Goal: Task Accomplishment & Management: Manage account settings

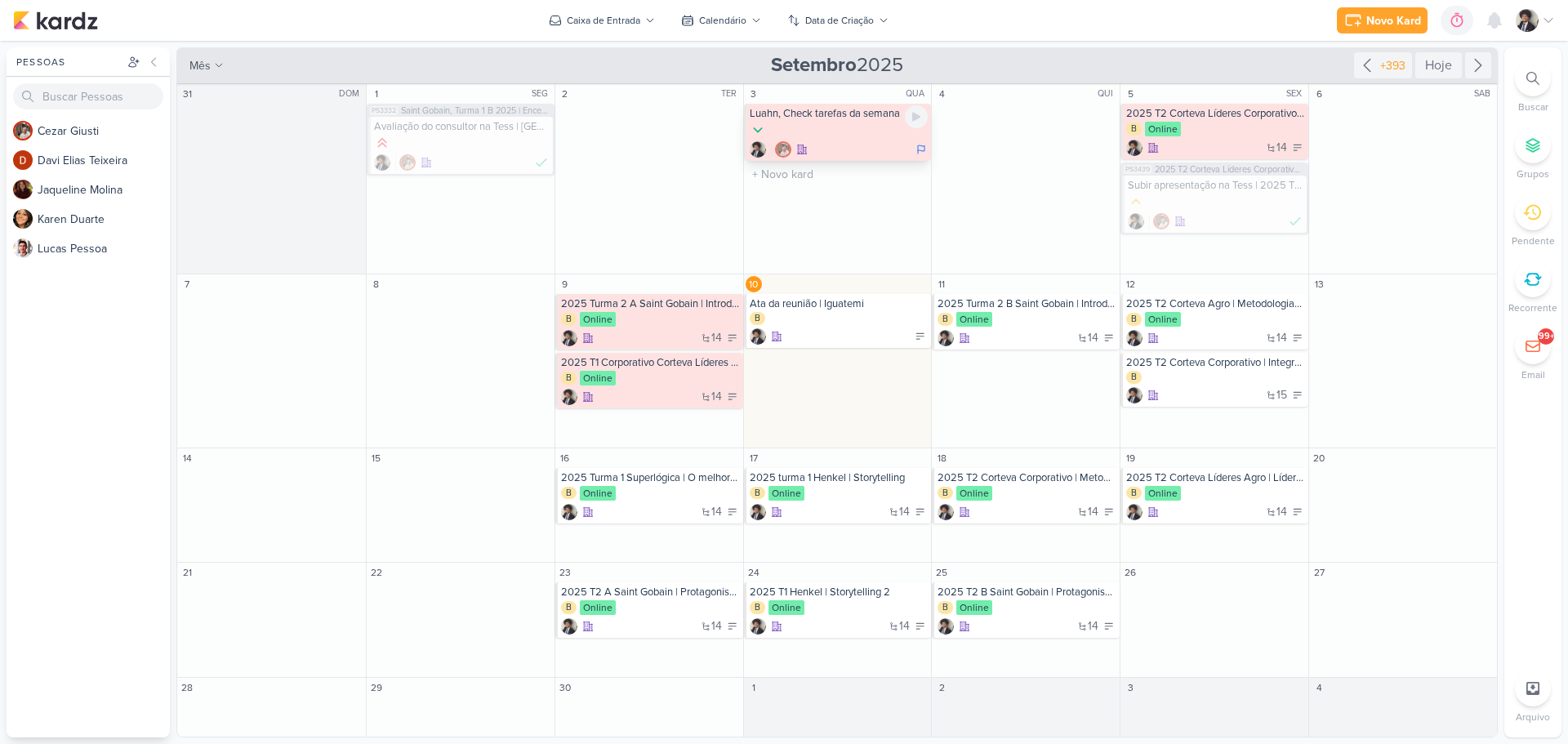
click at [847, 128] on div at bounding box center [838, 131] width 179 height 18
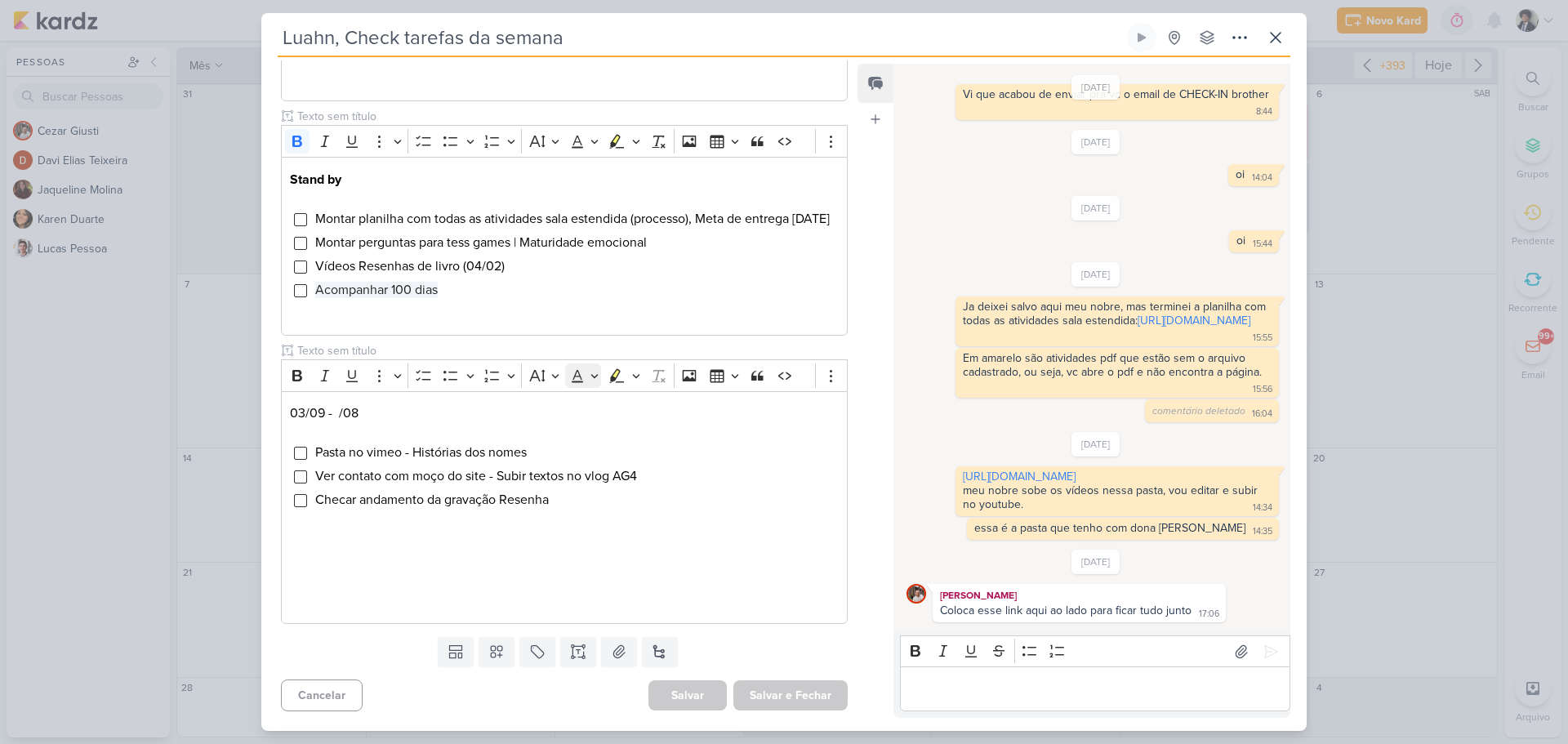
scroll to position [470, 0]
click at [441, 501] on span "Checar andamento da gravação Resenha" at bounding box center [431, 499] width 233 height 17
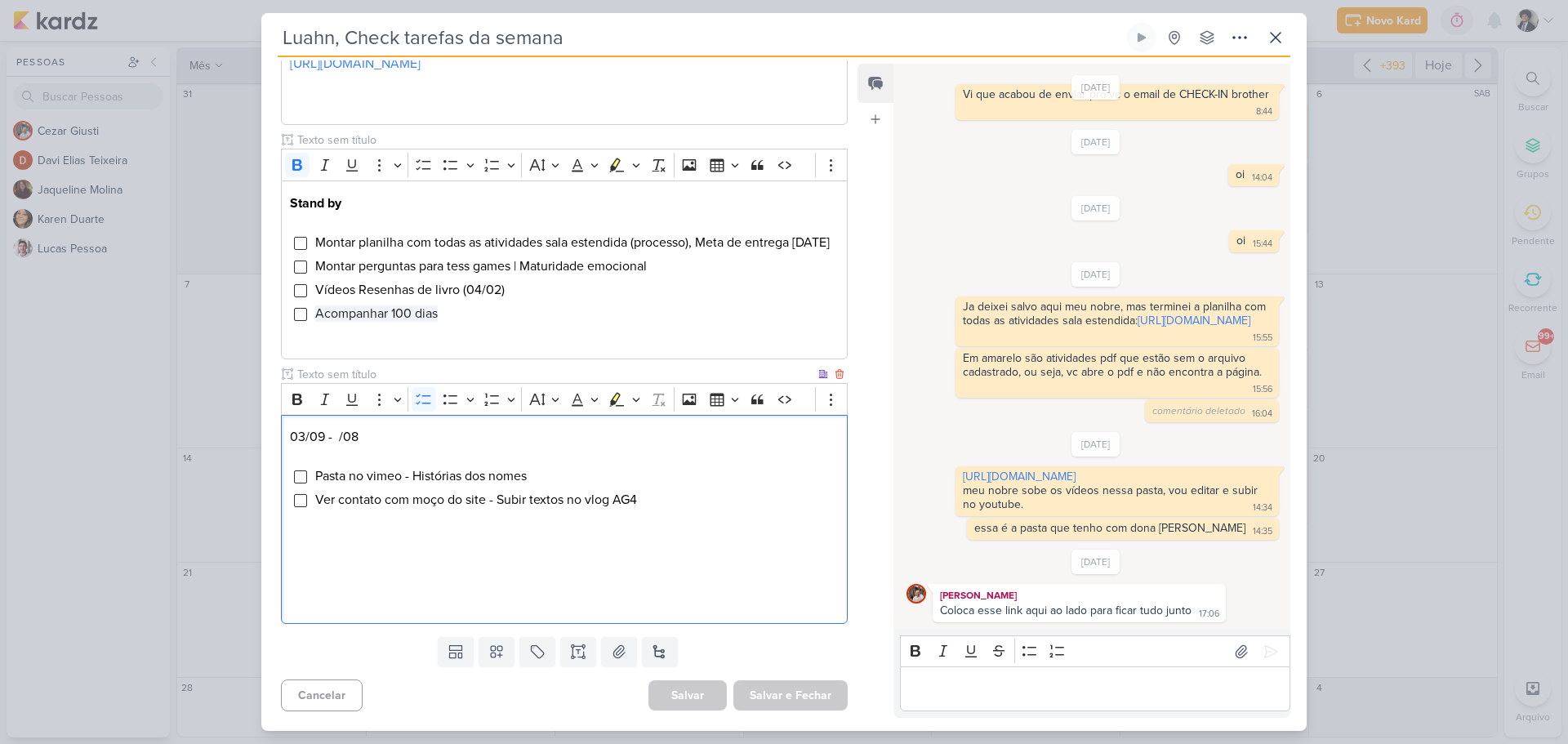
scroll to position [447, 0]
drag, startPoint x: 664, startPoint y: 503, endPoint x: 669, endPoint y: 493, distance: 11.2
click at [667, 500] on li "Ver contato com moço do site - Subir textos no vlog AG4" at bounding box center [576, 499] width 524 height 20
click at [540, 479] on li "Pasta no vimeo - Histórias dos nomes" at bounding box center [576, 476] width 524 height 20
click at [677, 498] on li "Ver contato com moço do site - Subir textos no vlog AG4" at bounding box center [576, 499] width 524 height 20
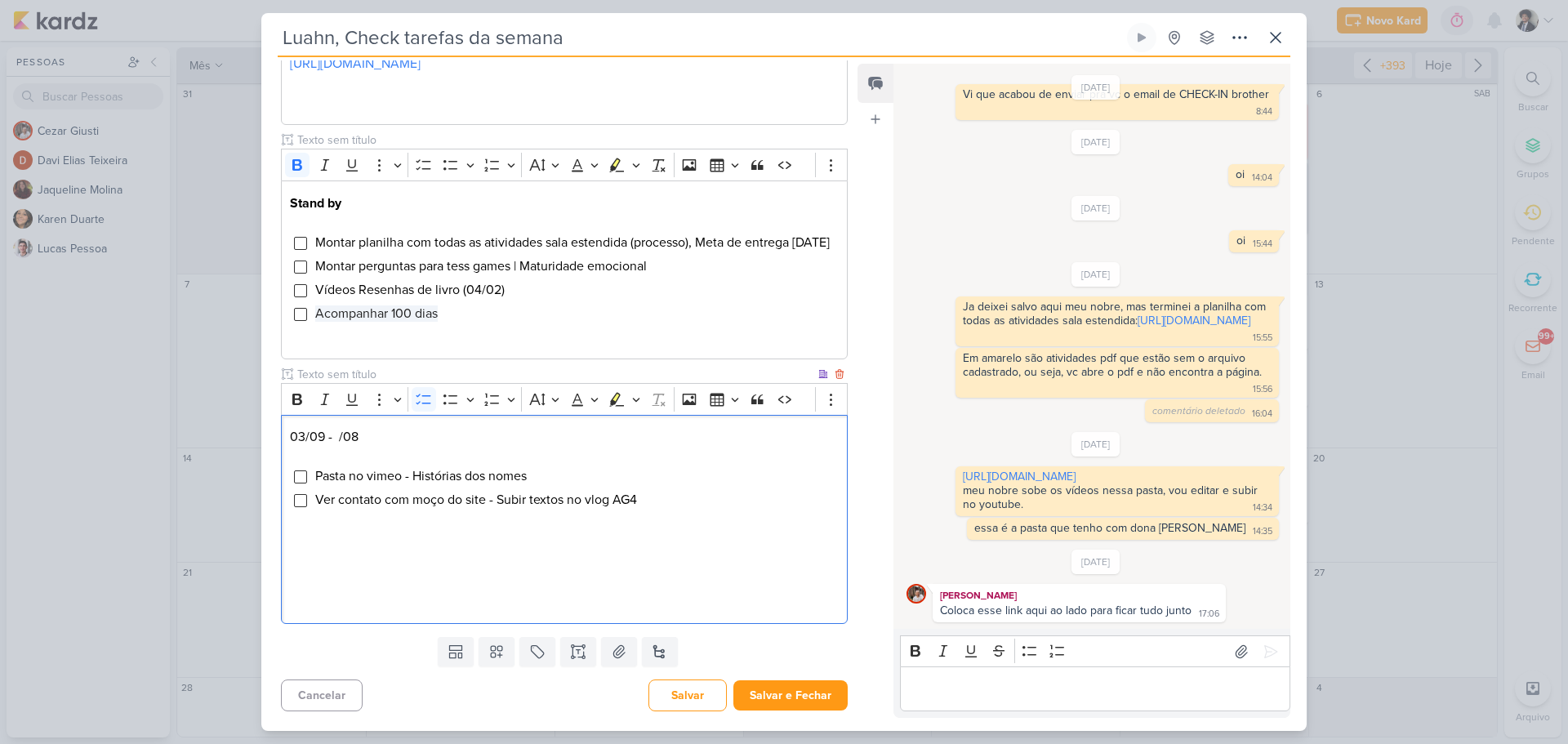
click at [379, 476] on span "Pasta no vimeo - Histórias dos nomes" at bounding box center [421, 476] width 212 height 17
drag, startPoint x: 494, startPoint y: 472, endPoint x: 518, endPoint y: 470, distance: 24.1
click at [500, 472] on span "Pasta no vimeo - Histórias dos nomes" at bounding box center [421, 476] width 212 height 17
click at [577, 475] on li "Pasta no vimeo - Histórias dos nomes" at bounding box center [576, 476] width 524 height 20
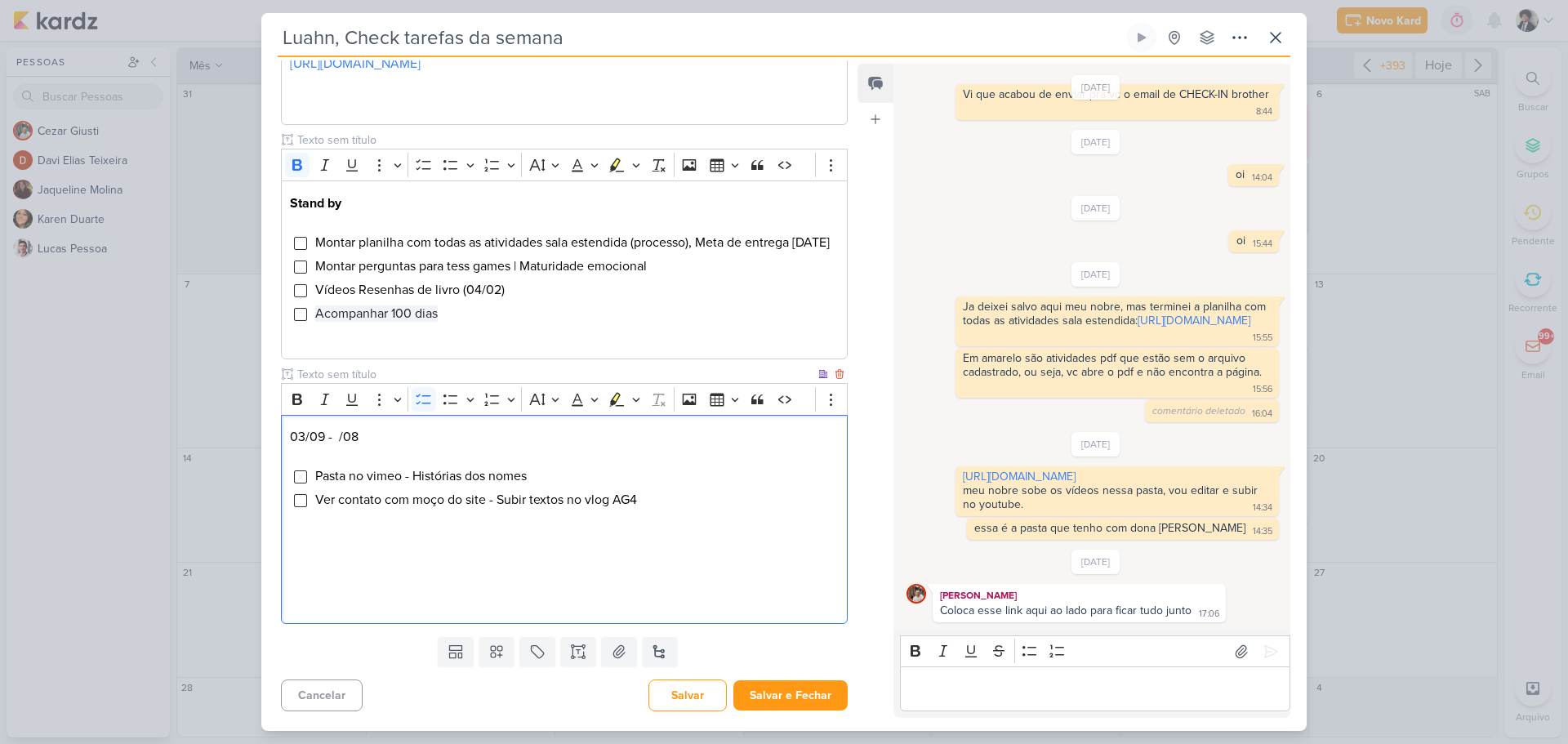
click at [673, 508] on li "Ver contato com moço do site - Subir textos no vlog AG4" at bounding box center [576, 499] width 524 height 20
click at [302, 435] on p "03/09 - /08" at bounding box center [564, 437] width 549 height 20
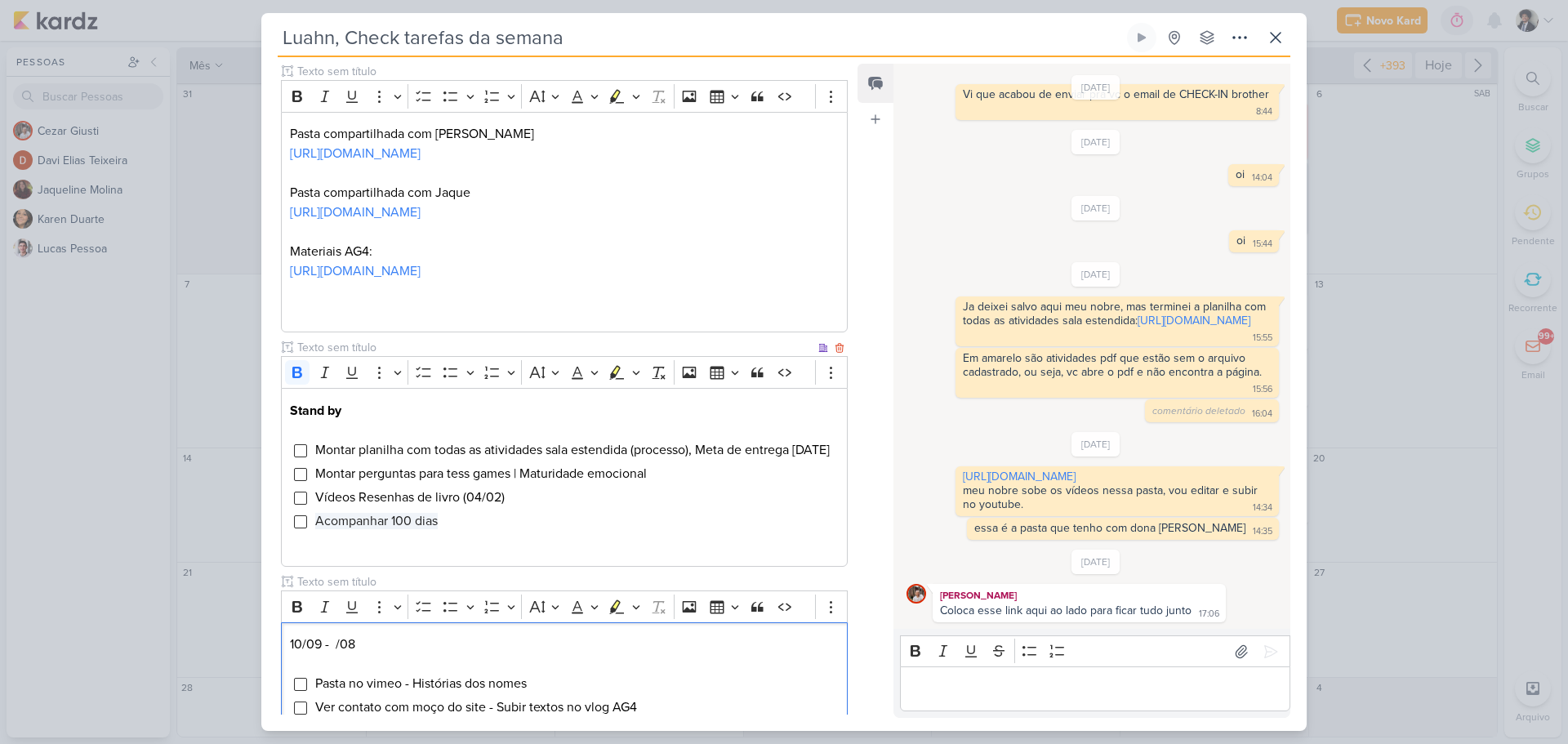
scroll to position [120, 0]
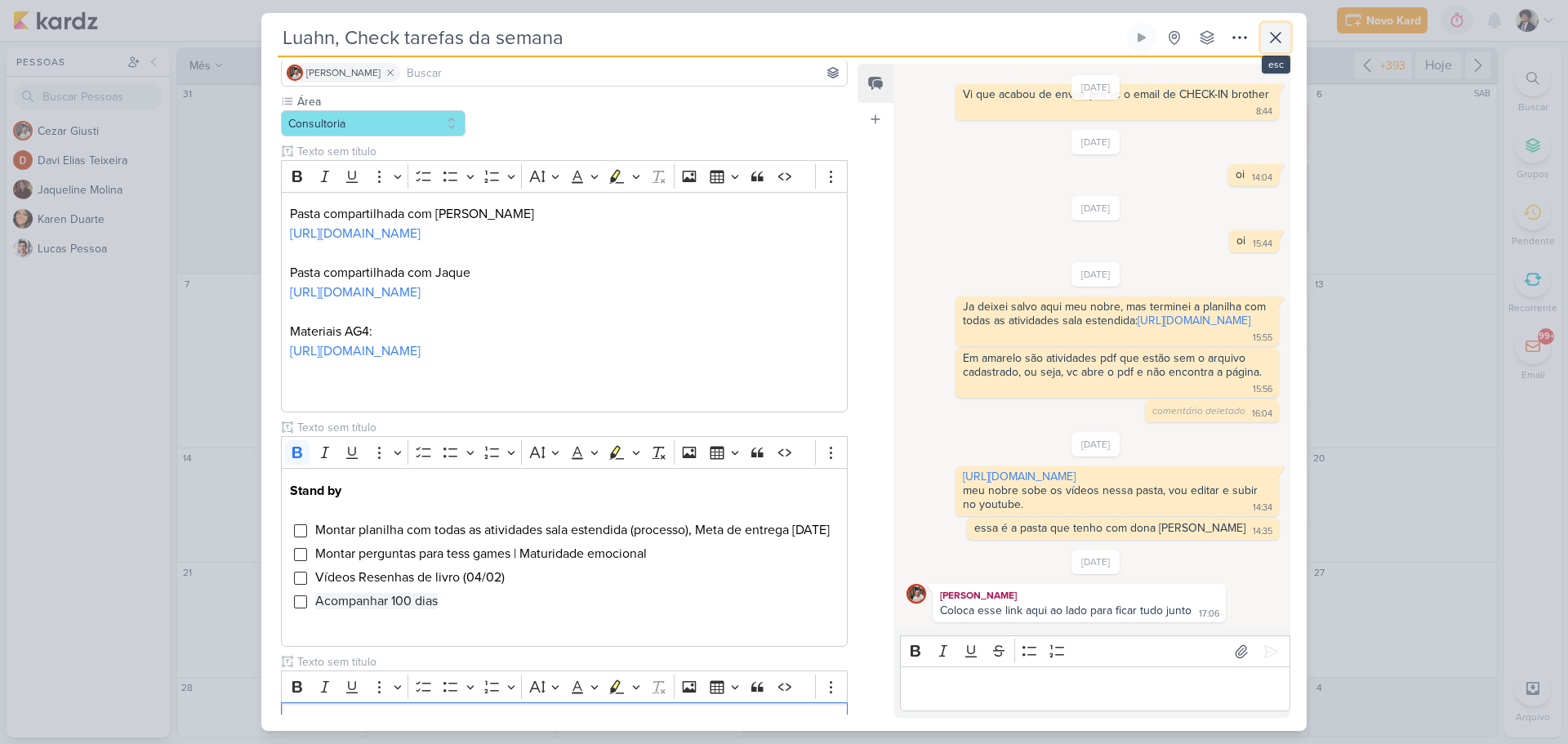
click at [1275, 42] on icon at bounding box center [1275, 37] width 20 height 20
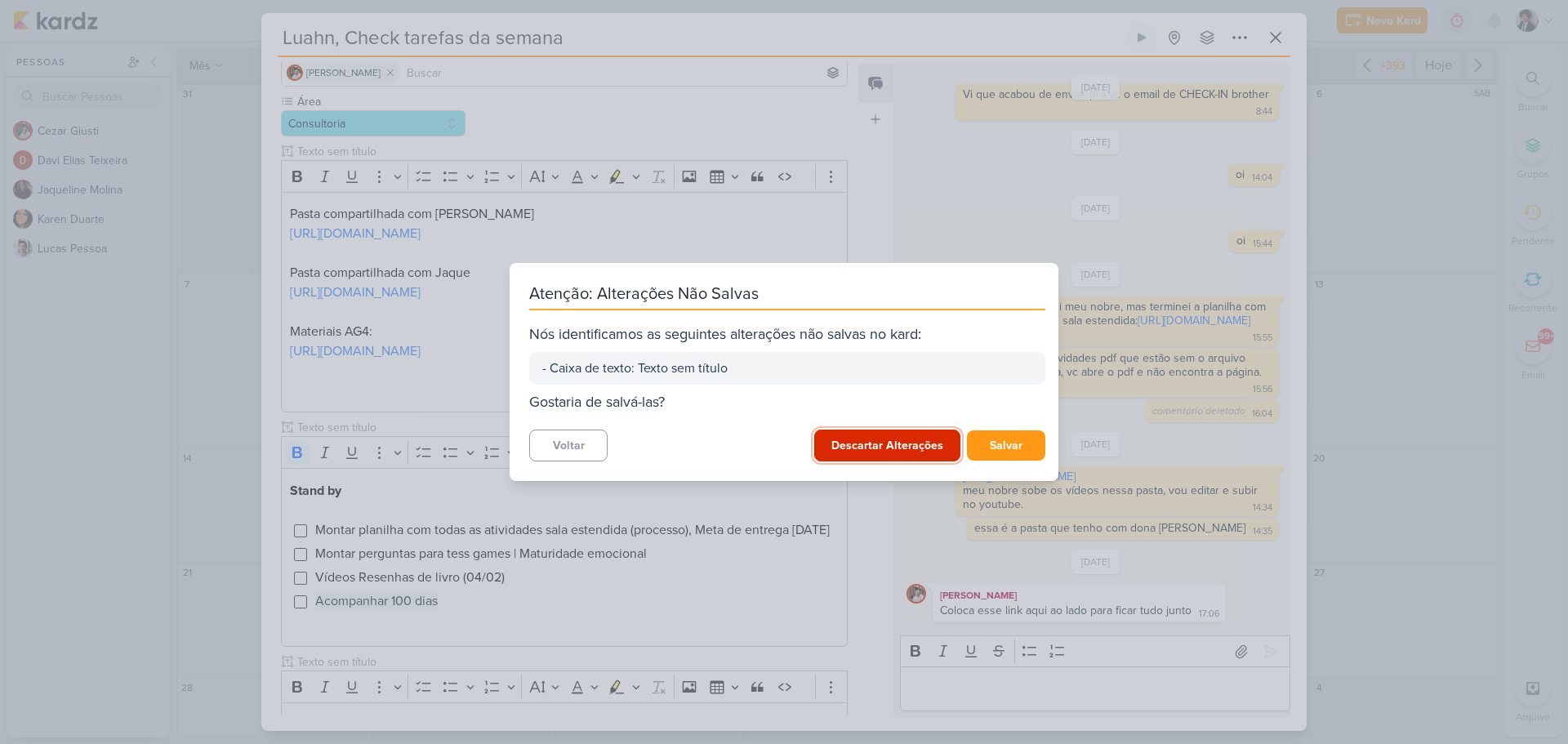
click at [874, 455] on button "Descartar Alterações" at bounding box center [888, 445] width 146 height 32
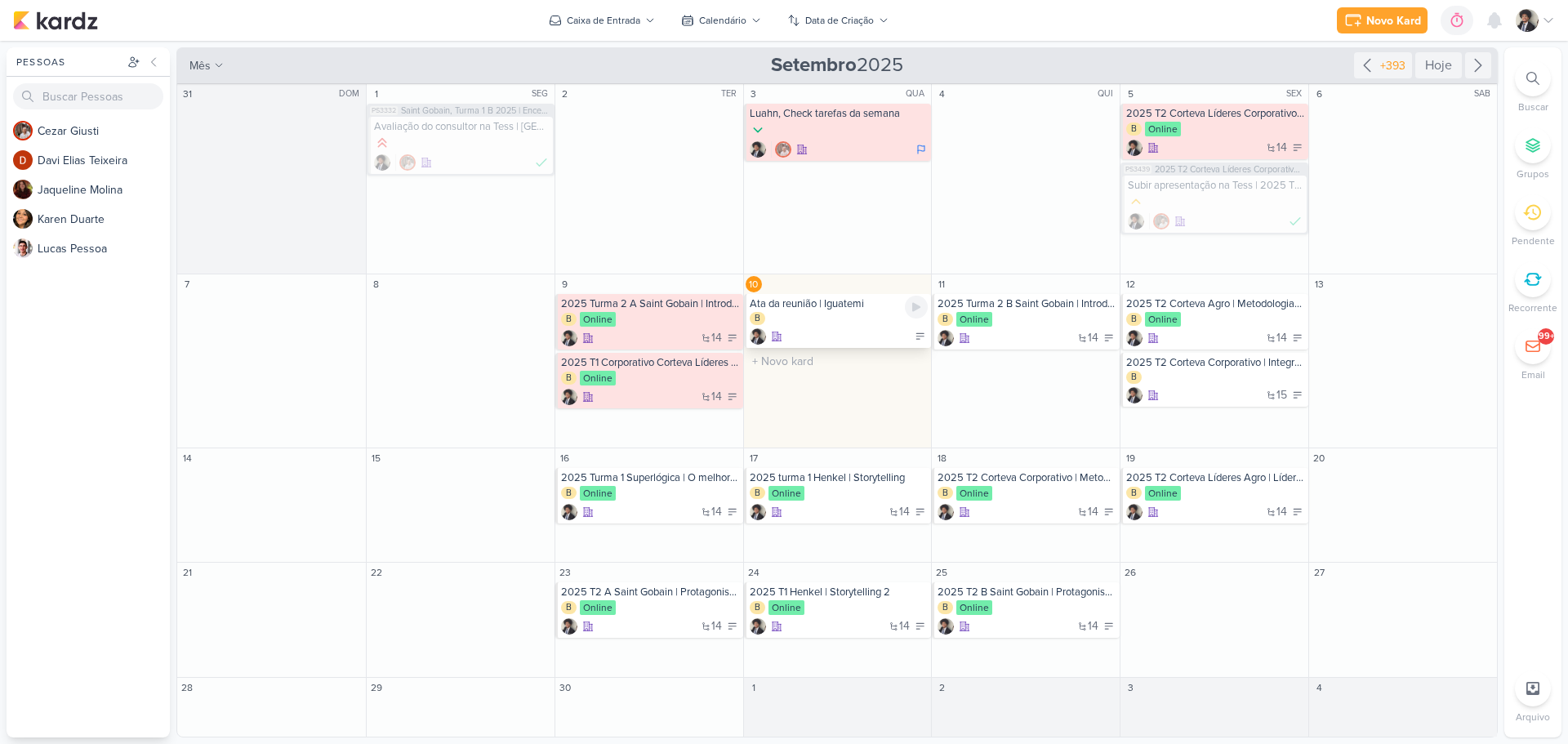
click at [849, 323] on div "B" at bounding box center [838, 319] width 179 height 15
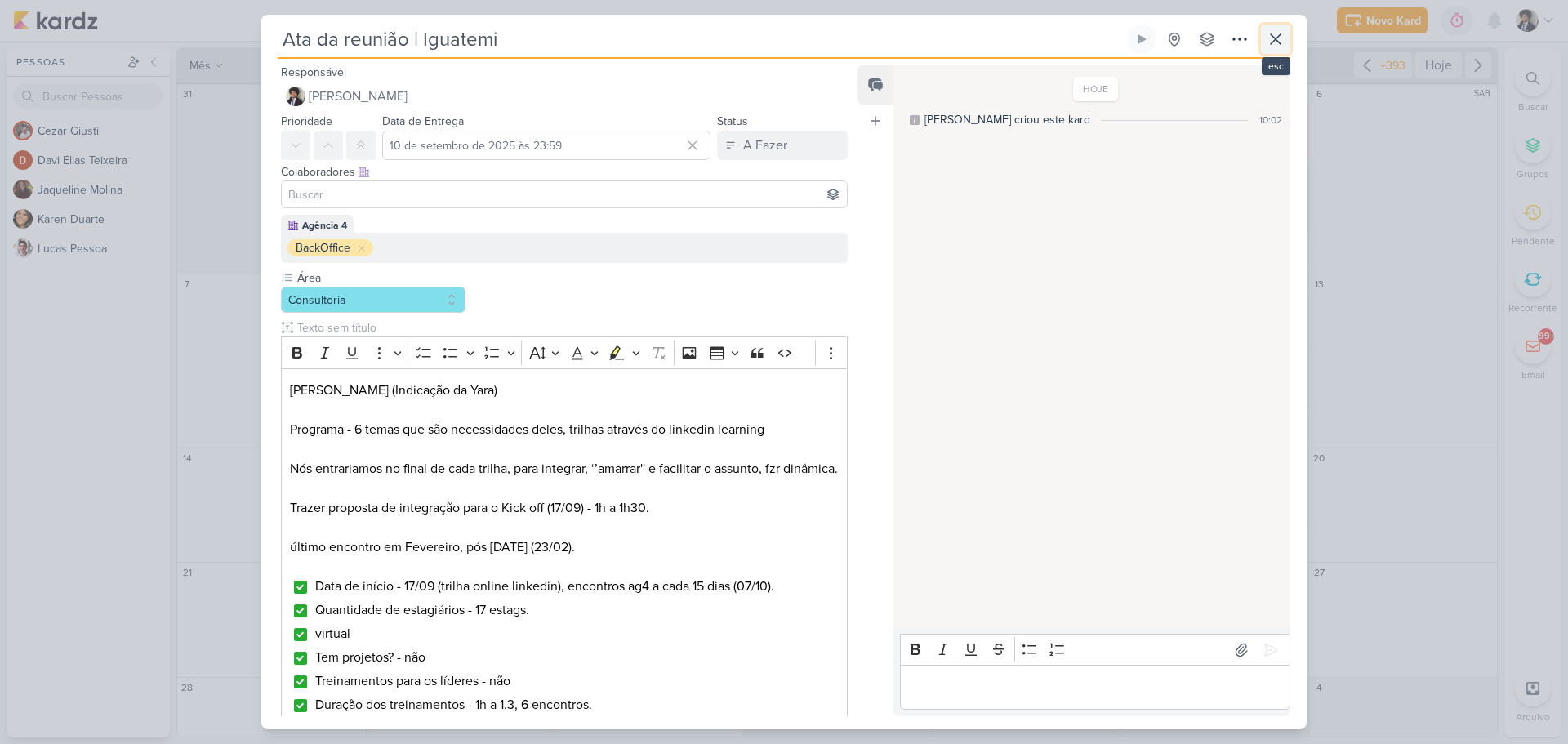
click at [1281, 48] on icon at bounding box center [1275, 39] width 20 height 20
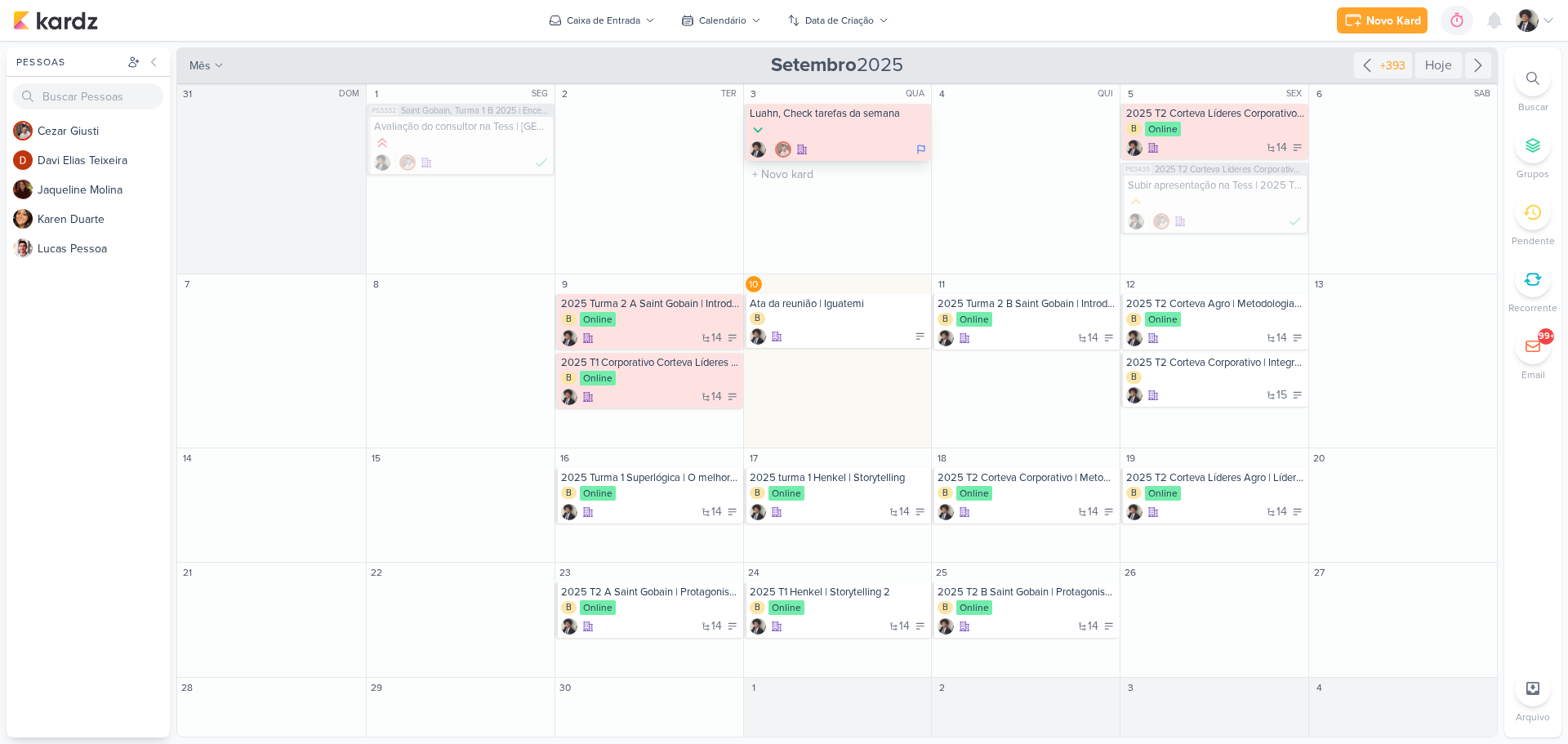
click at [845, 126] on div at bounding box center [838, 131] width 179 height 18
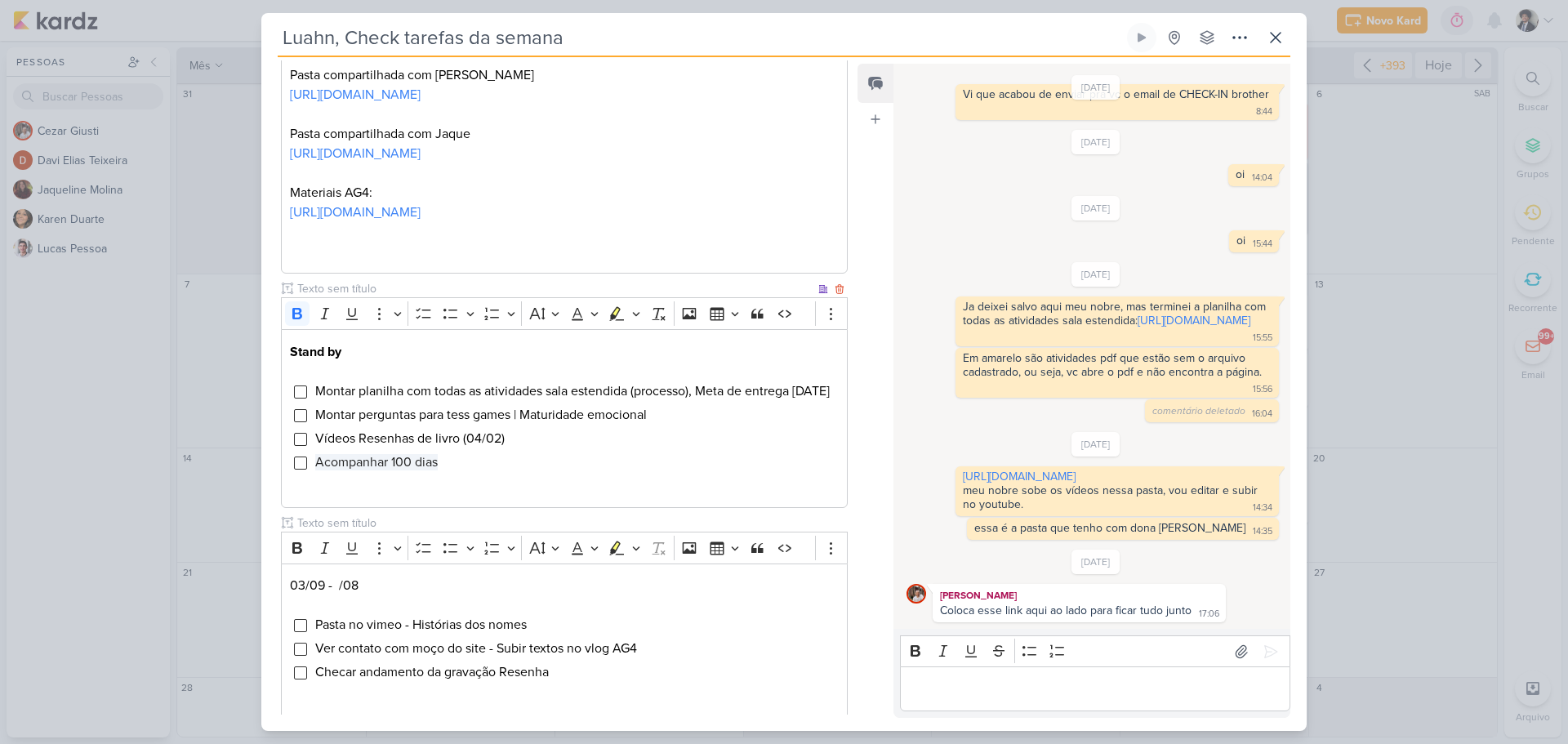
scroll to position [327, 0]
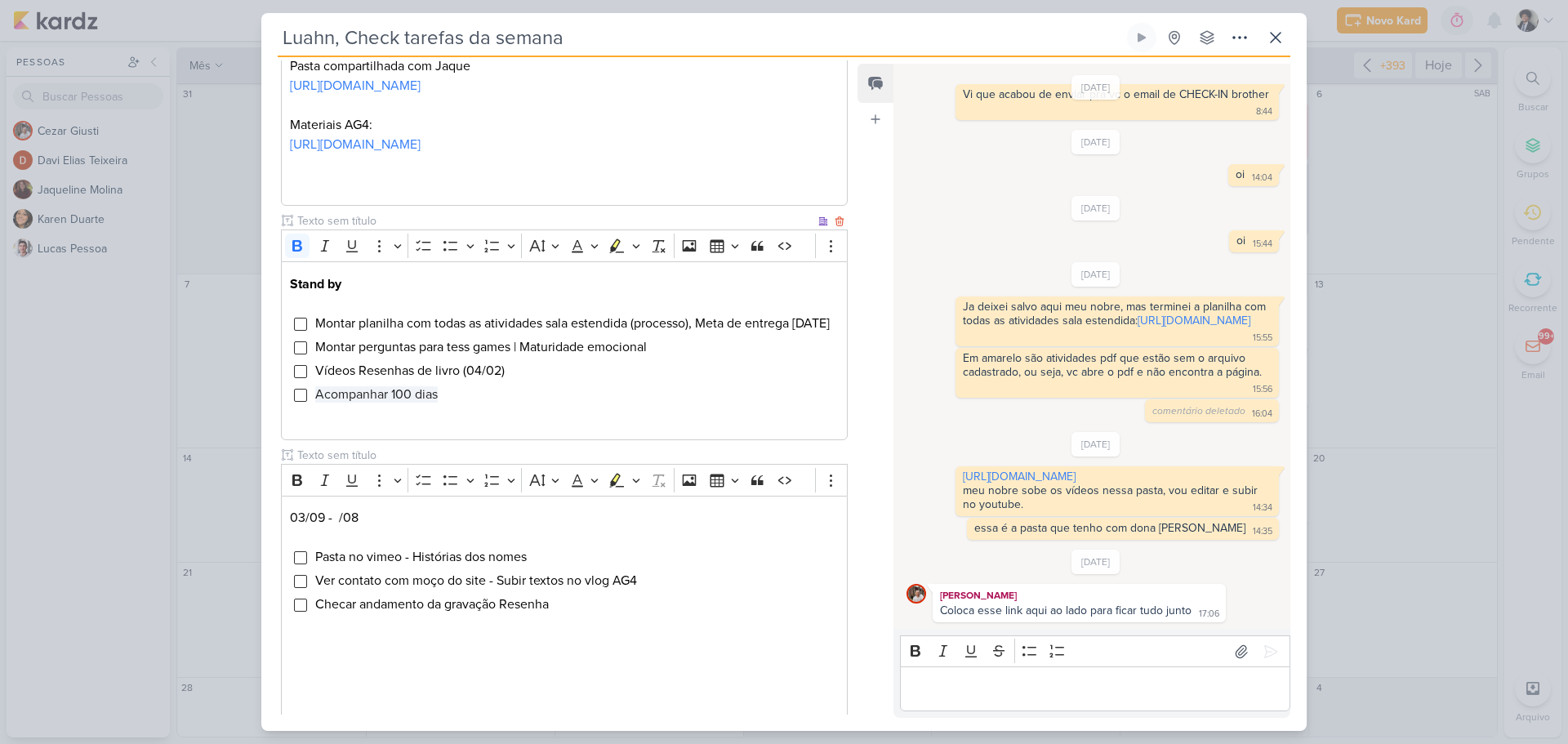
click at [454, 378] on span "Vídeos Resenhas de livro (04/02)" at bounding box center [410, 371] width 189 height 17
click at [579, 380] on li "Vídeos Resenhas de livro (04/02)" at bounding box center [576, 371] width 524 height 20
drag, startPoint x: 463, startPoint y: 410, endPoint x: 567, endPoint y: 413, distance: 104.0
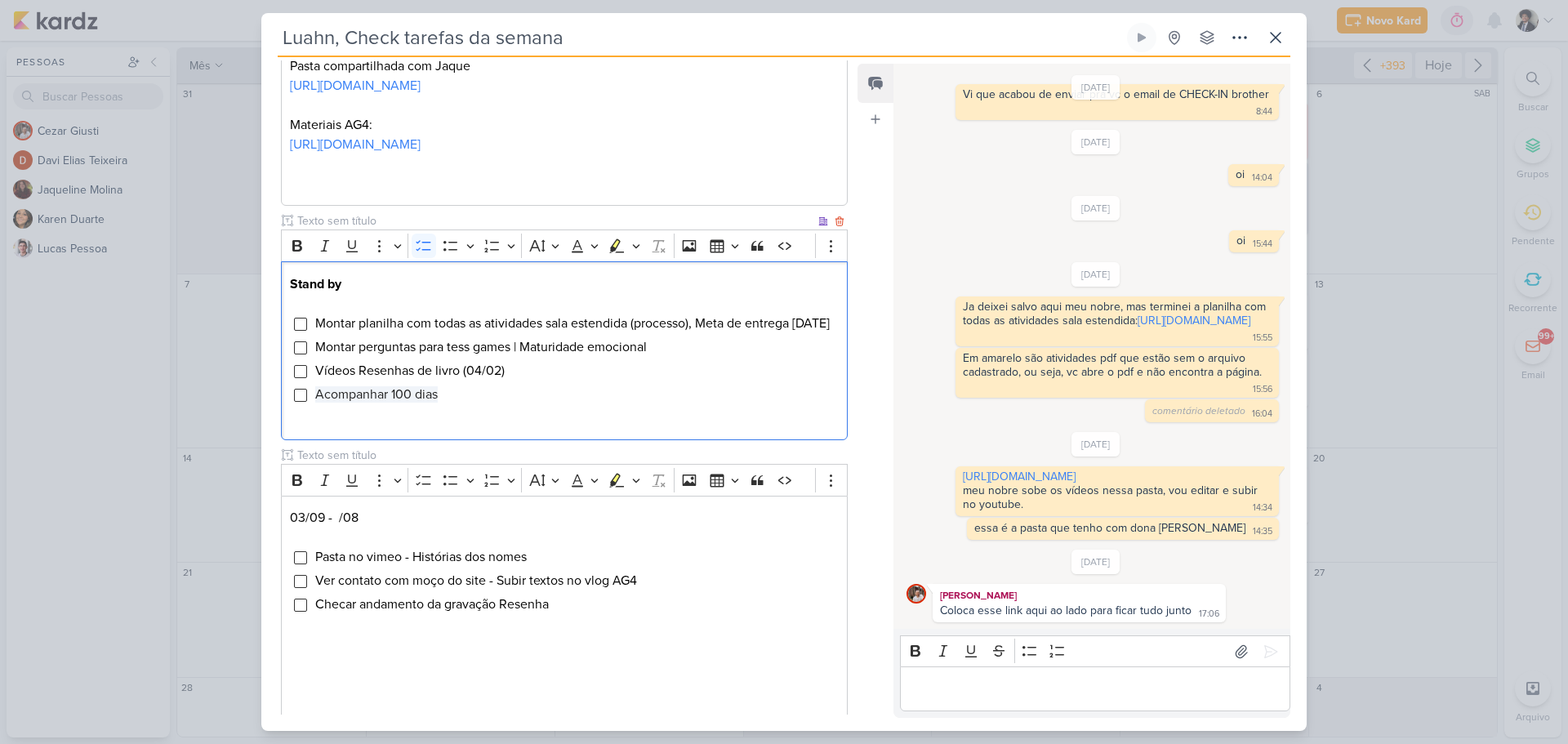
click at [567, 380] on li "Vídeos Resenhas de livro (04/02)" at bounding box center [576, 371] width 524 height 20
click at [496, 404] on li "Acompanhar 100 dias" at bounding box center [576, 394] width 524 height 20
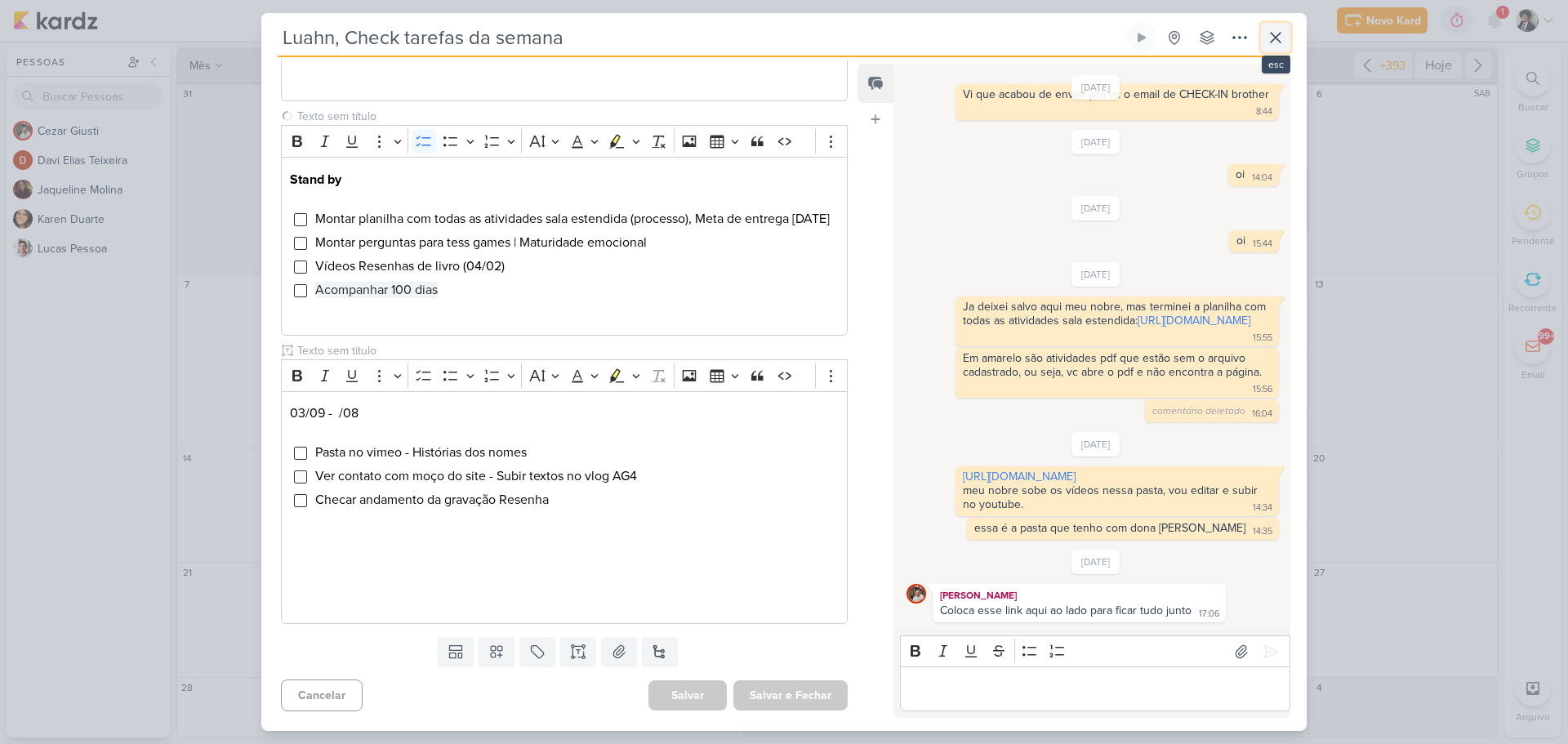
click at [1271, 37] on icon at bounding box center [1275, 37] width 20 height 20
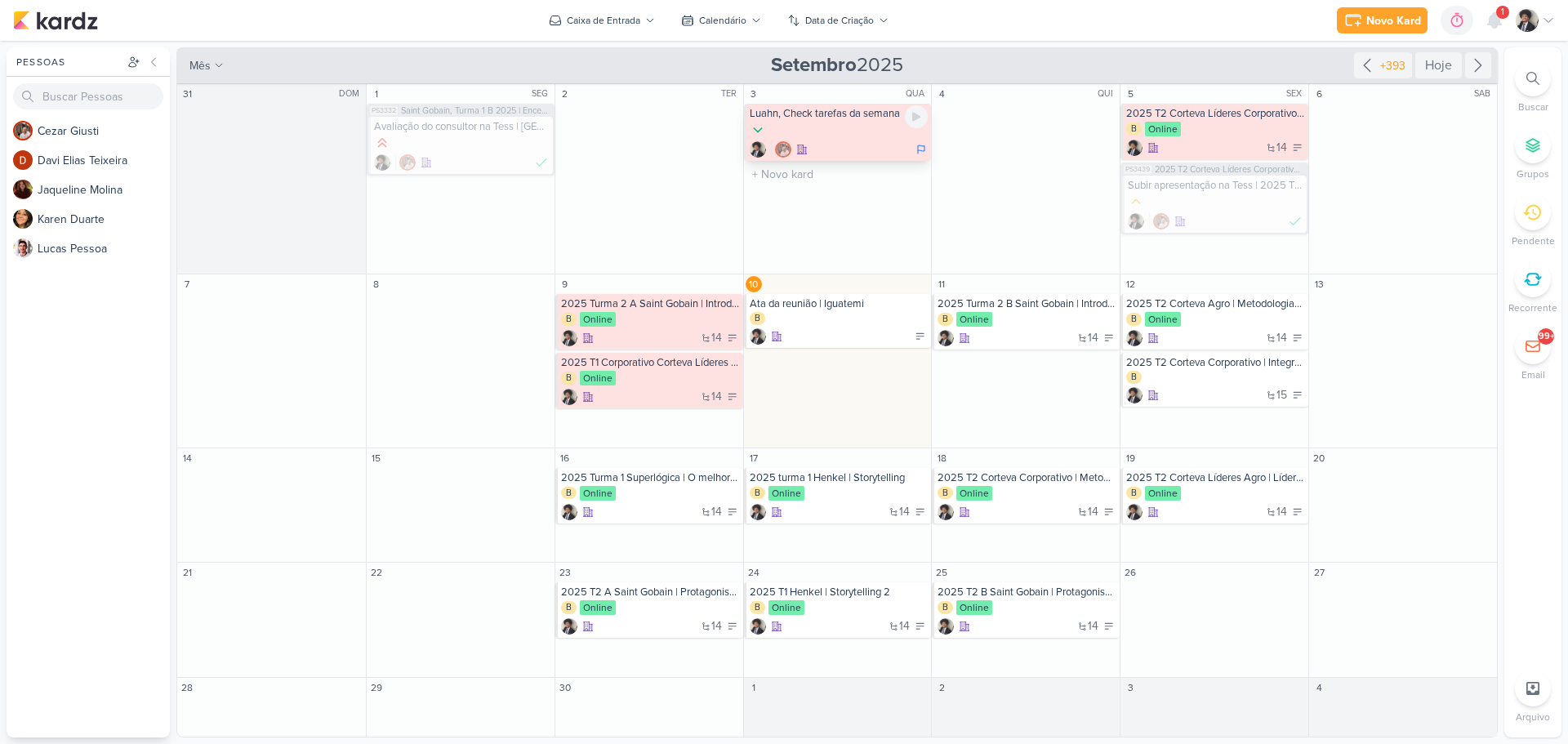
click at [838, 143] on div at bounding box center [838, 149] width 179 height 17
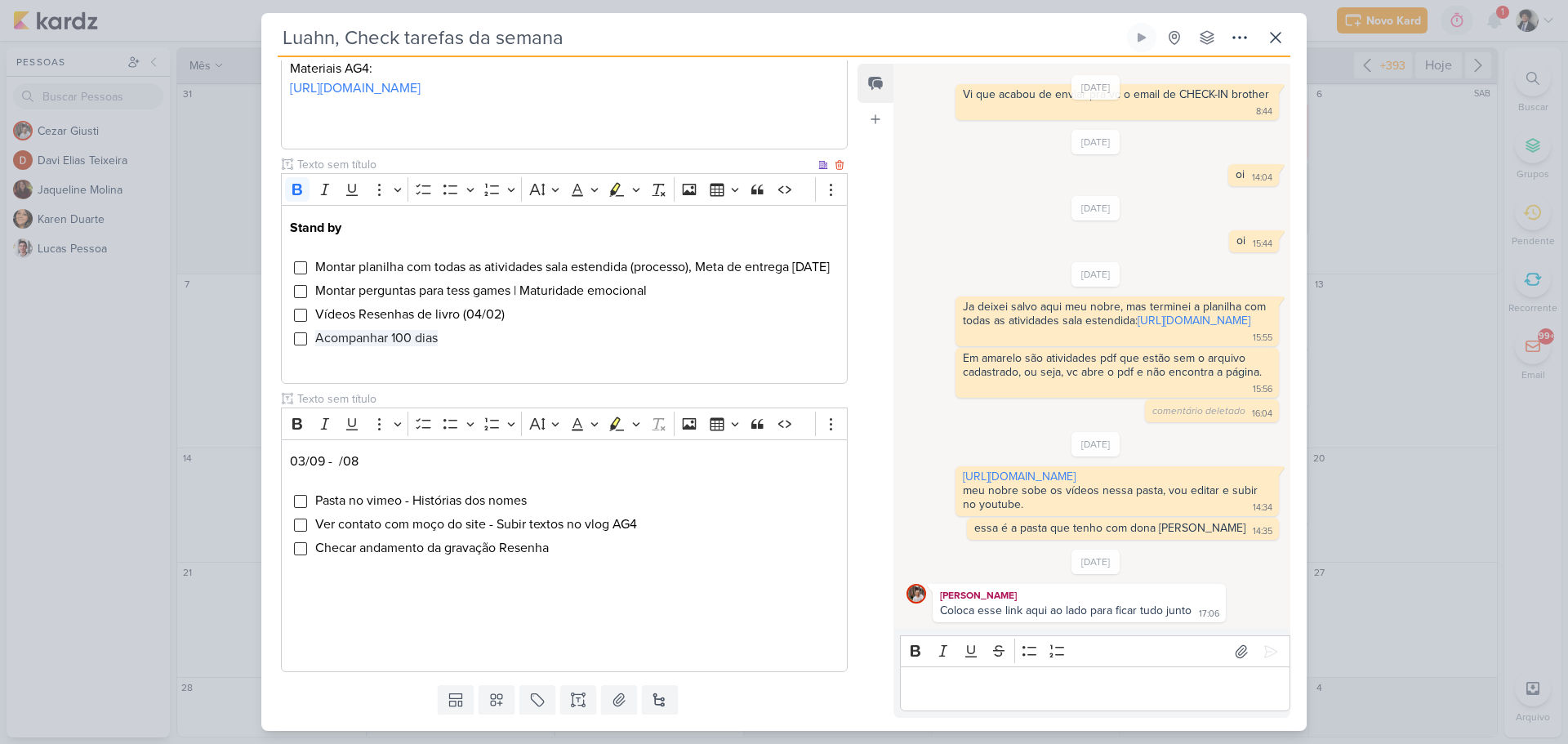
scroll to position [509, 0]
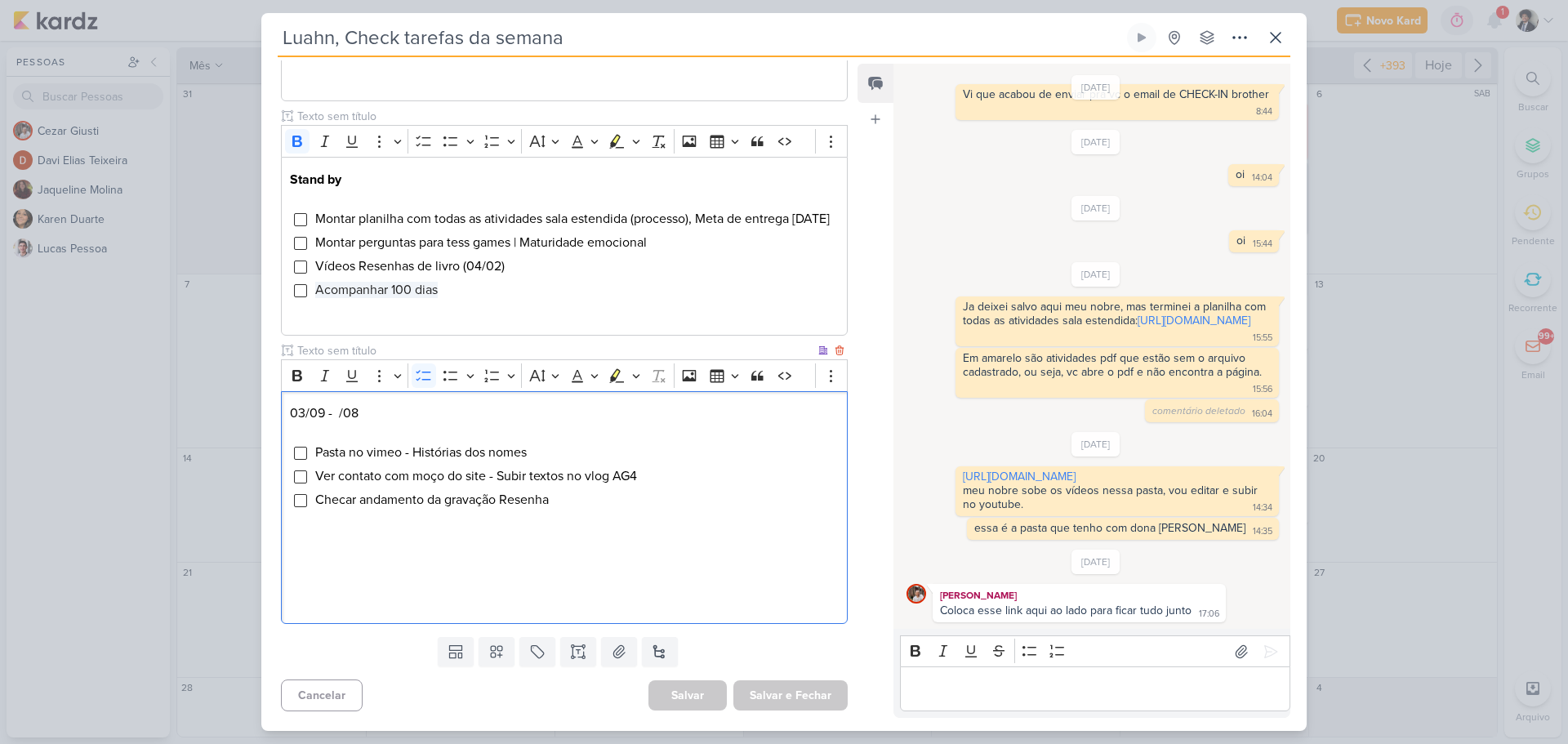
drag, startPoint x: 810, startPoint y: 481, endPoint x: 814, endPoint y: 472, distance: 9.8
click at [814, 475] on li "Ver contato com moço do site - Subir textos no vlog AG4" at bounding box center [576, 476] width 524 height 20
drag, startPoint x: 272, startPoint y: 388, endPoint x: 343, endPoint y: 385, distance: 71.1
click at [343, 385] on div "Área Consultoria" at bounding box center [558, 186] width 593 height 887
drag, startPoint x: 813, startPoint y: 384, endPoint x: 810, endPoint y: 403, distance: 19.2
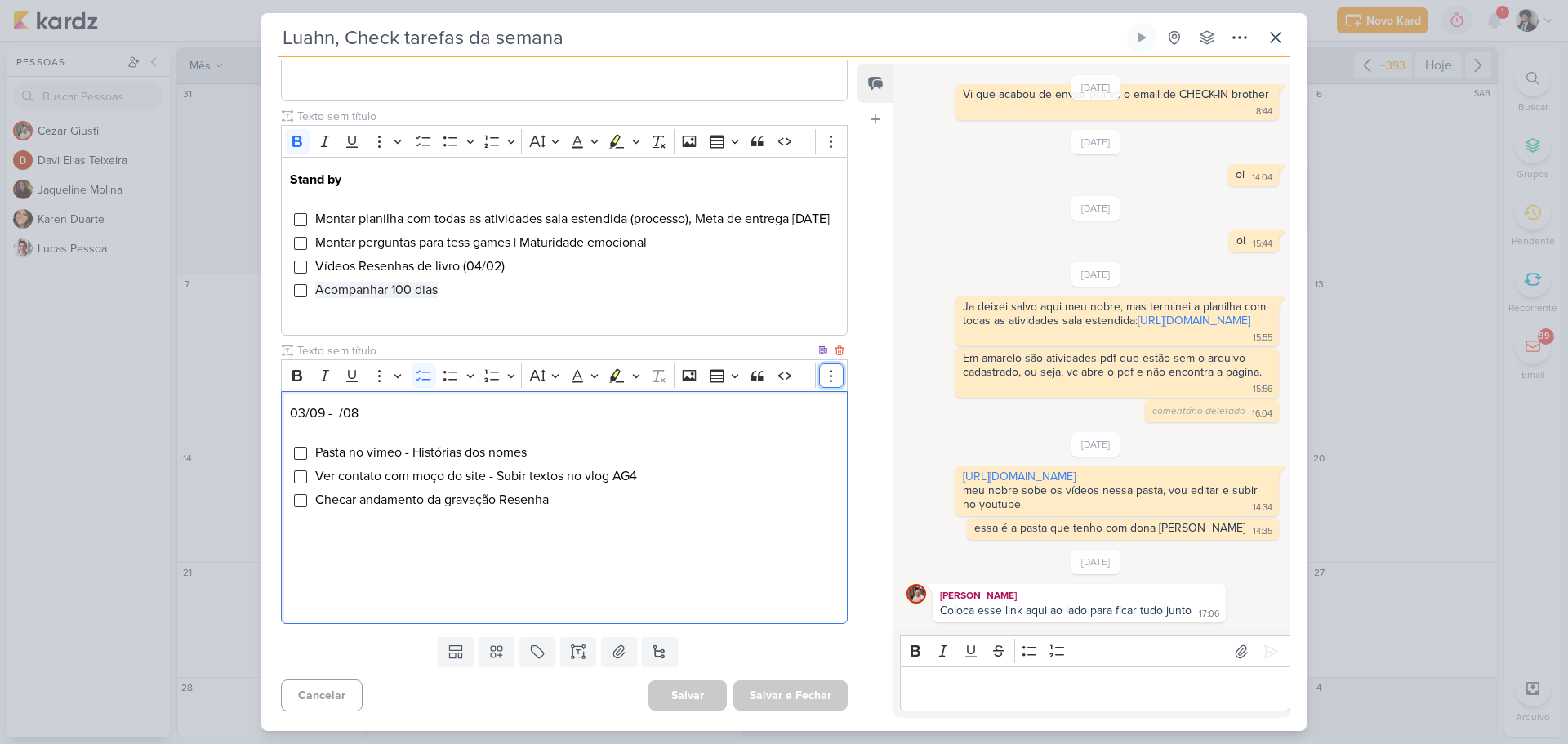
click at [810, 403] on div "Rich Text Editor Bold Italic Underline More To-do List Bulleted List Bulleted L…" at bounding box center [564, 490] width 567 height 264
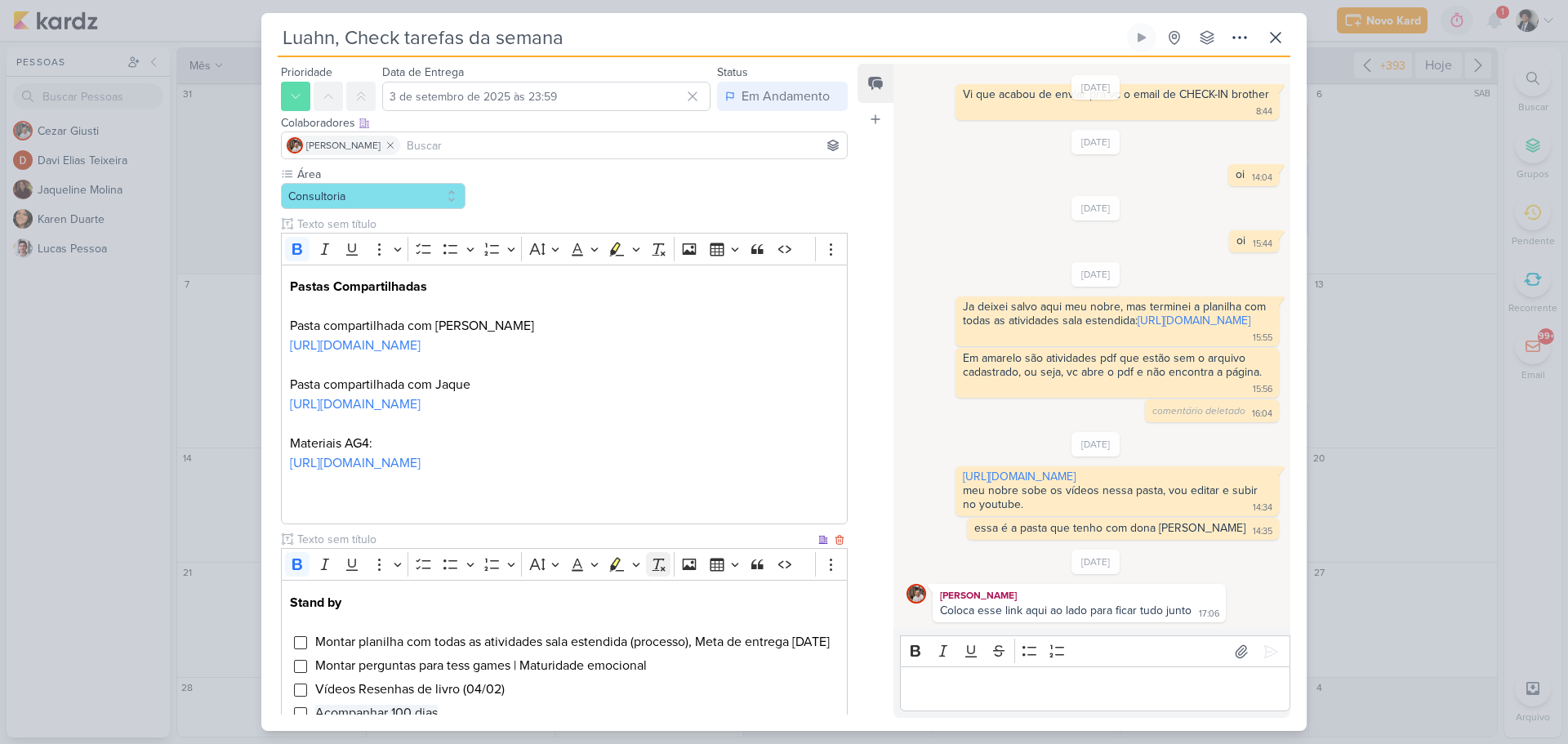
scroll to position [0, 0]
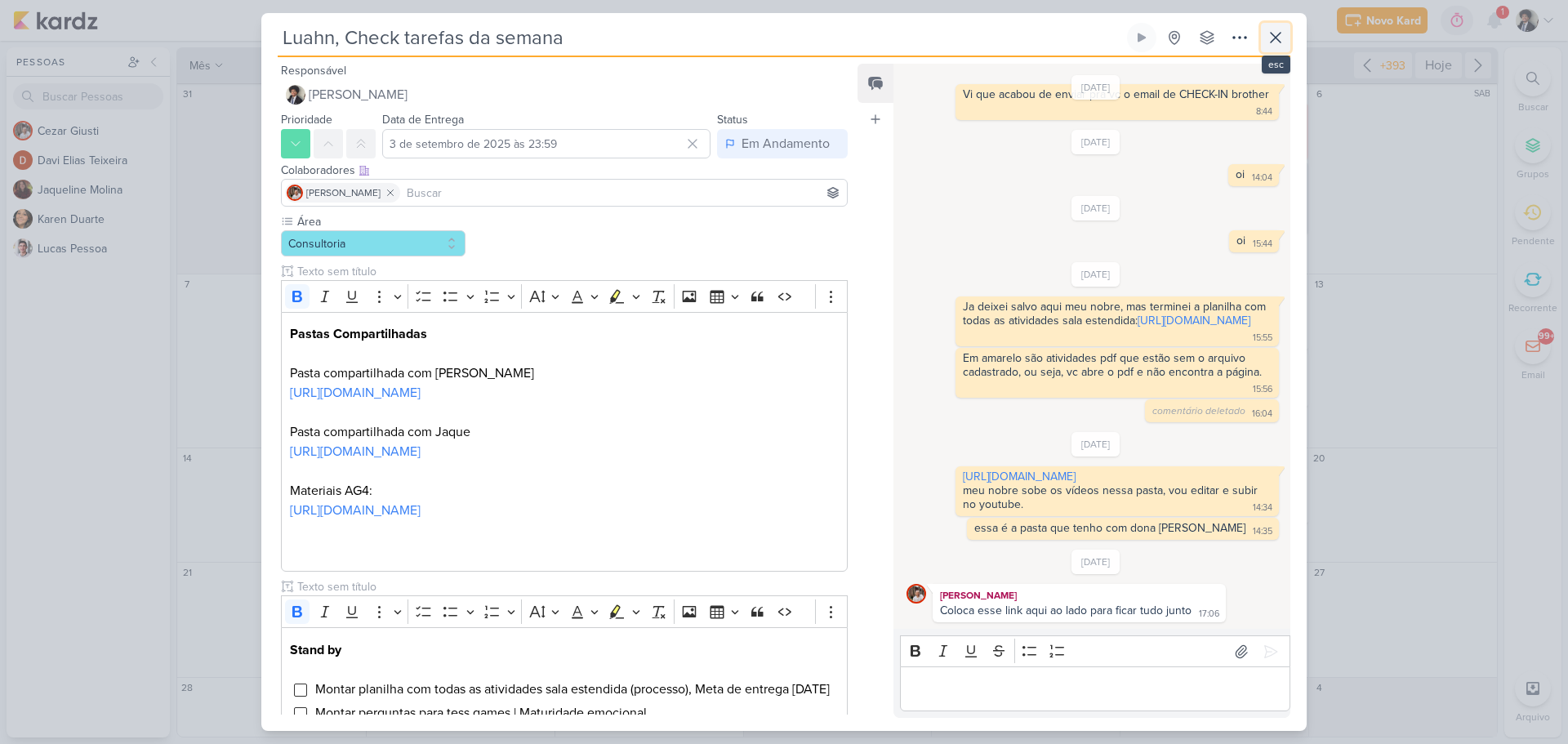
click at [1276, 39] on icon at bounding box center [1275, 37] width 10 height 10
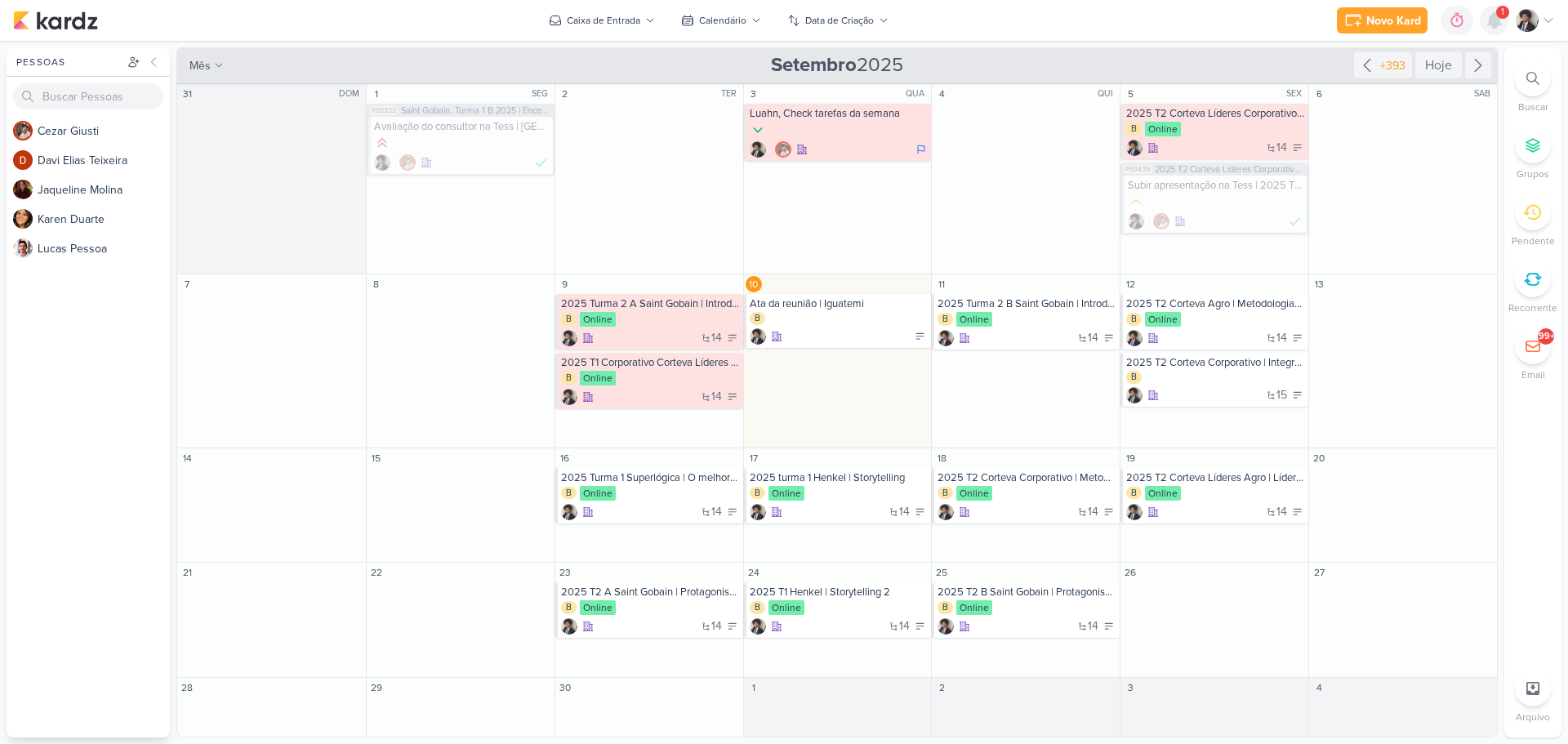
click at [1493, 19] on icon at bounding box center [1494, 20] width 13 height 15
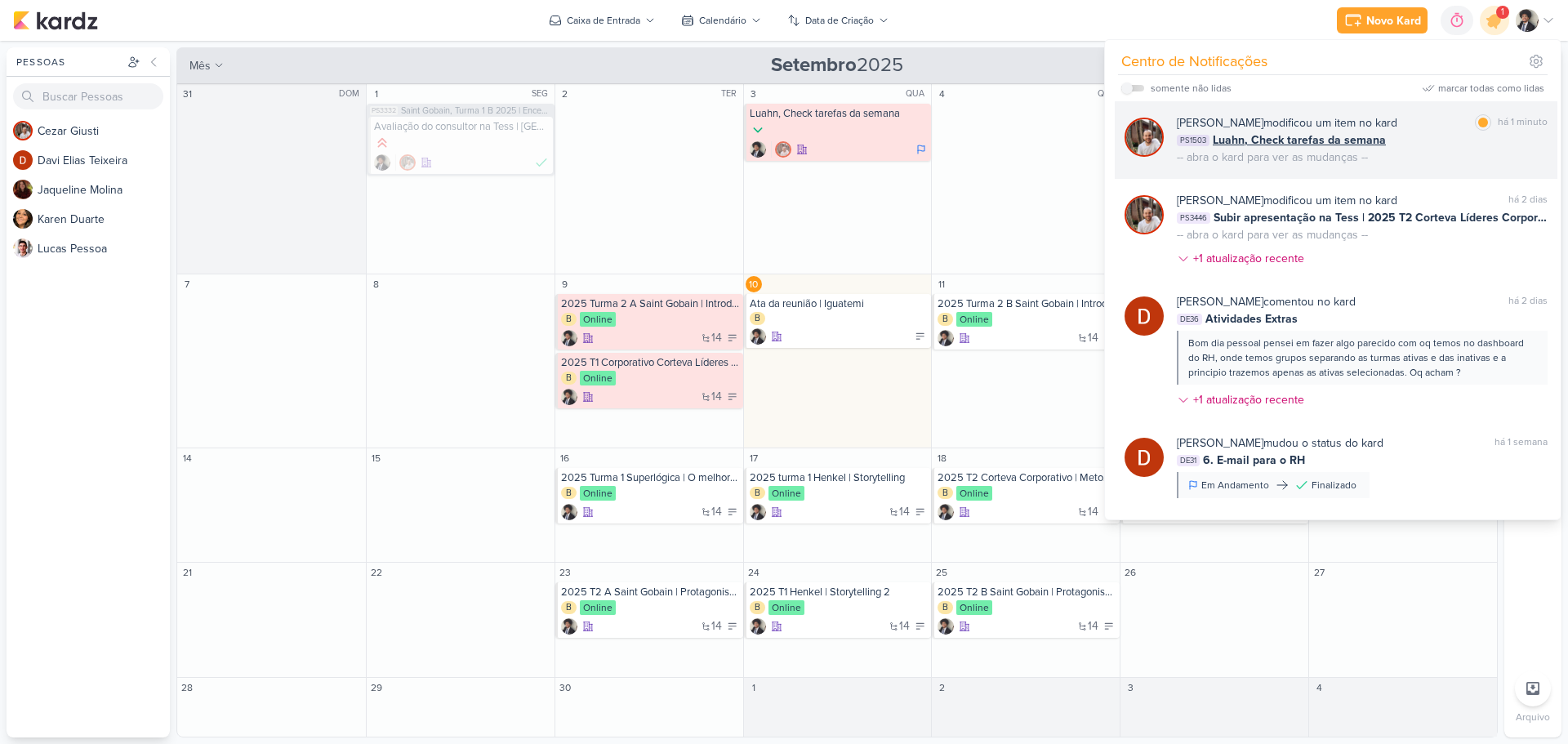
click at [1279, 146] on span "Luahn, Check tarefas da semana" at bounding box center [1299, 140] width 173 height 18
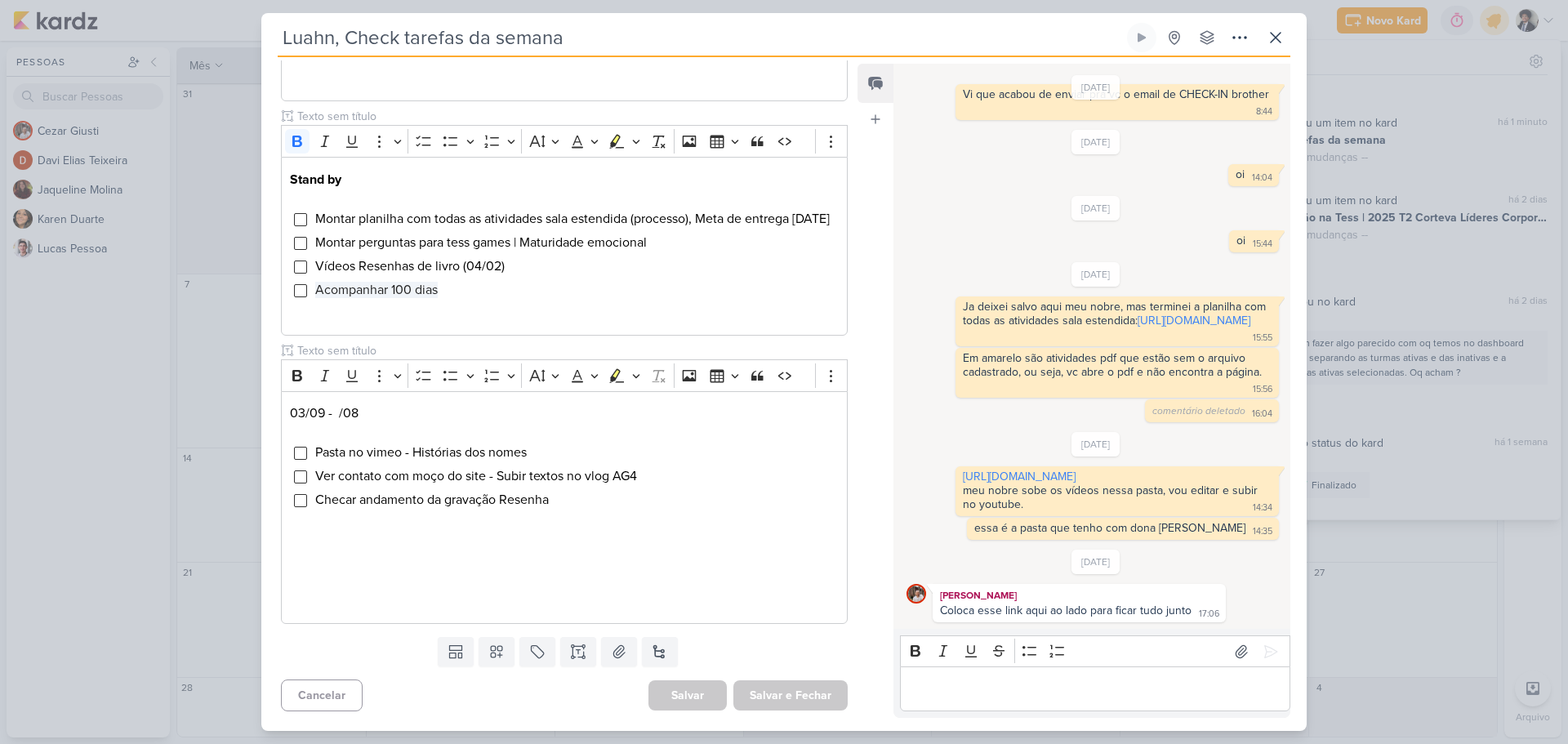
scroll to position [509, 0]
click at [1272, 39] on icon at bounding box center [1275, 37] width 20 height 20
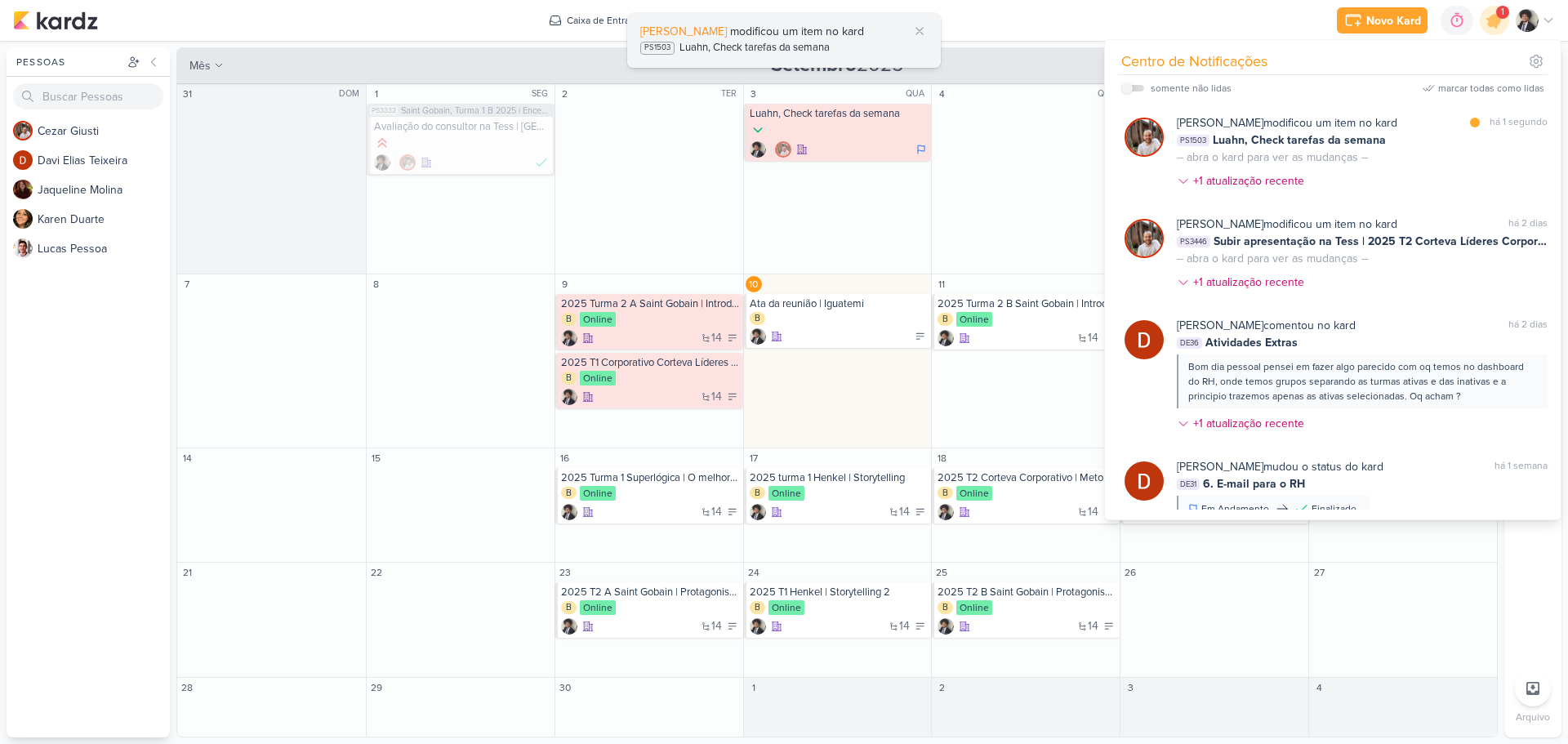
click at [780, 48] on div "Luahn, Check tarefas da semana" at bounding box center [754, 48] width 150 height 17
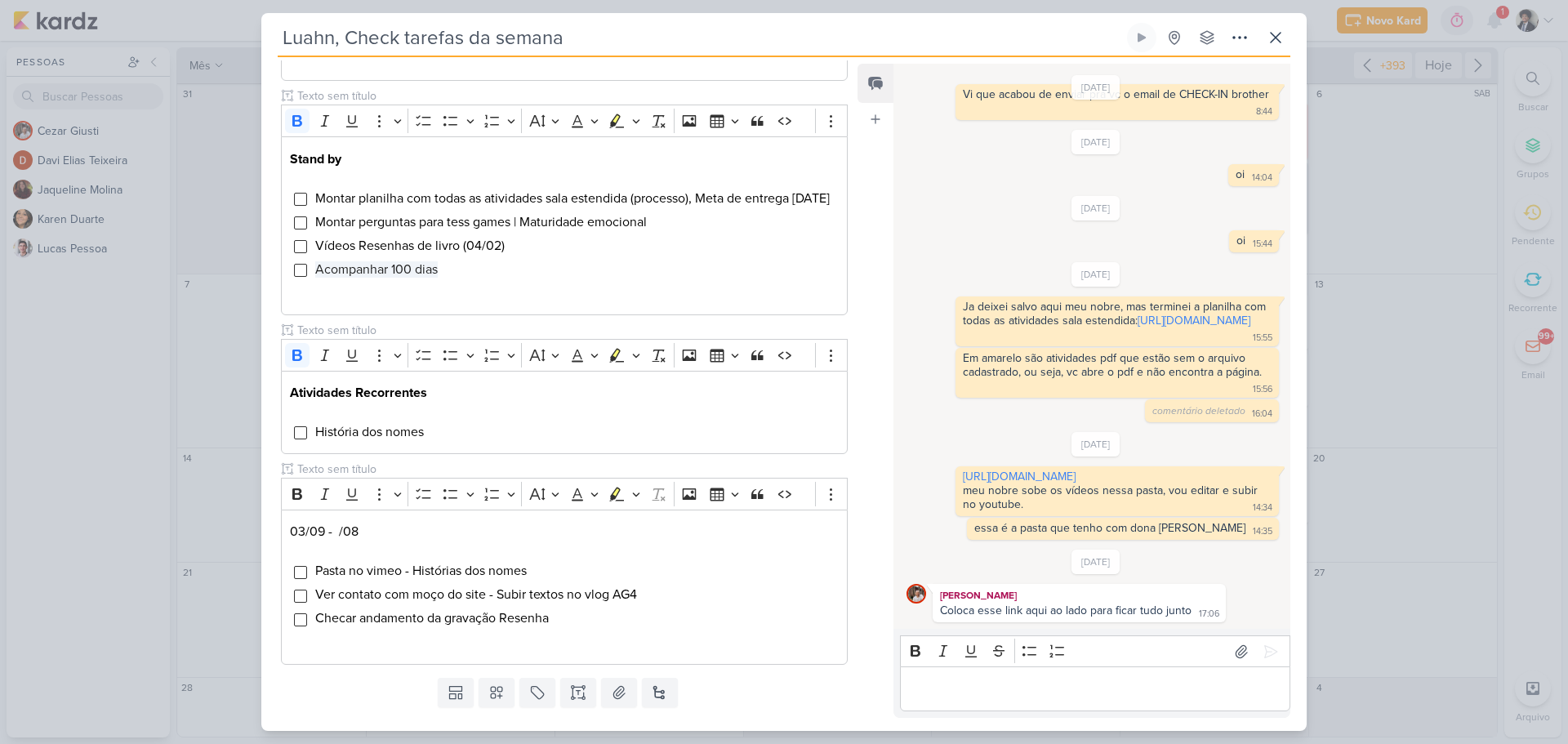
scroll to position [570, 0]
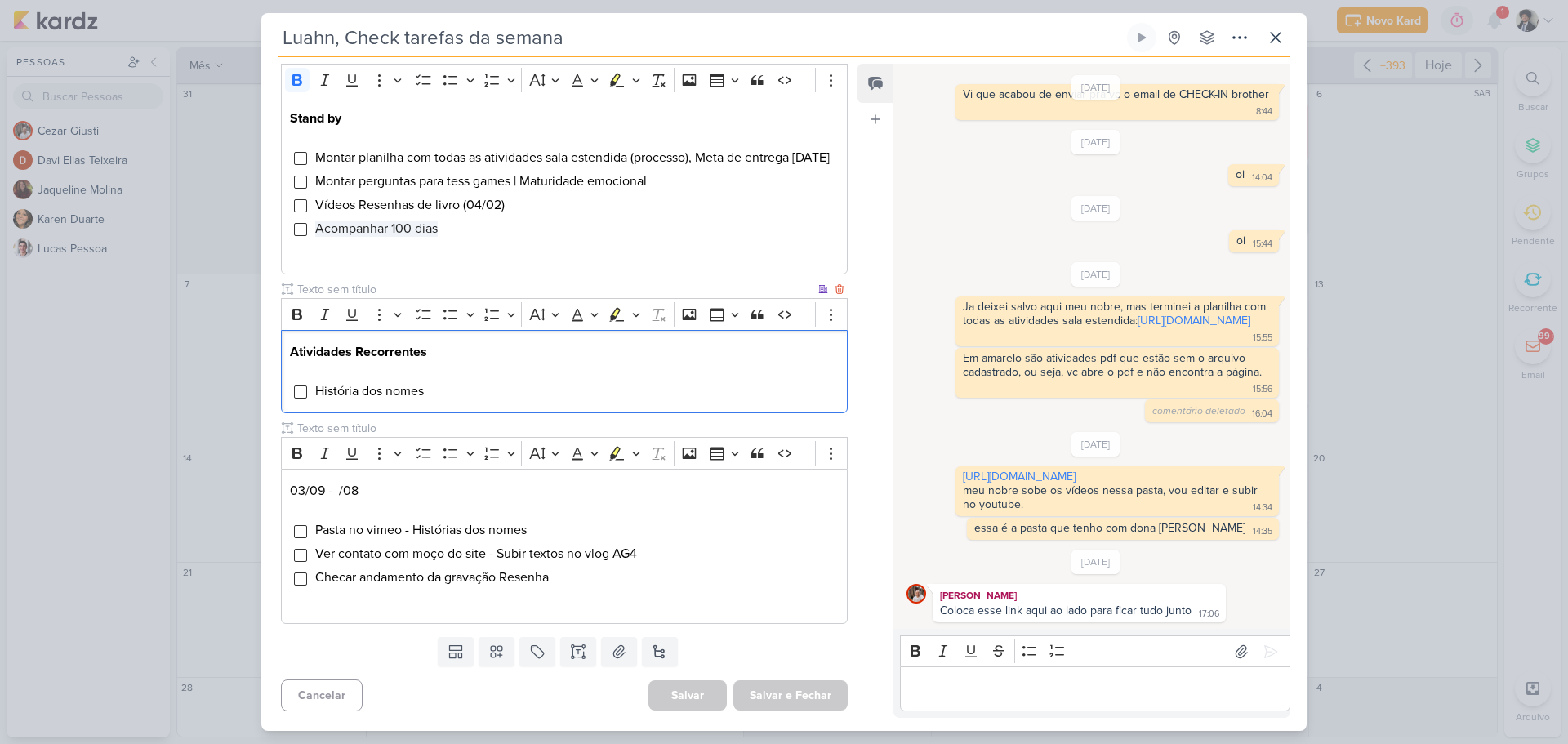
click at [464, 363] on p "Editor editing area: main" at bounding box center [564, 372] width 549 height 20
click at [453, 391] on li "História dos nomes" at bounding box center [576, 391] width 524 height 20
click at [269, 388] on div "Área Consultoria" at bounding box center [558, 156] width 593 height 949
click at [425, 578] on span "Checar andamento da gravação Resenha" at bounding box center [431, 576] width 233 height 17
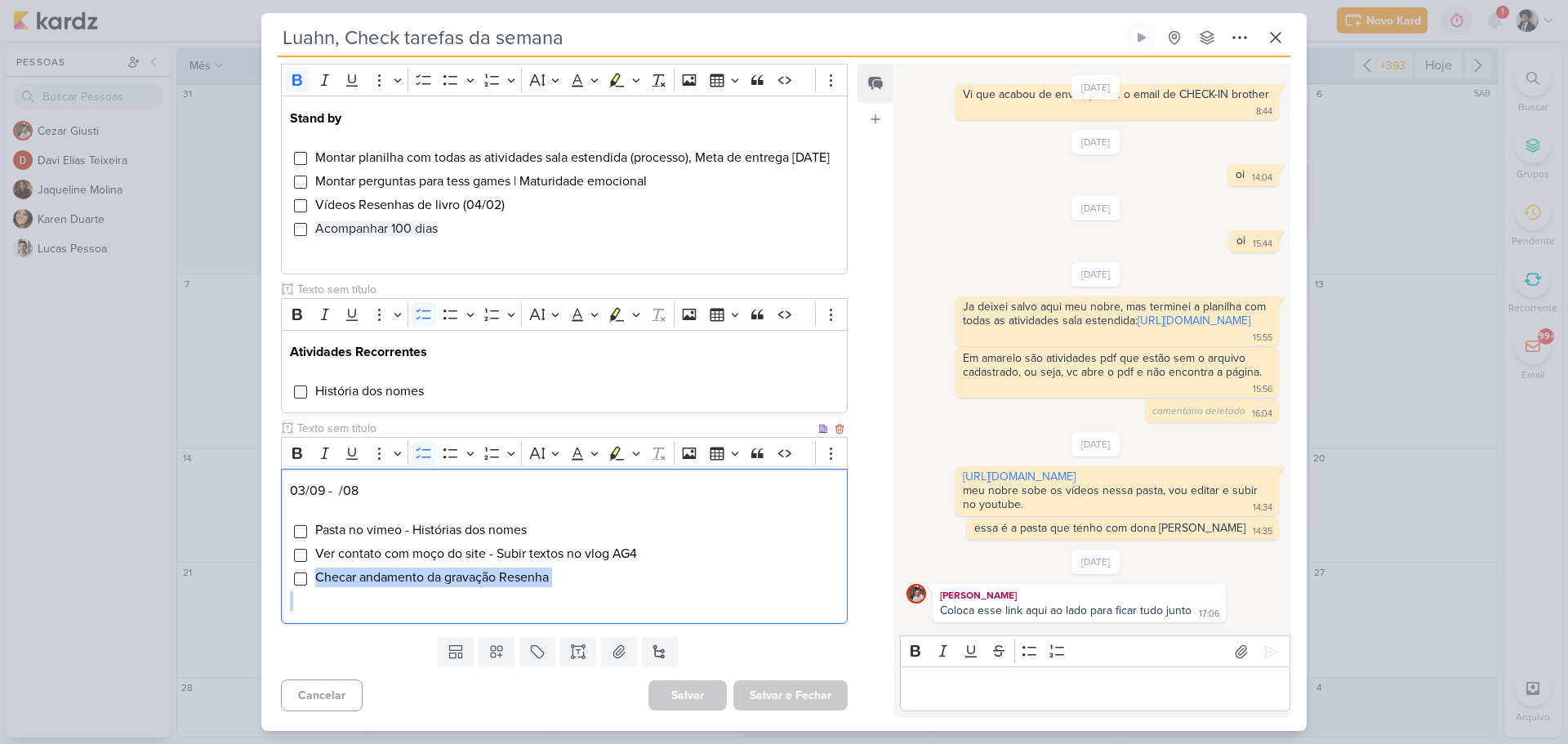
click at [425, 578] on span "Checar andamento da gravação Resenha" at bounding box center [431, 576] width 233 height 17
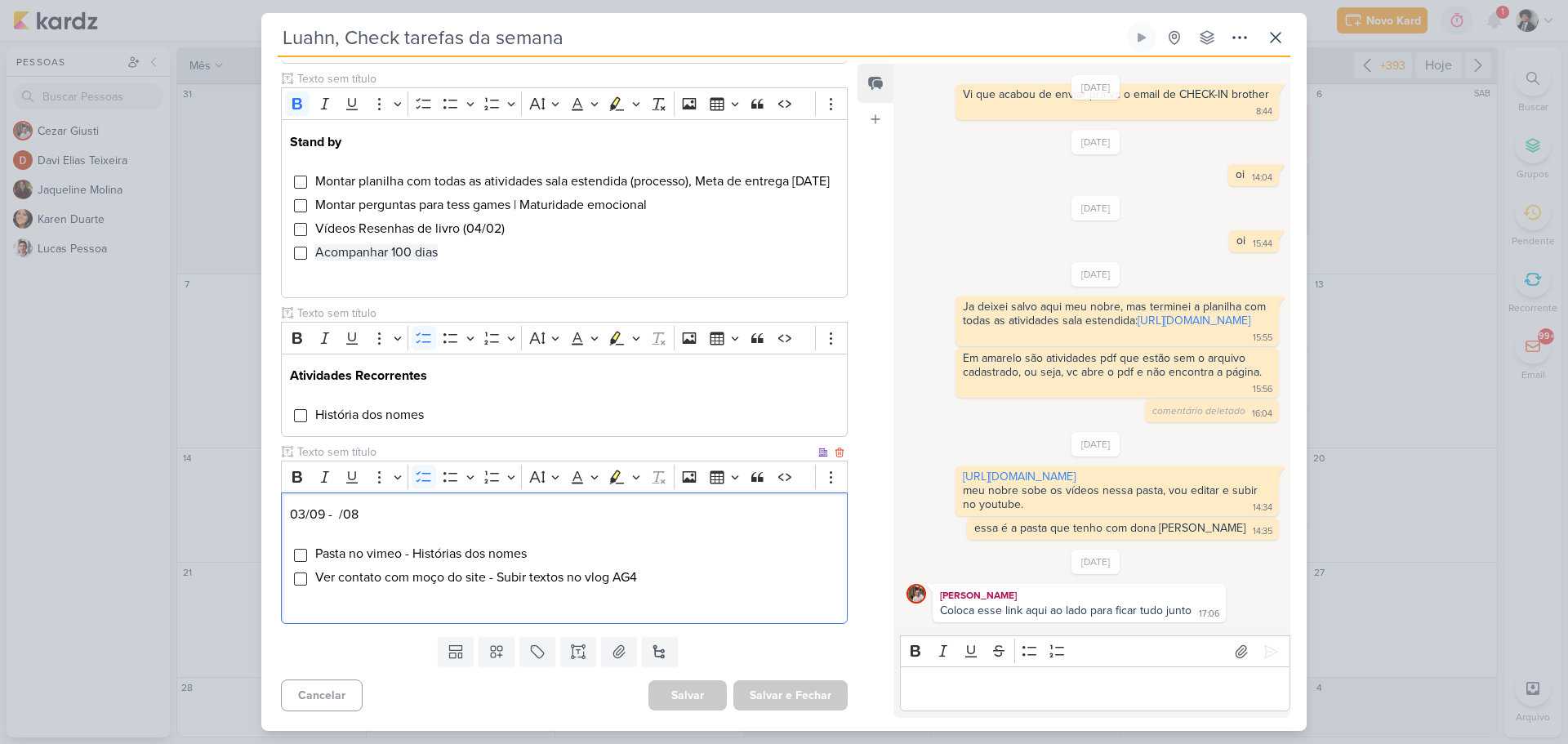
scroll to position [547, 0]
click at [819, 695] on button "Salvar e Fechar" at bounding box center [790, 694] width 114 height 30
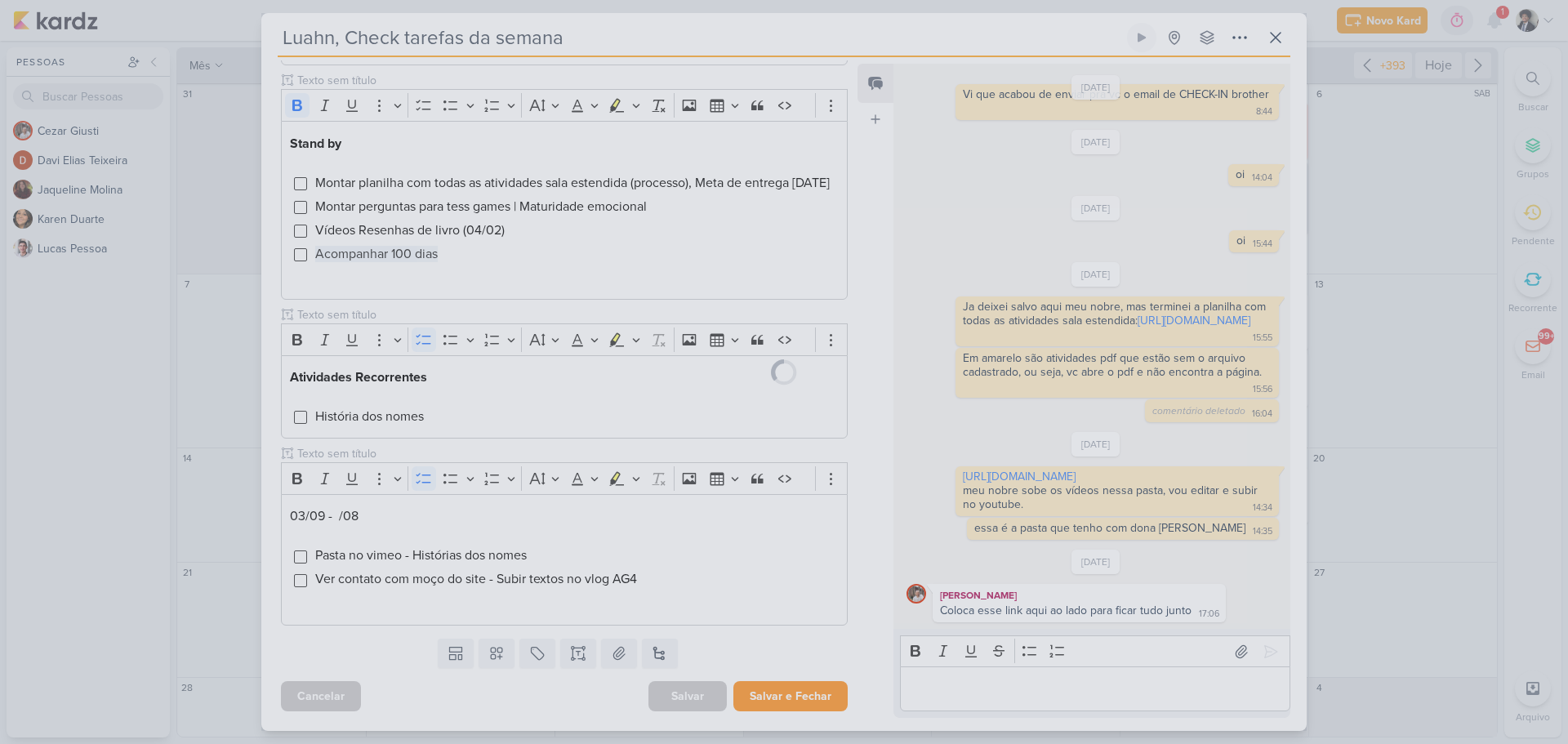
scroll to position [545, 0]
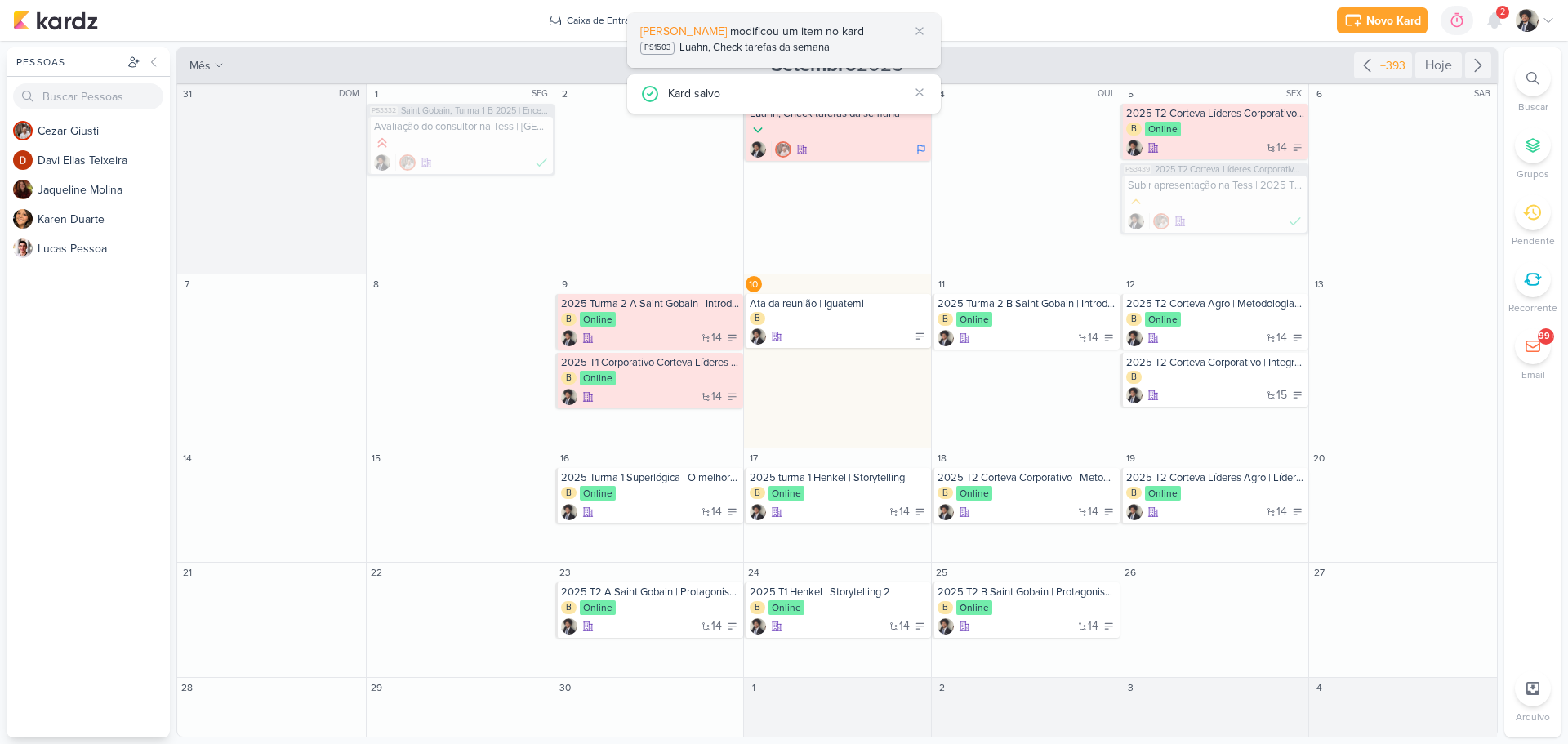
click at [839, 44] on div "PS1503 Luahn, Check tarefas da semana" at bounding box center [784, 49] width 288 height 18
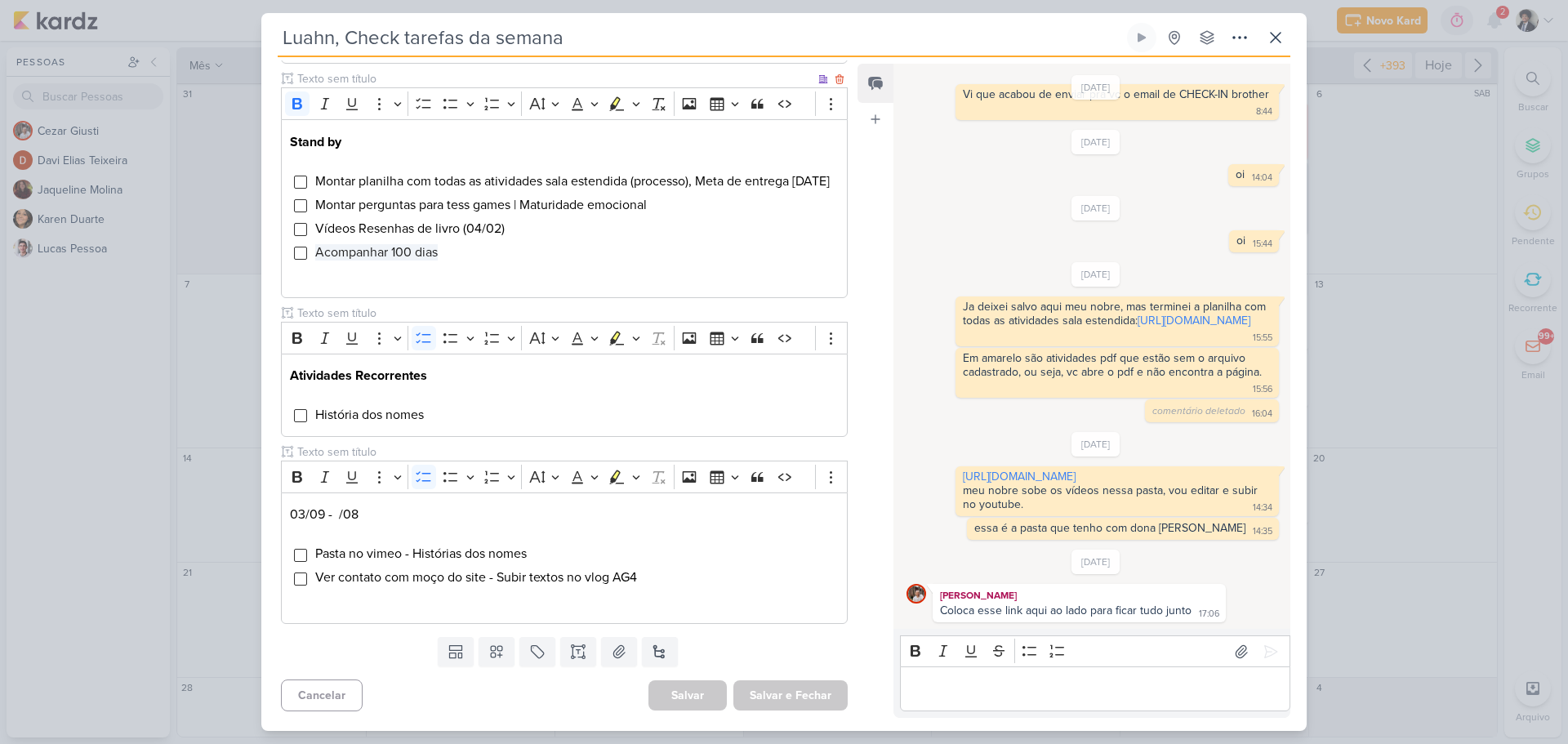
scroll to position [547, 0]
drag, startPoint x: 397, startPoint y: 549, endPoint x: 442, endPoint y: 549, distance: 45.0
click at [437, 549] on span "Pasta no vimeo - Histórias dos nomes" at bounding box center [421, 553] width 212 height 17
drag, startPoint x: 455, startPoint y: 578, endPoint x: 550, endPoint y: 578, distance: 95.0
click at [544, 578] on span "Ver contato com moço do site - Subir textos no vlog AG4" at bounding box center [476, 576] width 322 height 17
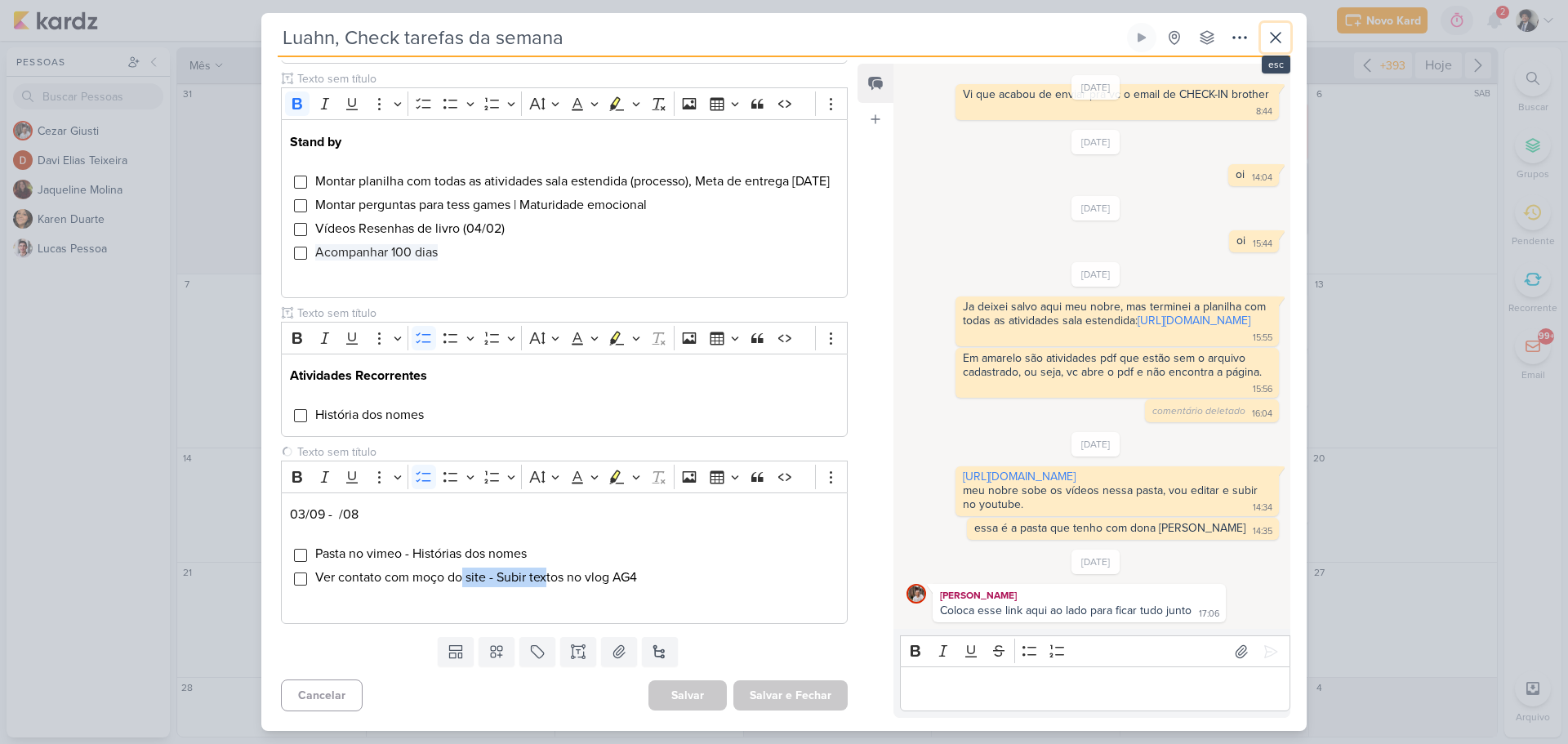
drag, startPoint x: 1271, startPoint y: 38, endPoint x: 1367, endPoint y: 38, distance: 96.0
click at [1272, 38] on icon at bounding box center [1275, 37] width 20 height 20
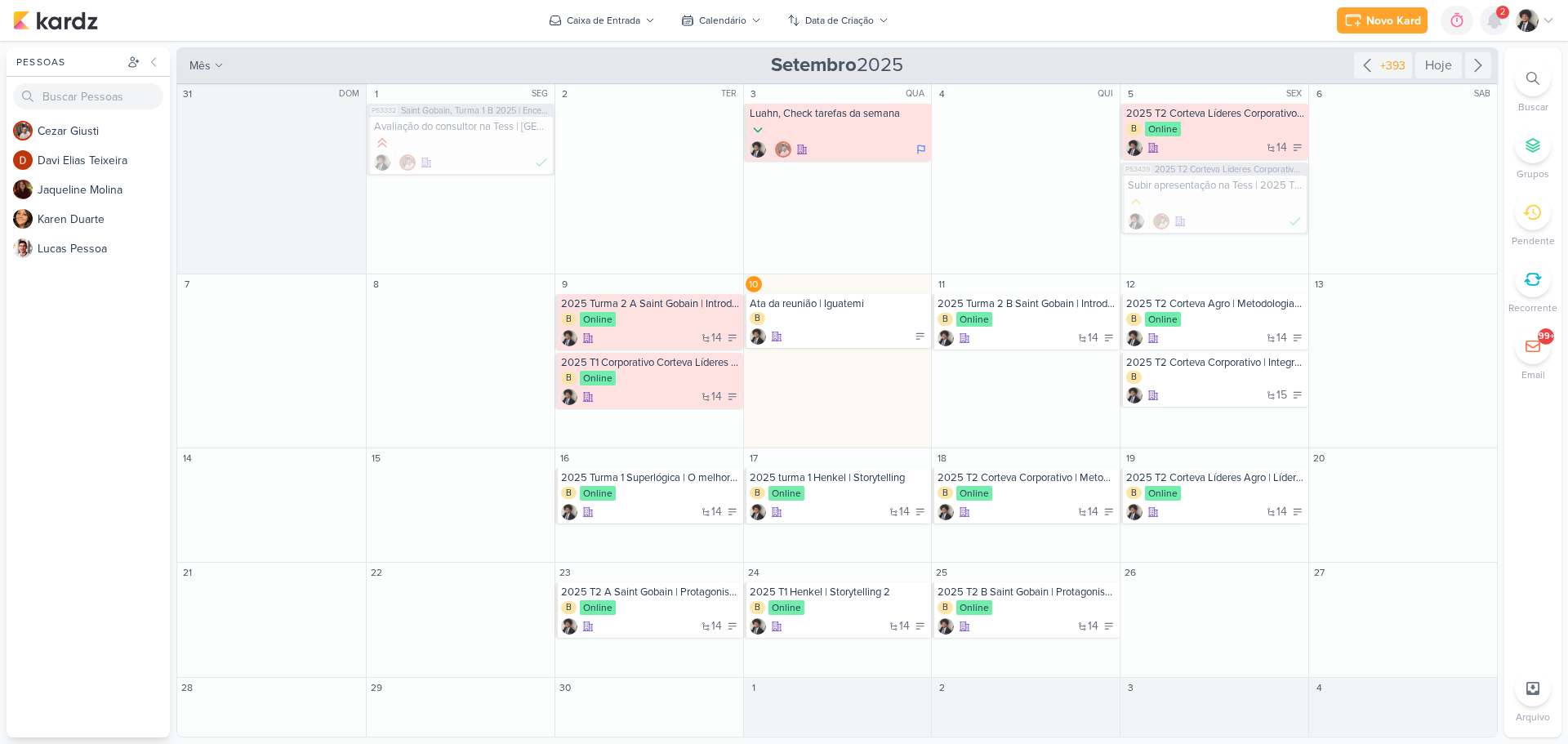
click at [1496, 23] on icon at bounding box center [1494, 20] width 13 height 15
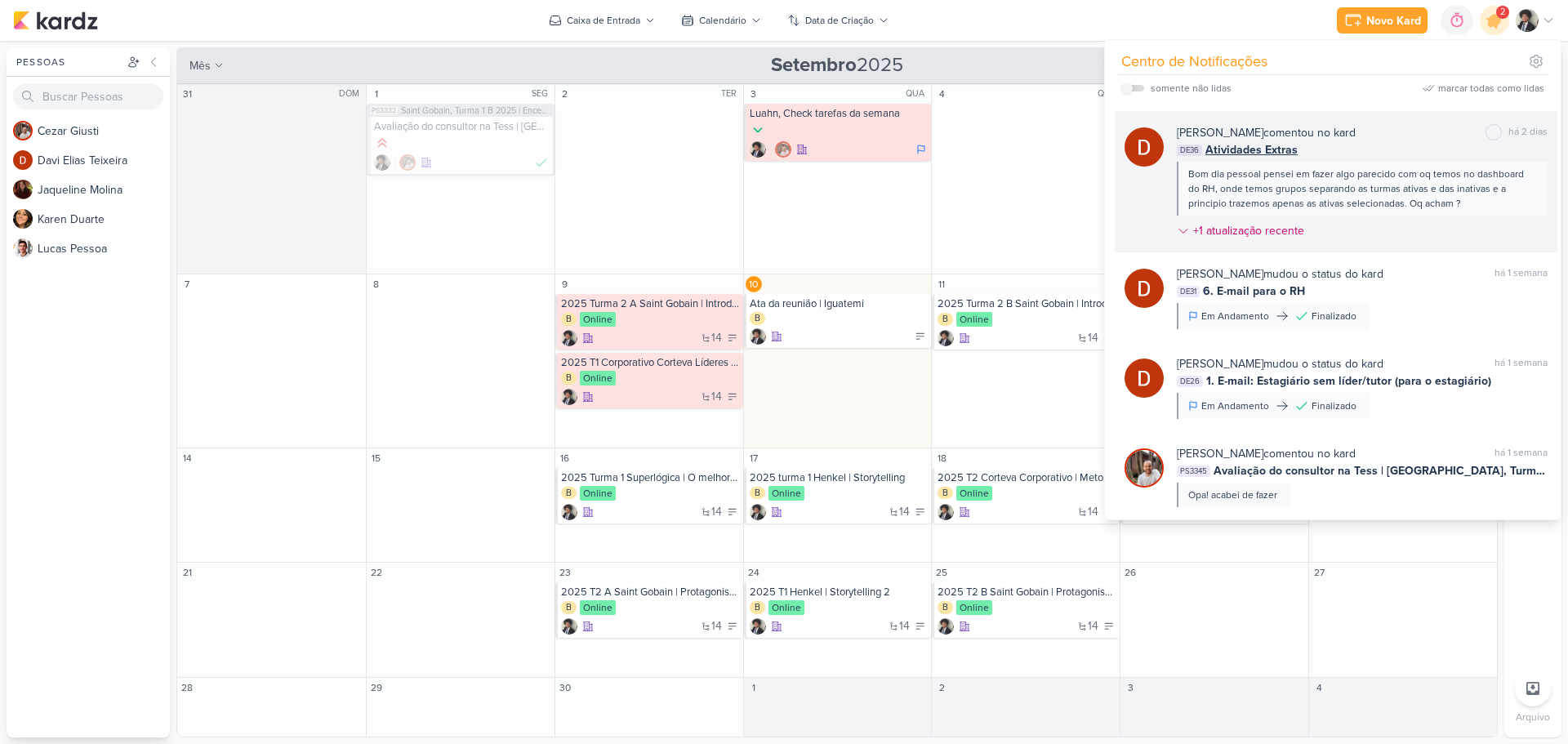
scroll to position [0, 0]
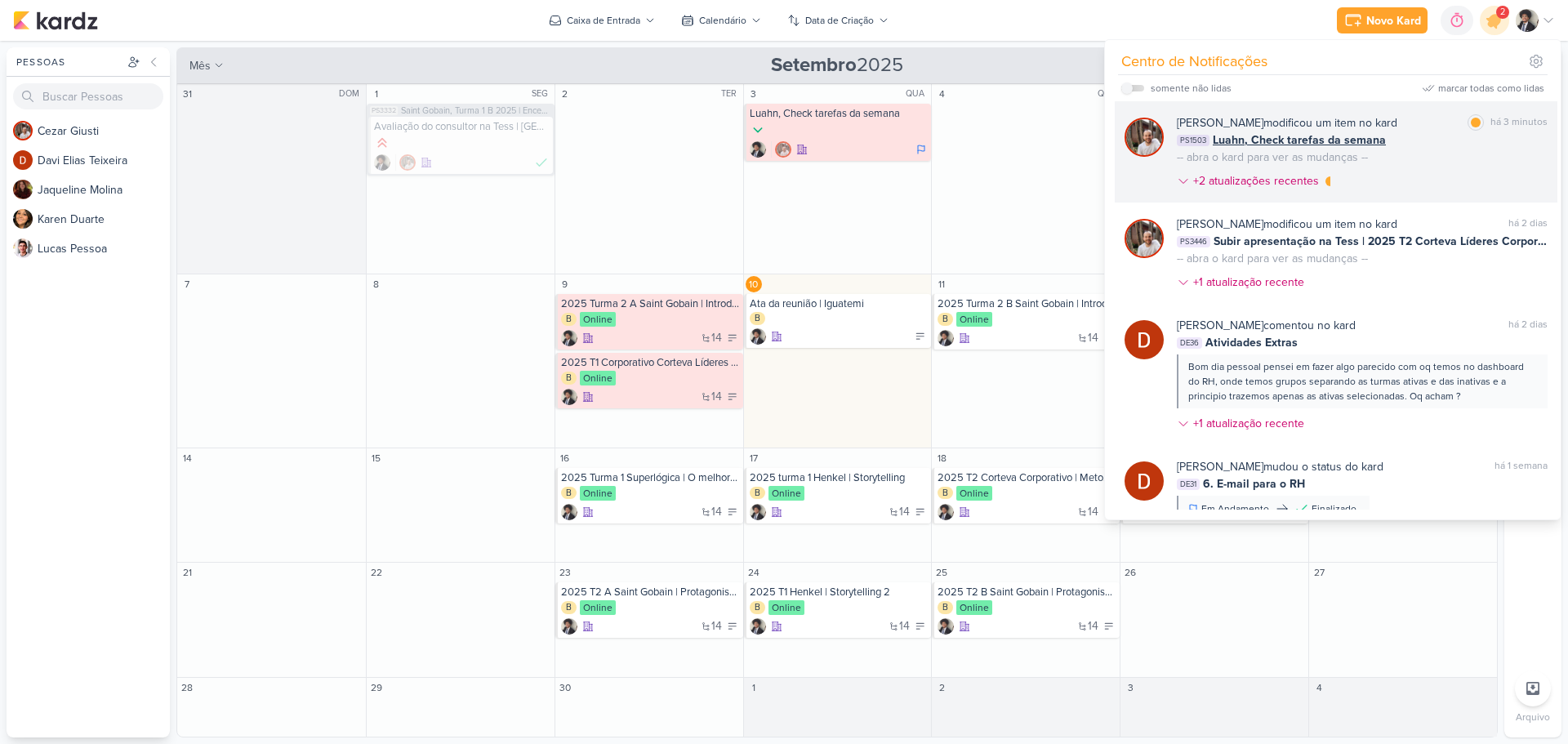
click at [1296, 127] on div "[PERSON_NAME] modificou um item no kard" at bounding box center [1287, 123] width 221 height 18
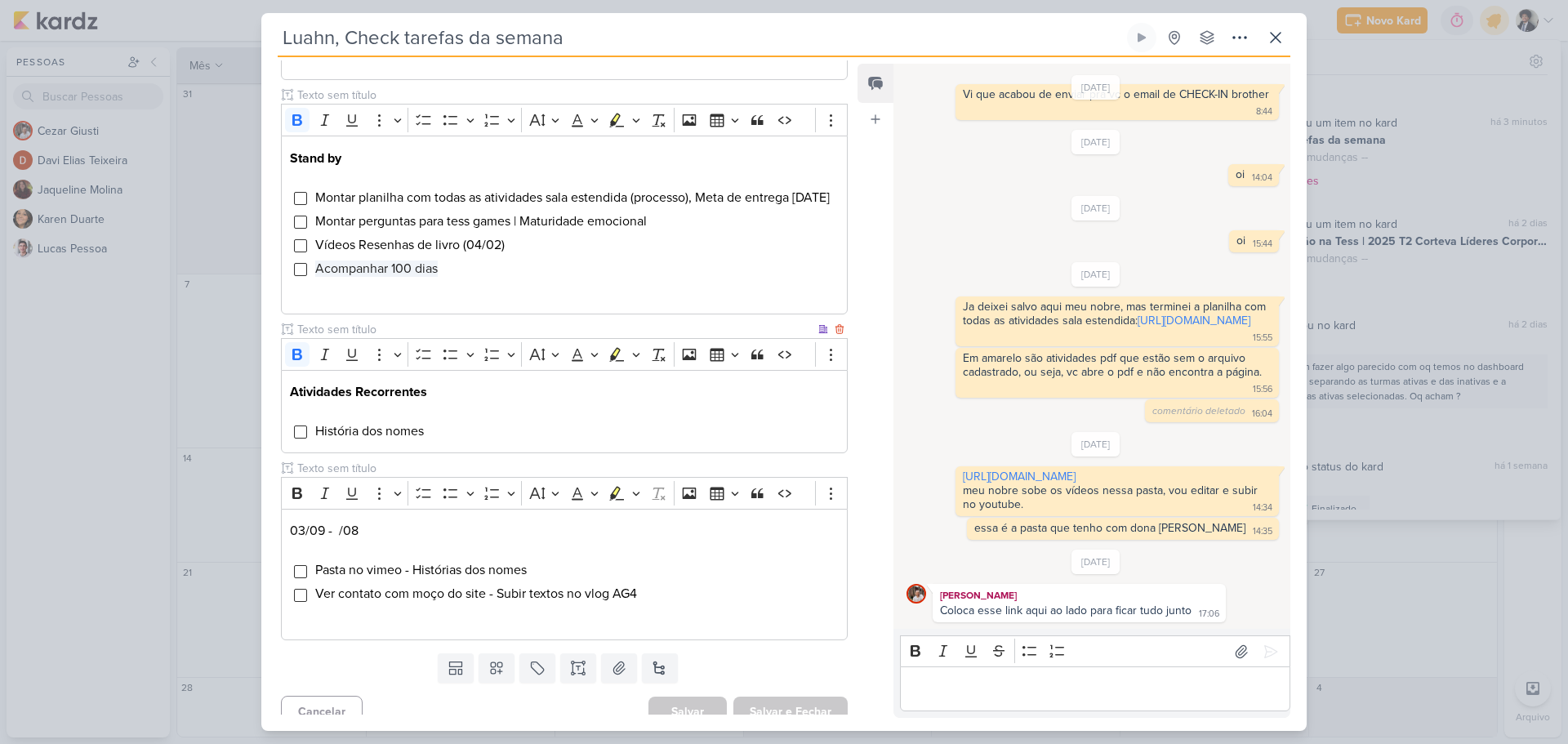
scroll to position [547, 0]
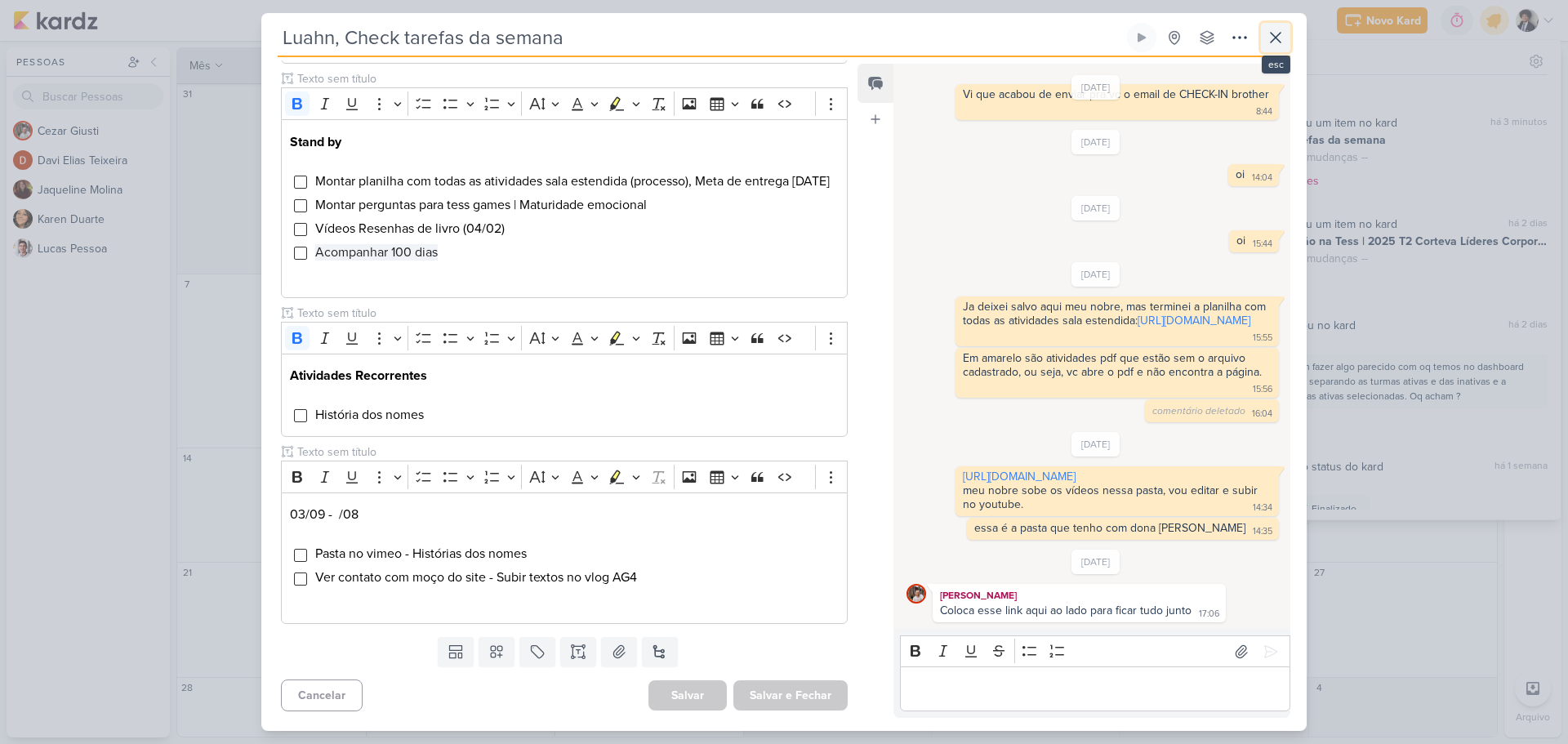
click at [1278, 35] on icon at bounding box center [1275, 37] width 10 height 10
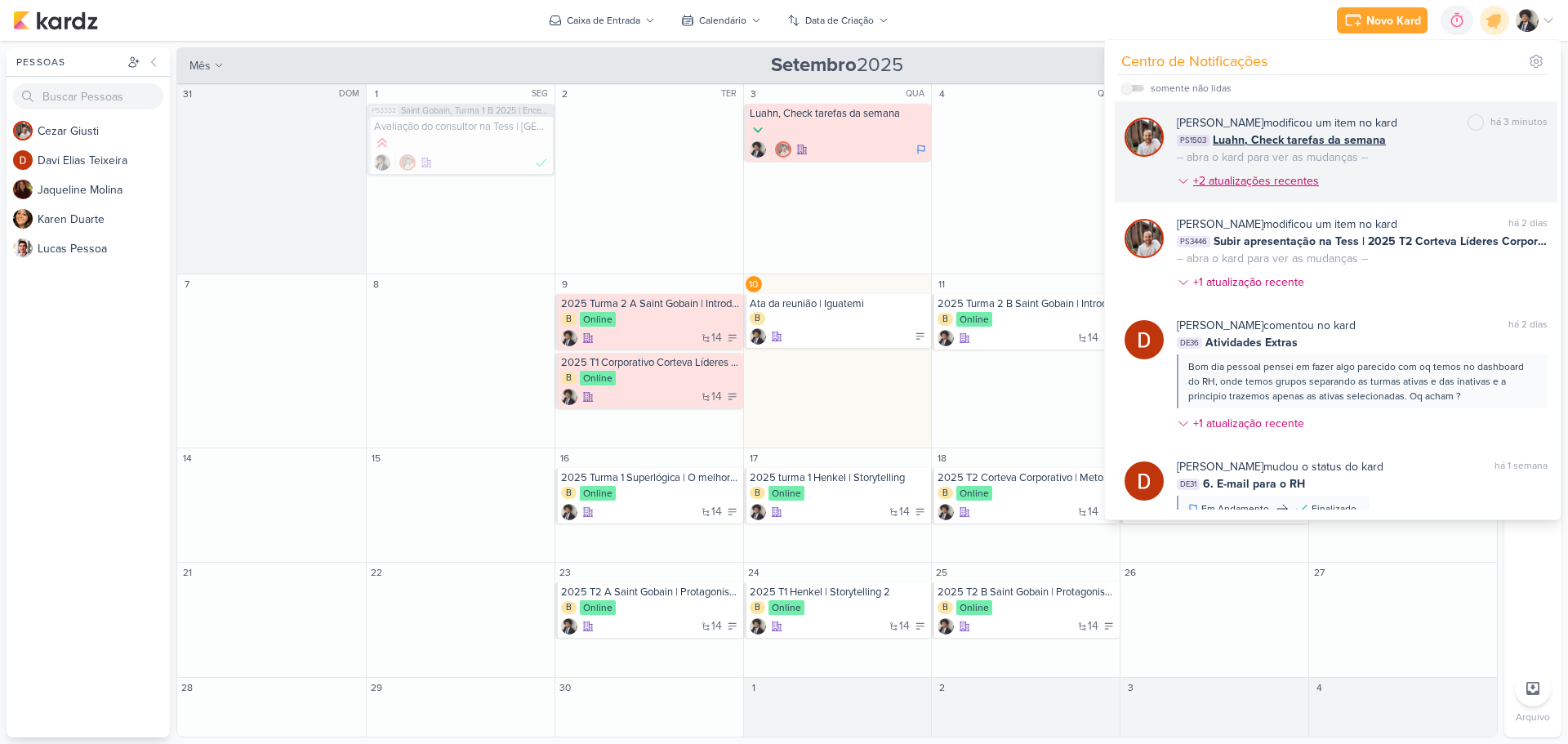
click at [1305, 180] on div "+2 atualizações recentes" at bounding box center [1258, 181] width 129 height 18
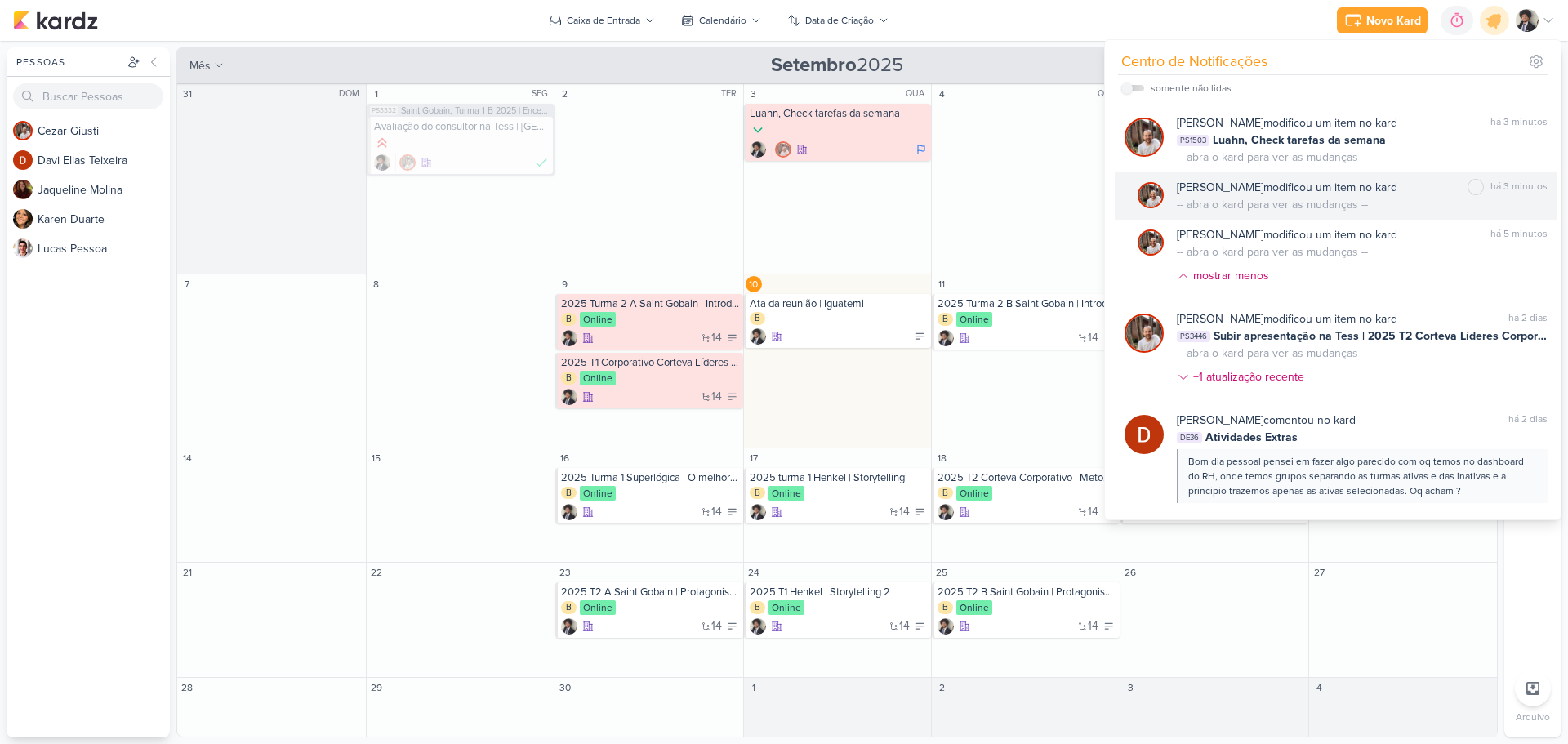
click at [1302, 187] on div "[PERSON_NAME] modificou um item no kard" at bounding box center [1287, 187] width 221 height 18
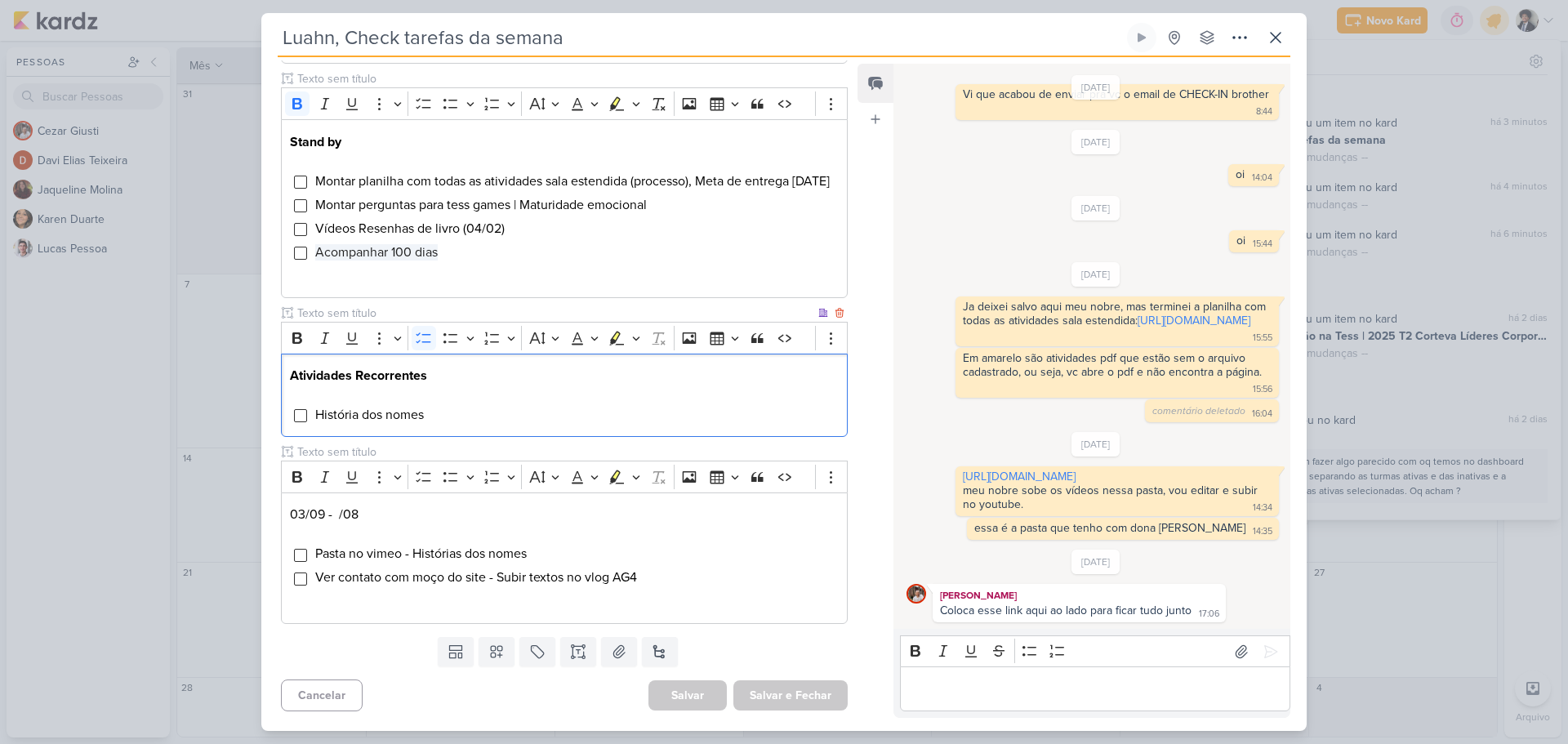
click at [431, 415] on li "História dos nomes" at bounding box center [576, 414] width 524 height 20
click at [1270, 36] on icon at bounding box center [1275, 37] width 20 height 20
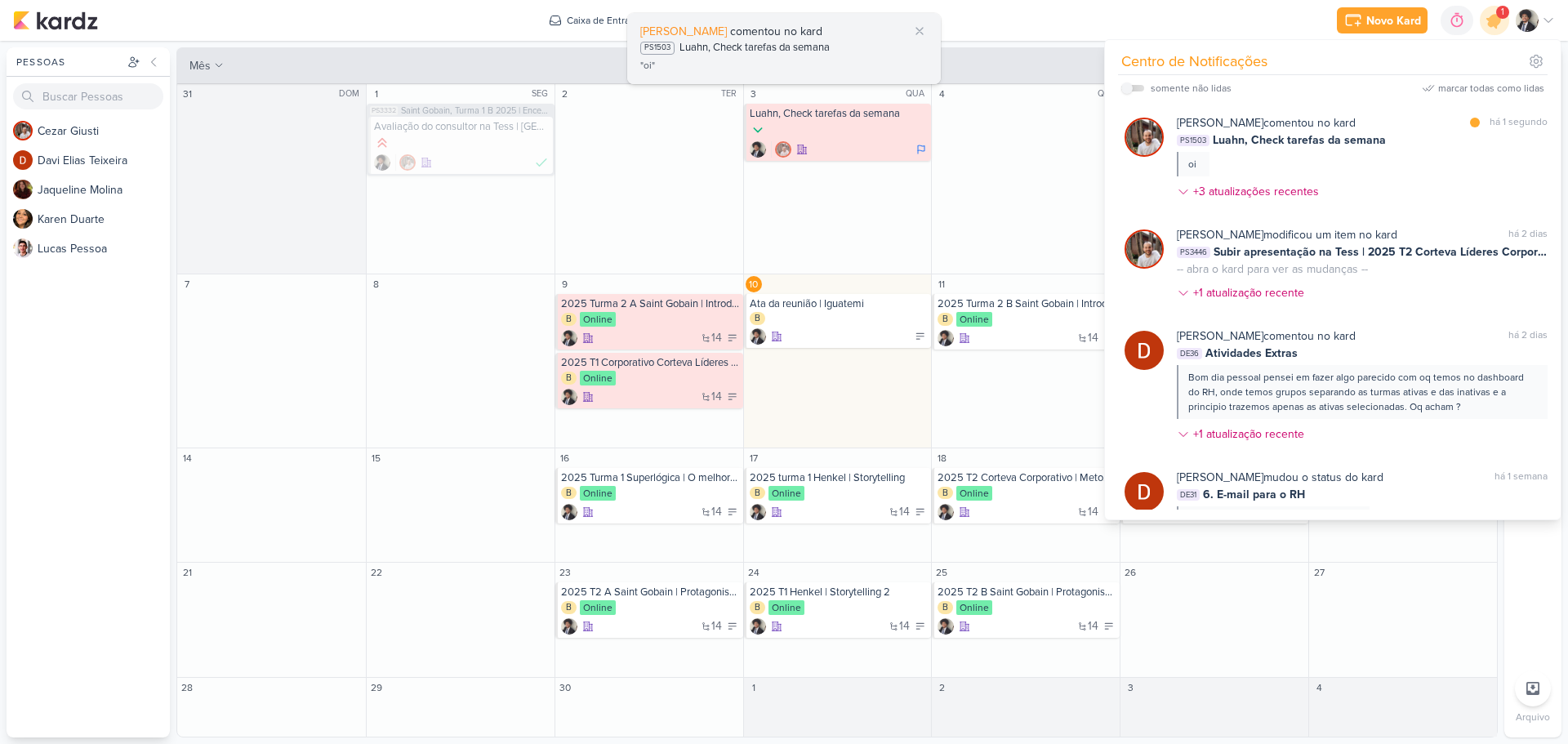
click at [820, 43] on div "Luahn, Check tarefas da semana" at bounding box center [754, 48] width 150 height 17
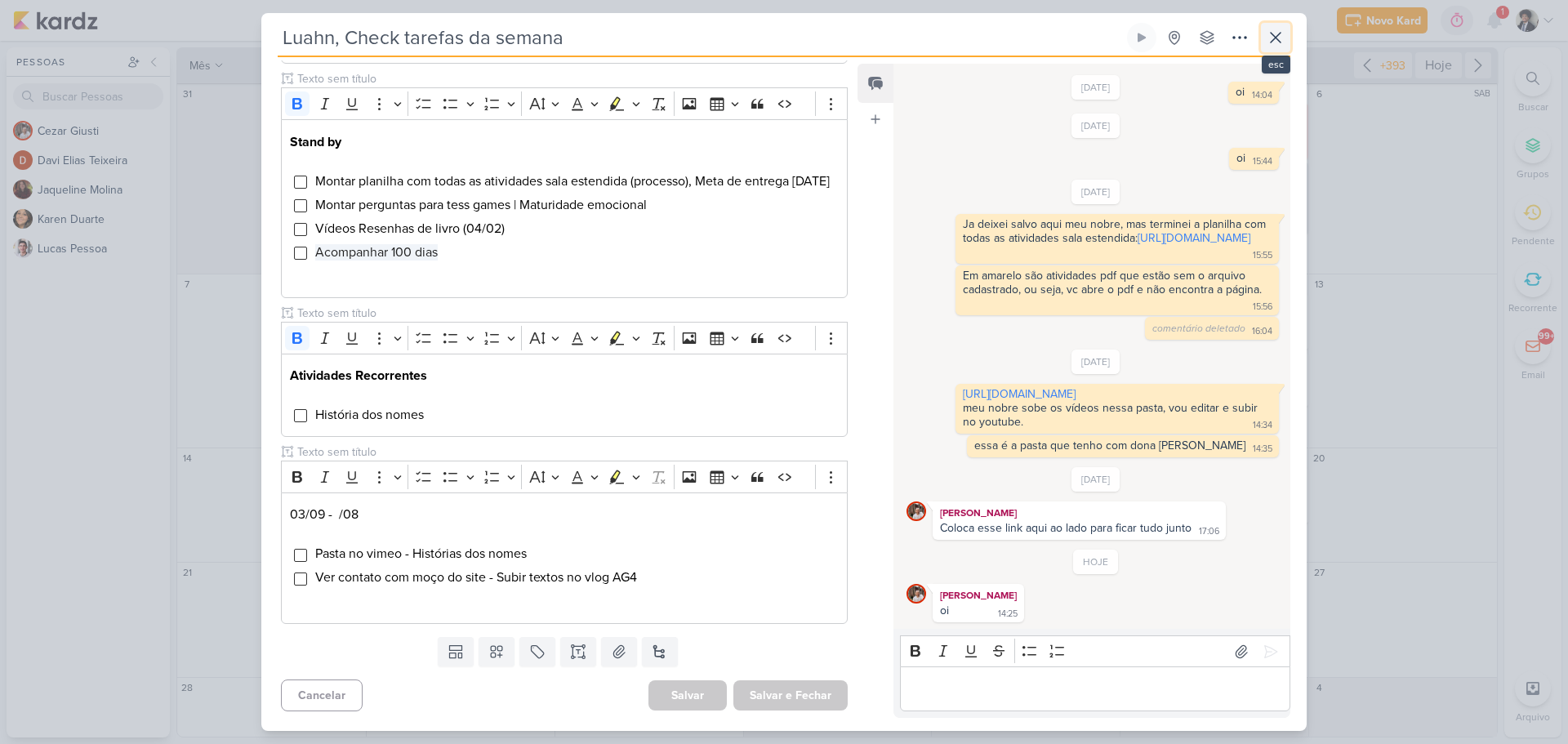
click at [1283, 36] on icon at bounding box center [1275, 37] width 20 height 20
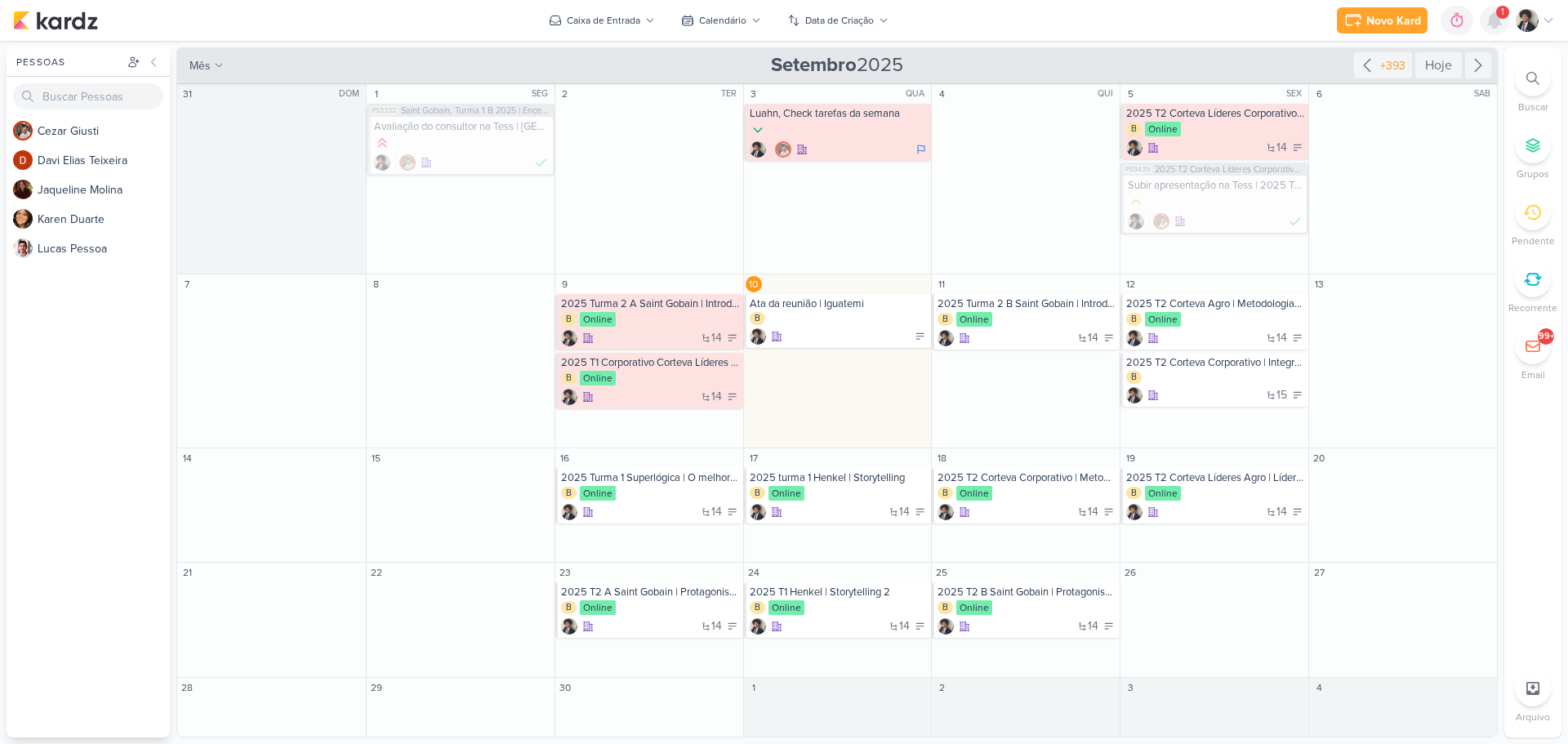
click at [1499, 21] on icon at bounding box center [1494, 20] width 13 height 15
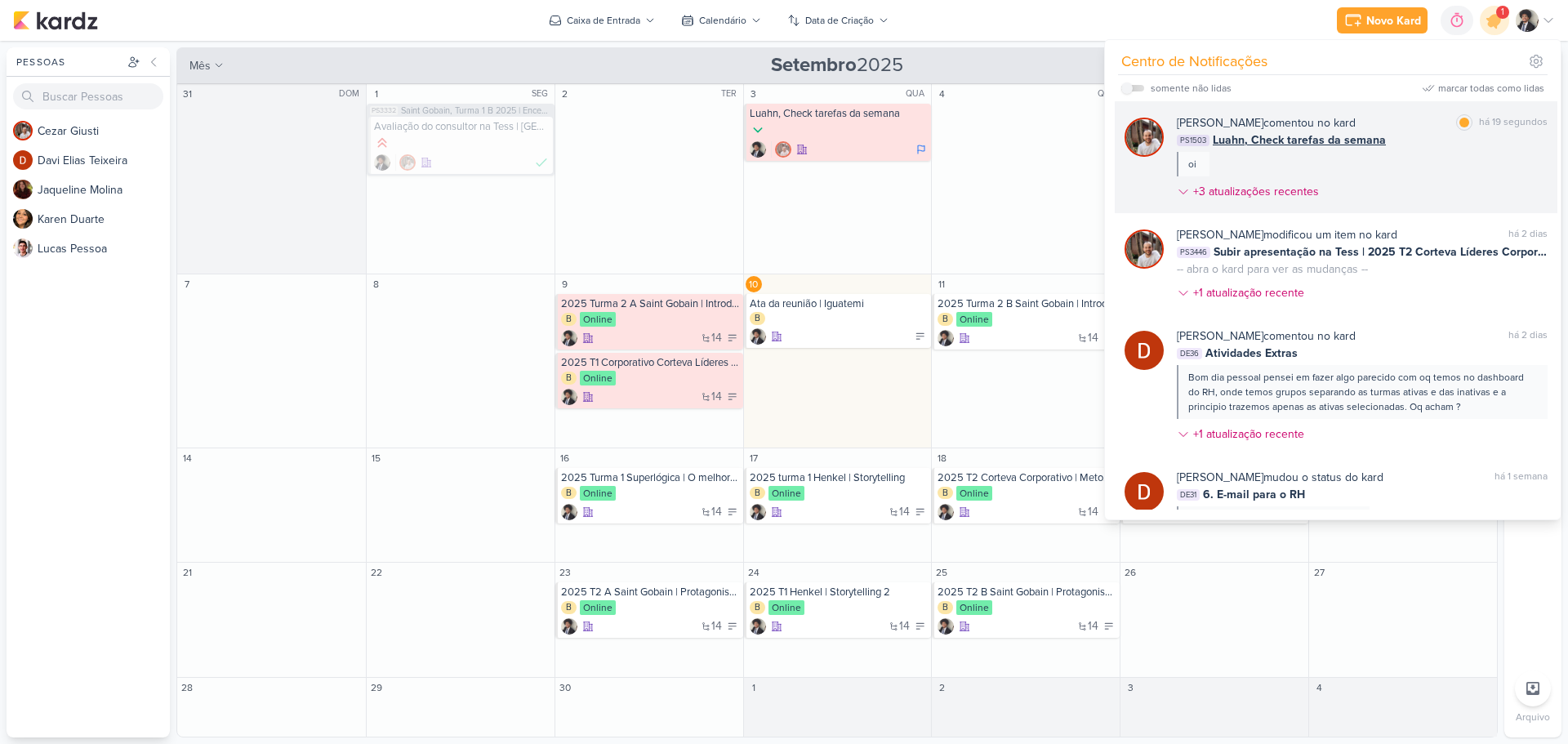
click at [1303, 137] on span "Luahn, Check tarefas da semana" at bounding box center [1299, 140] width 173 height 18
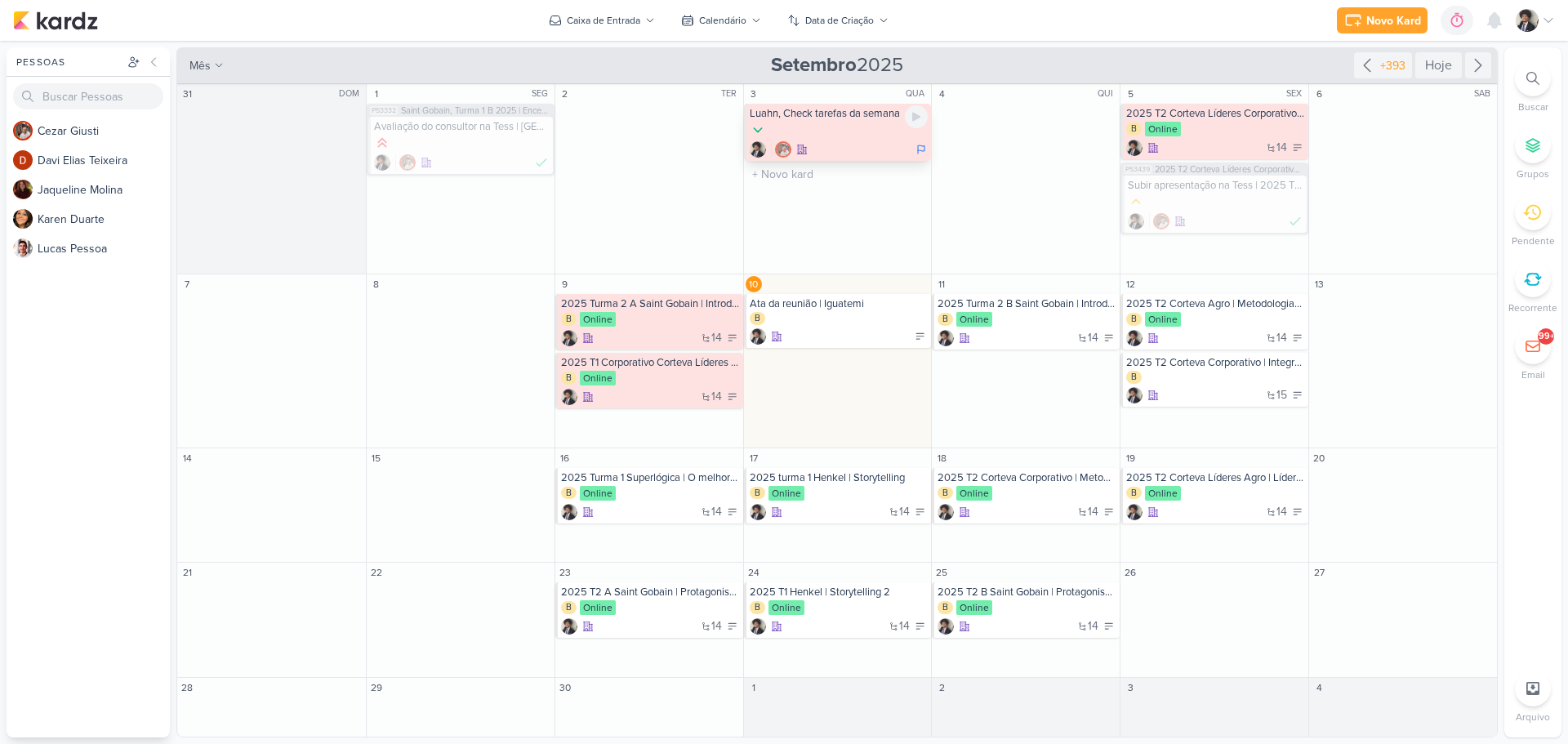
click at [851, 133] on div at bounding box center [838, 131] width 179 height 18
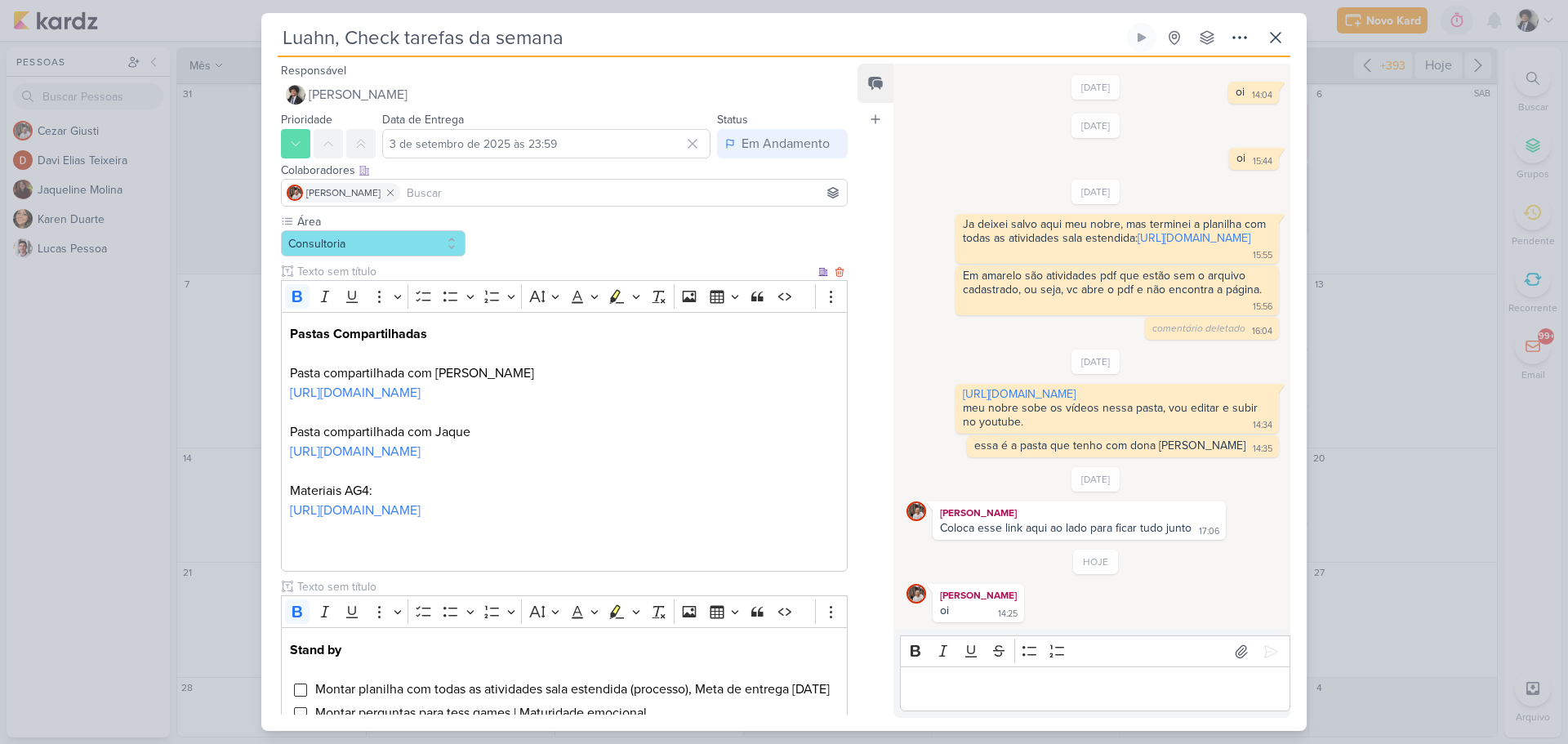
scroll to position [547, 0]
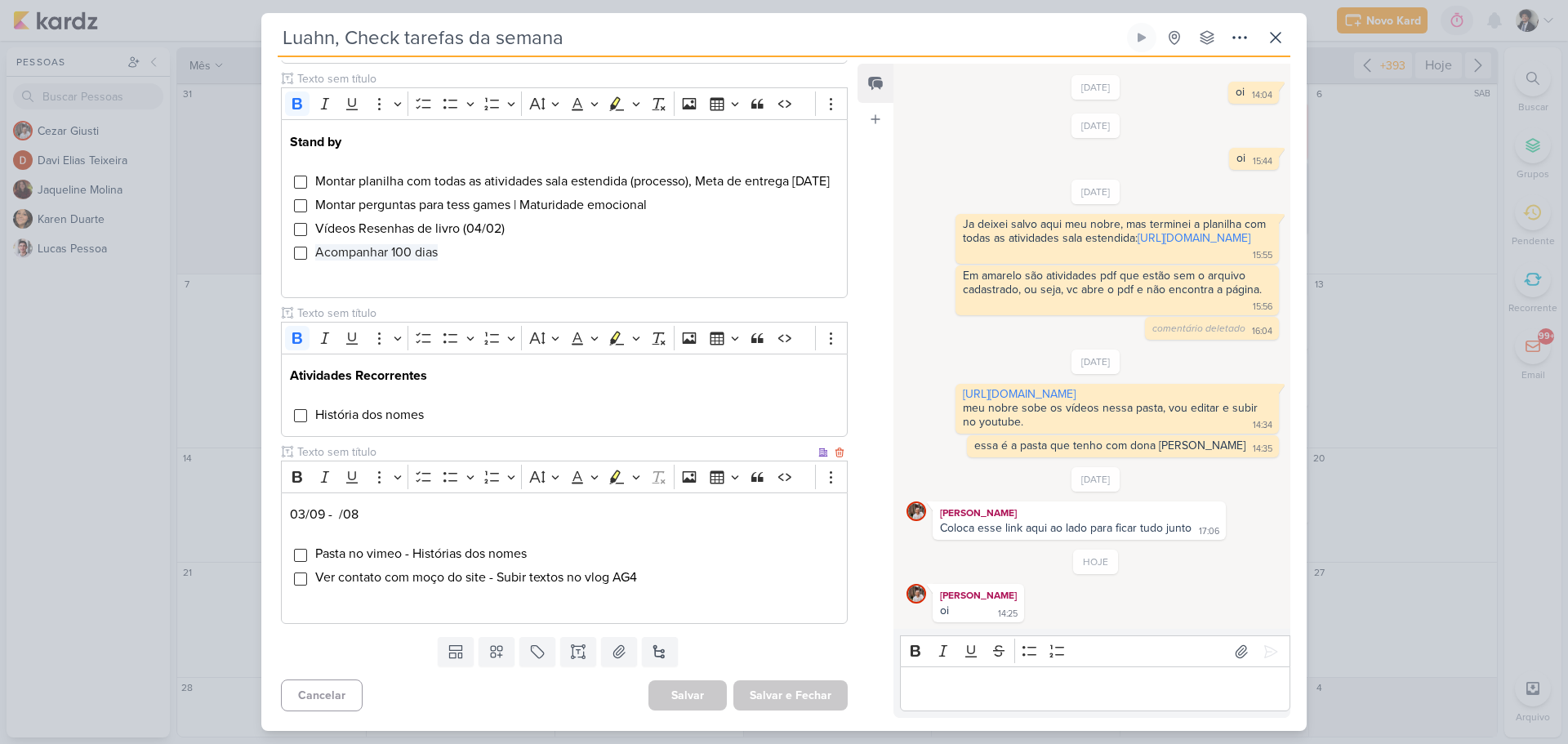
click at [666, 591] on p "Editor editing area: main" at bounding box center [564, 601] width 549 height 20
click at [666, 581] on li "Ver contato com moço do site - Subir textos no vlog AG4" at bounding box center [576, 577] width 524 height 20
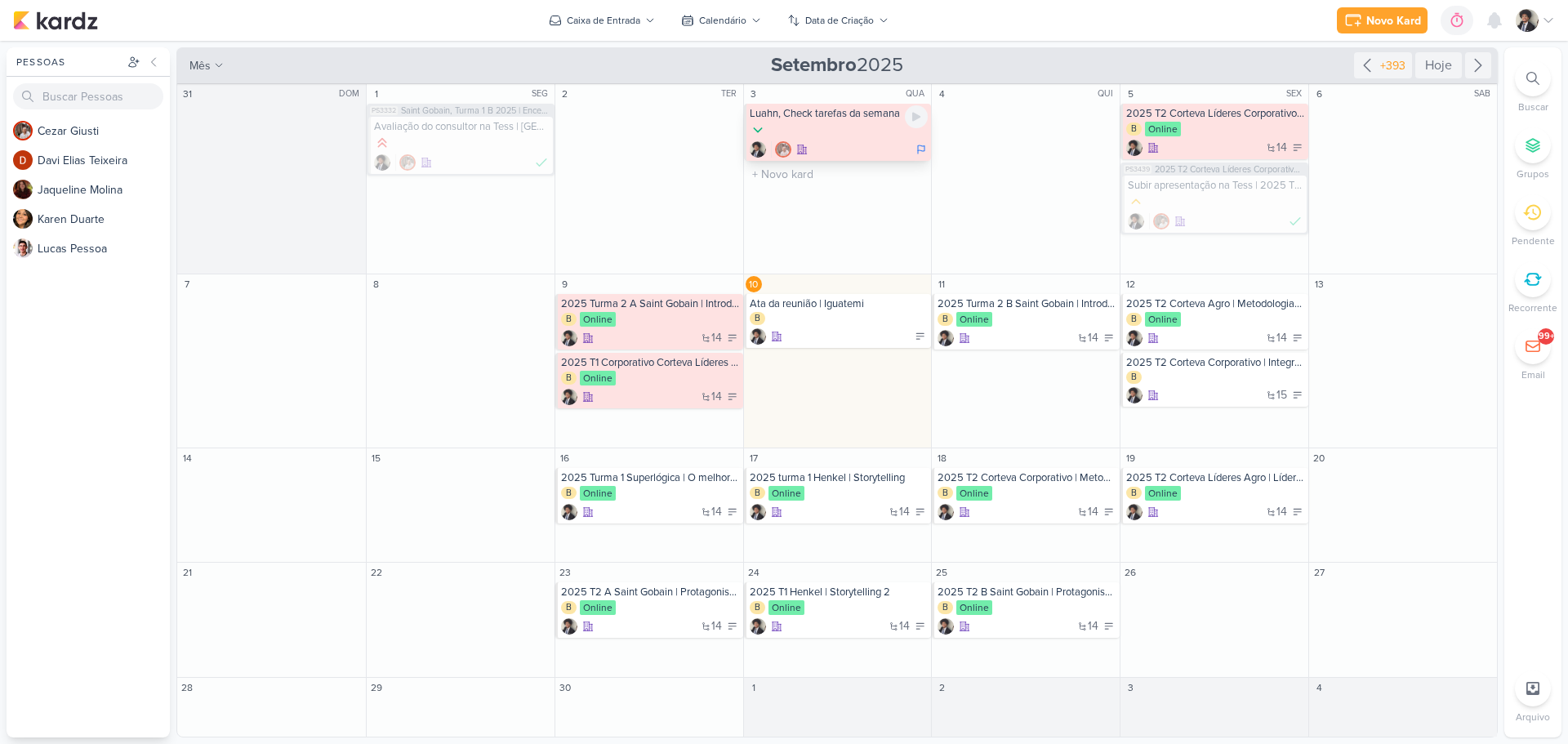
click at [845, 134] on div at bounding box center [838, 131] width 179 height 18
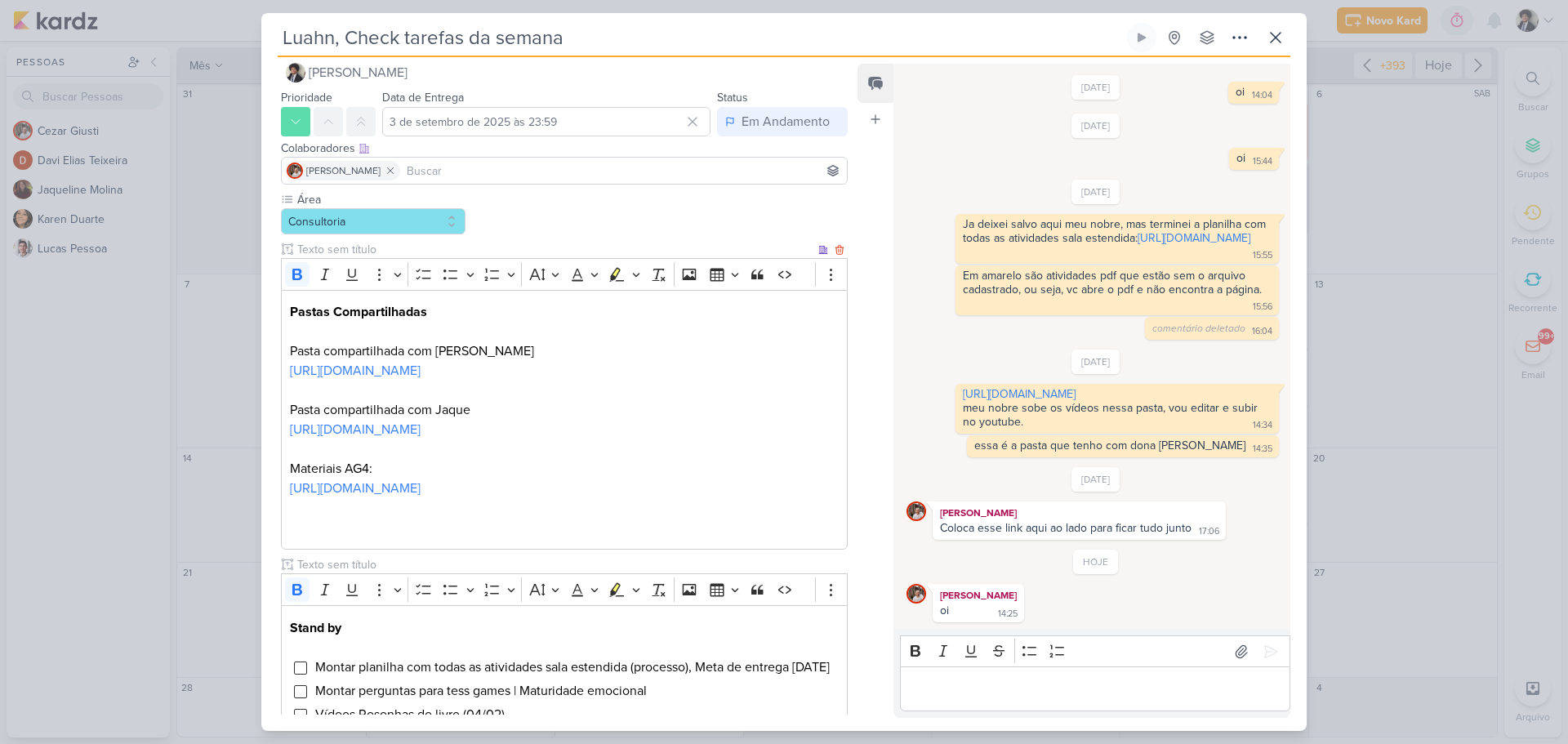
scroll to position [547, 0]
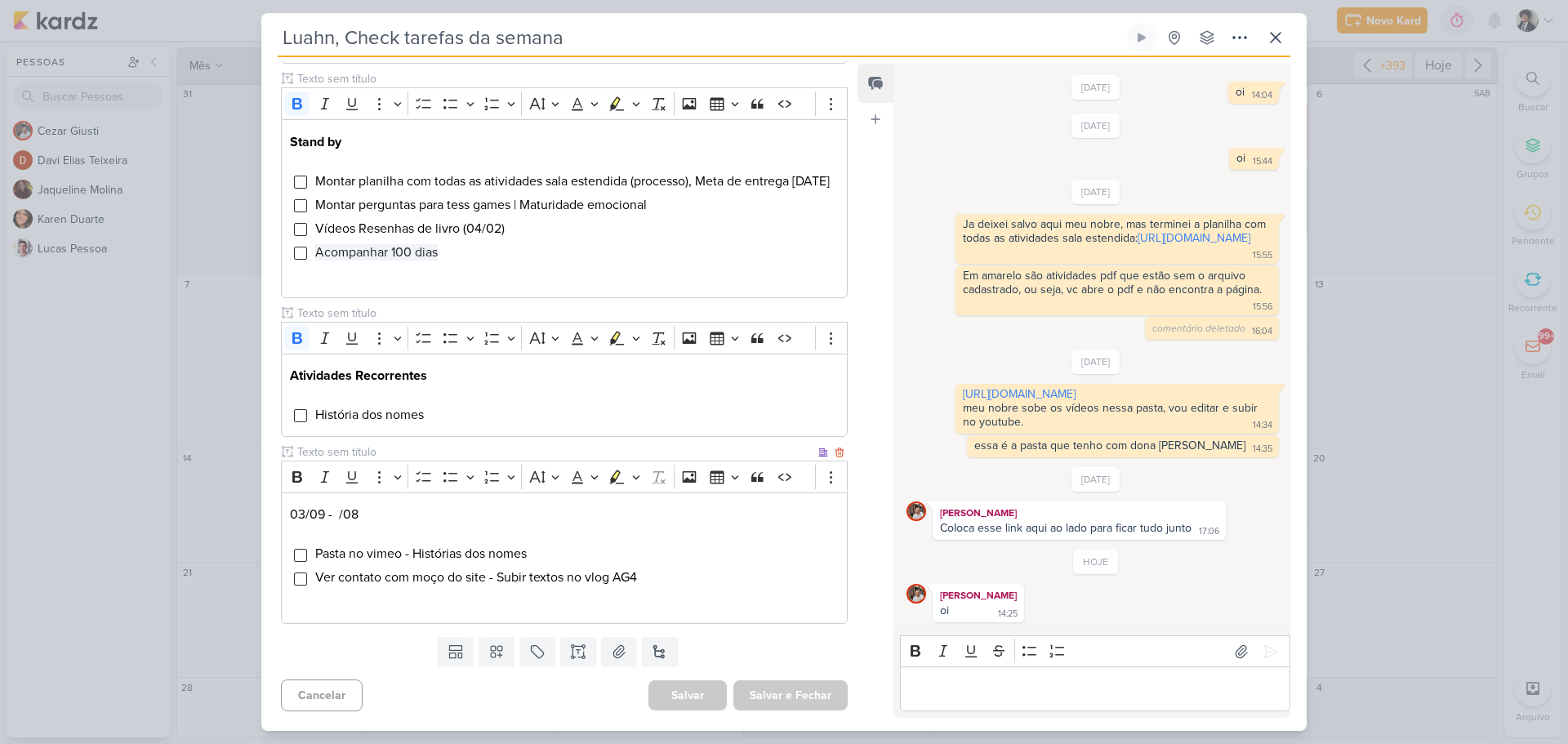
click at [680, 572] on li "Ver contato com moço do site - Subir textos no vlog AG4" at bounding box center [576, 577] width 524 height 20
click at [1276, 33] on icon at bounding box center [1275, 37] width 20 height 20
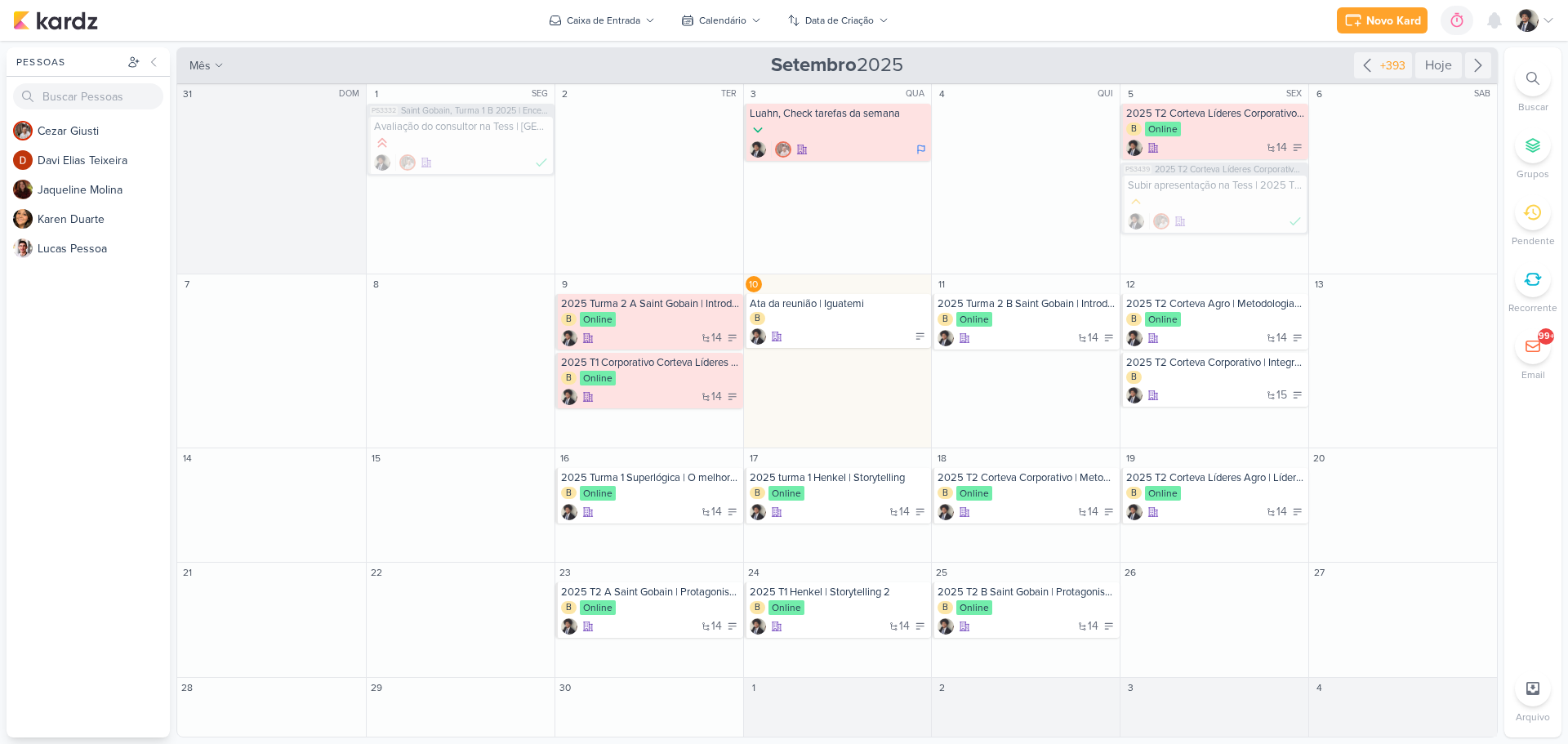
click at [1300, 21] on div "Novo Kard Ctrl + k 0h0m Sessão desligada... Hoje 0h0m Semana 0h0m Mês 0h0m" at bounding box center [784, 20] width 1542 height 41
click at [854, 142] on div at bounding box center [838, 149] width 179 height 17
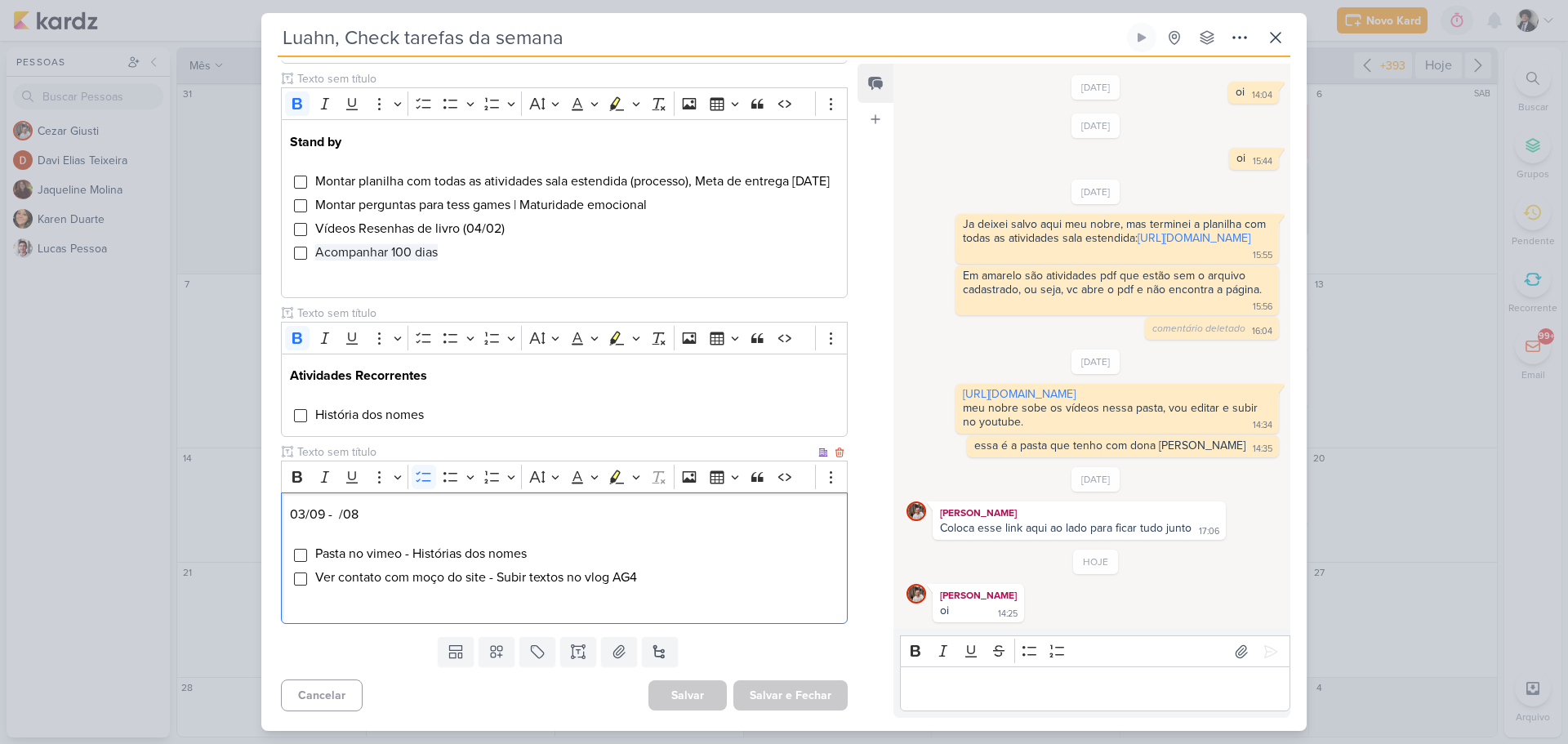
click at [662, 574] on li "Ver contato com moço do site - Subir textos no vlog AG4" at bounding box center [576, 577] width 524 height 20
click at [1276, 38] on icon at bounding box center [1275, 37] width 10 height 10
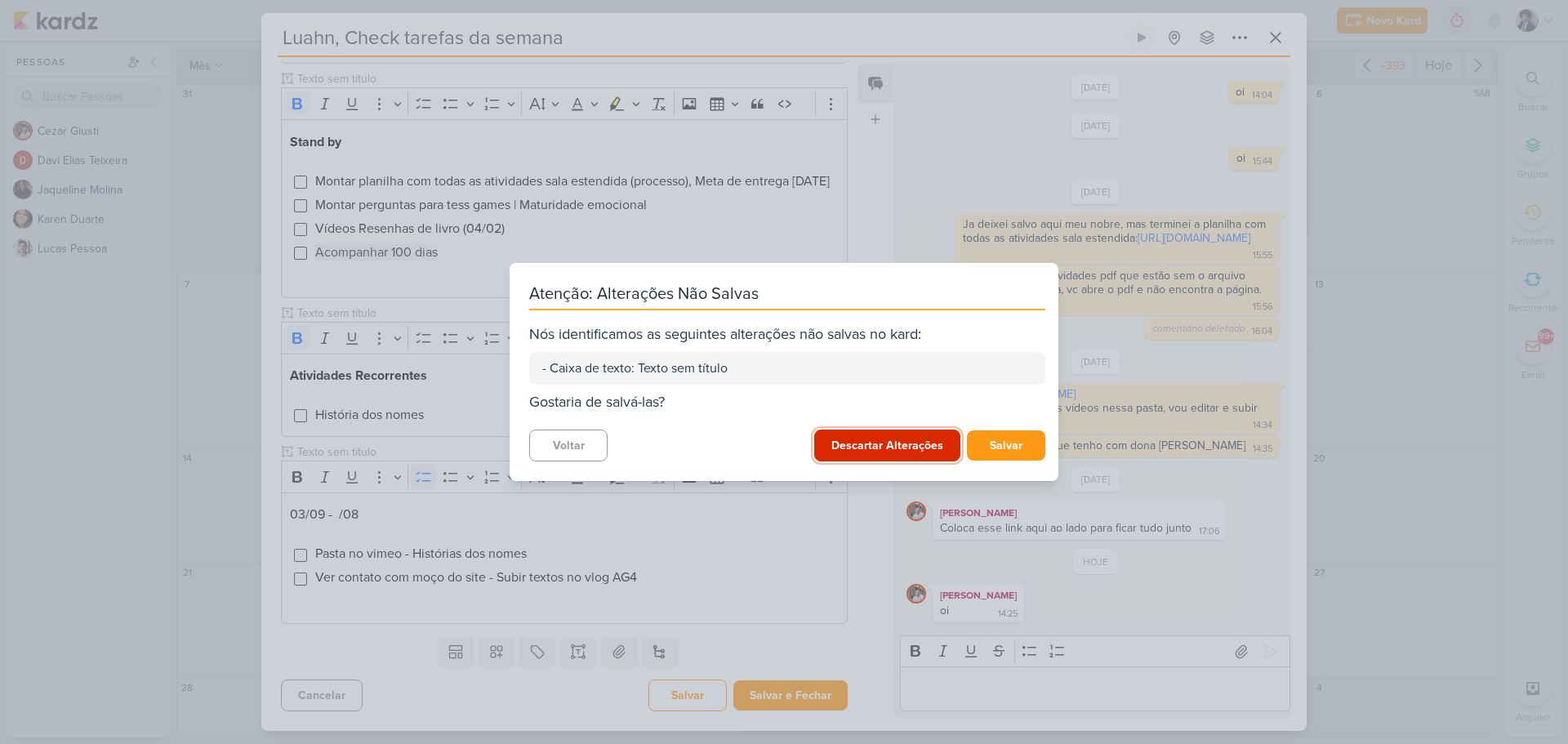
click at [905, 450] on button "Descartar Alterações" at bounding box center [888, 445] width 146 height 32
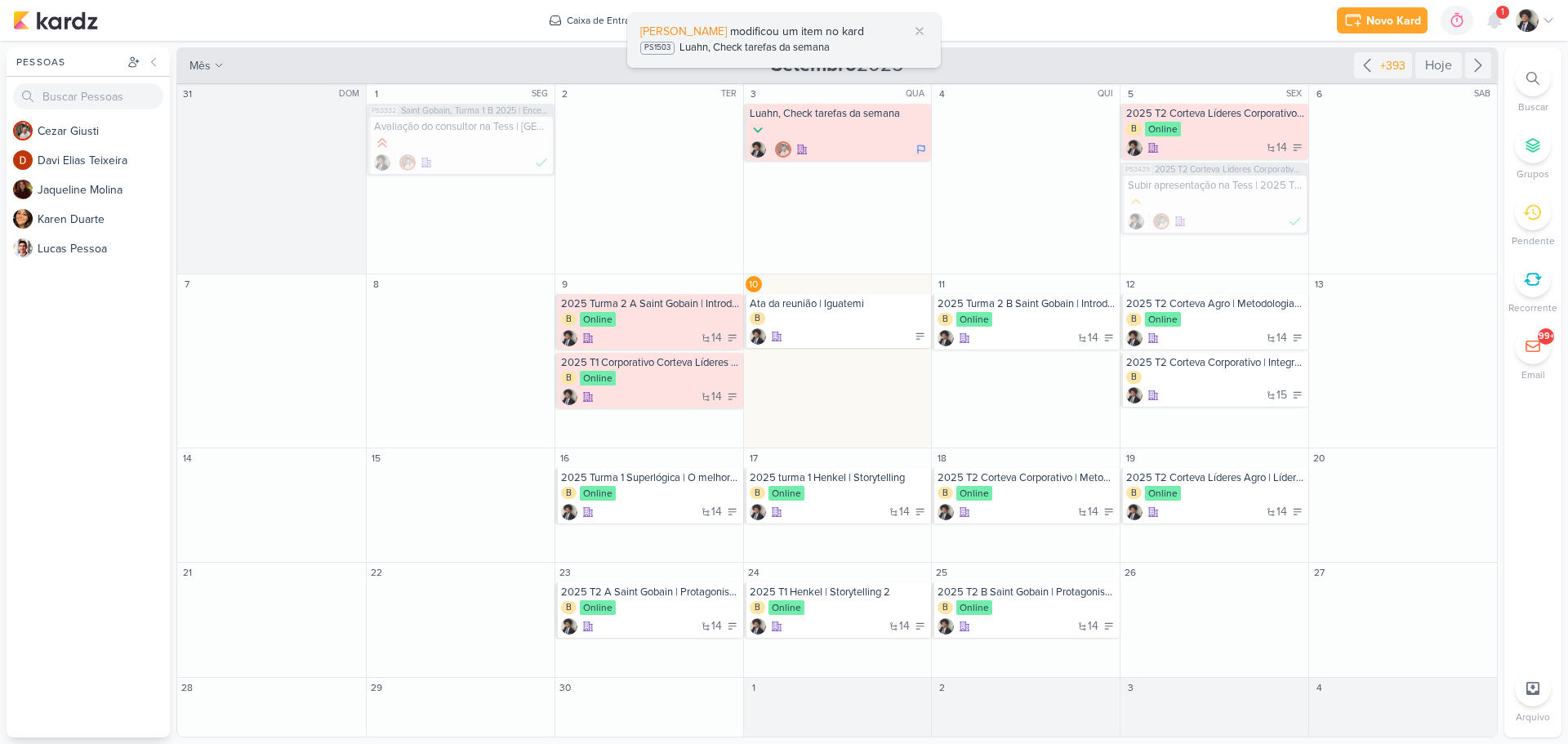
click at [804, 41] on div "Luahn, Check tarefas da semana" at bounding box center [754, 48] width 150 height 17
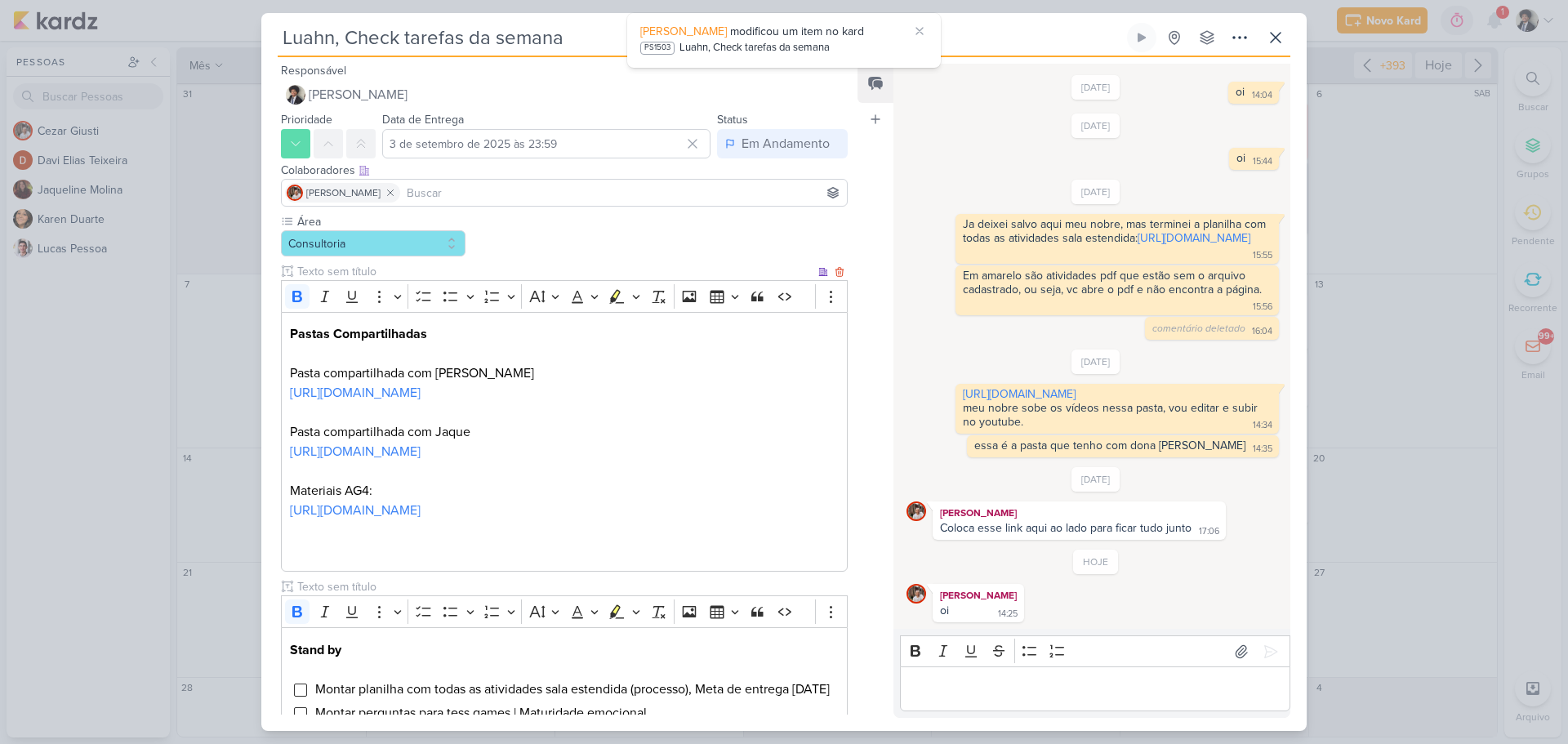
scroll to position [570, 0]
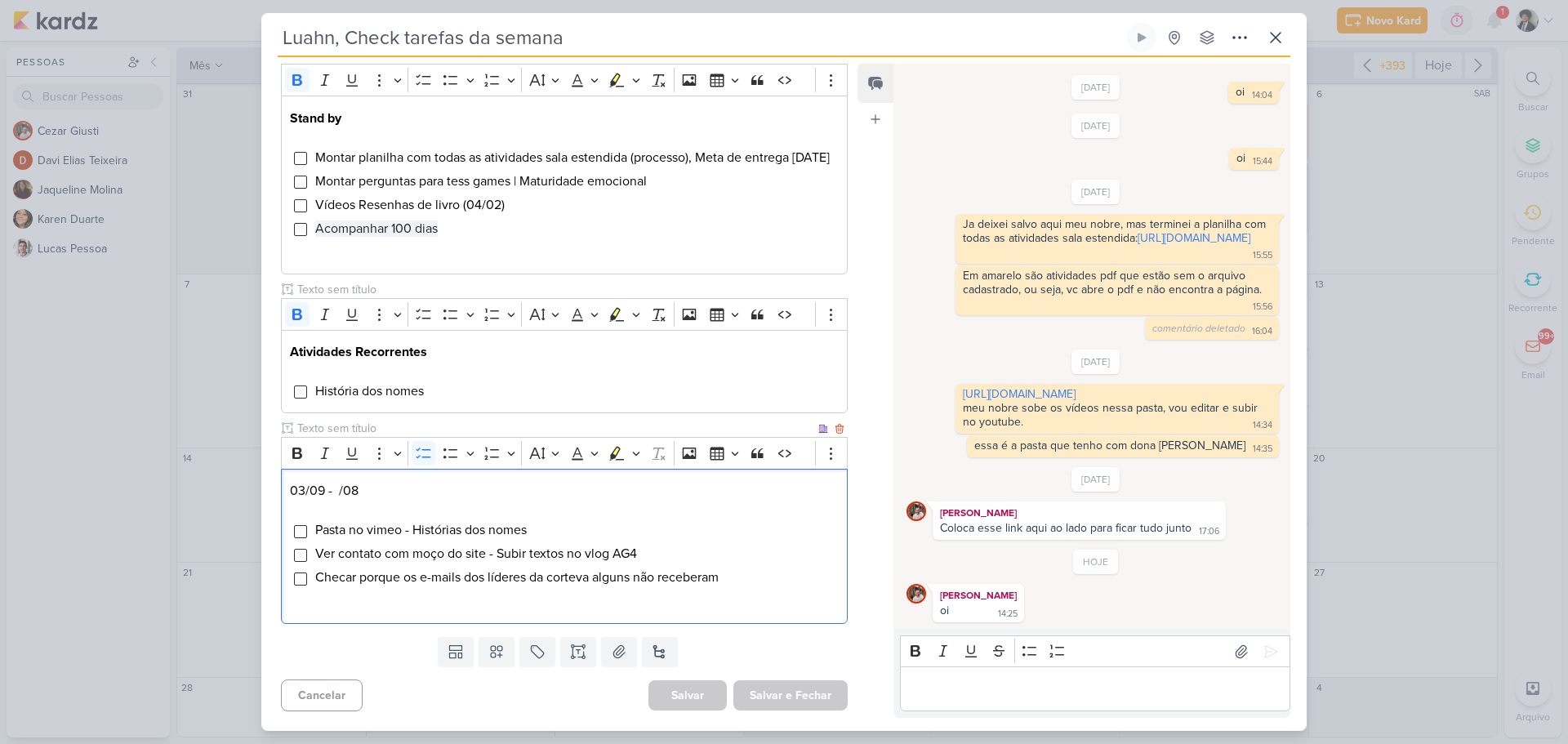
drag, startPoint x: 508, startPoint y: 577, endPoint x: 742, endPoint y: 585, distance: 234.1
click at [742, 585] on li "Checar porque os e-mails dos líderes da corteva alguns não receberam" at bounding box center [576, 577] width 524 height 20
click at [742, 582] on li "Checar porque os e-mails dos líderes da corteva alguns não receberam" at bounding box center [576, 577] width 524 height 20
click at [701, 576] on span "Checar porque os e-mails dos líderes da corteva alguns não receberam" at bounding box center [517, 576] width 404 height 17
click at [741, 573] on li "Checar porque os e-mails dos líderes da corteva alguns não receberam" at bounding box center [576, 577] width 524 height 20
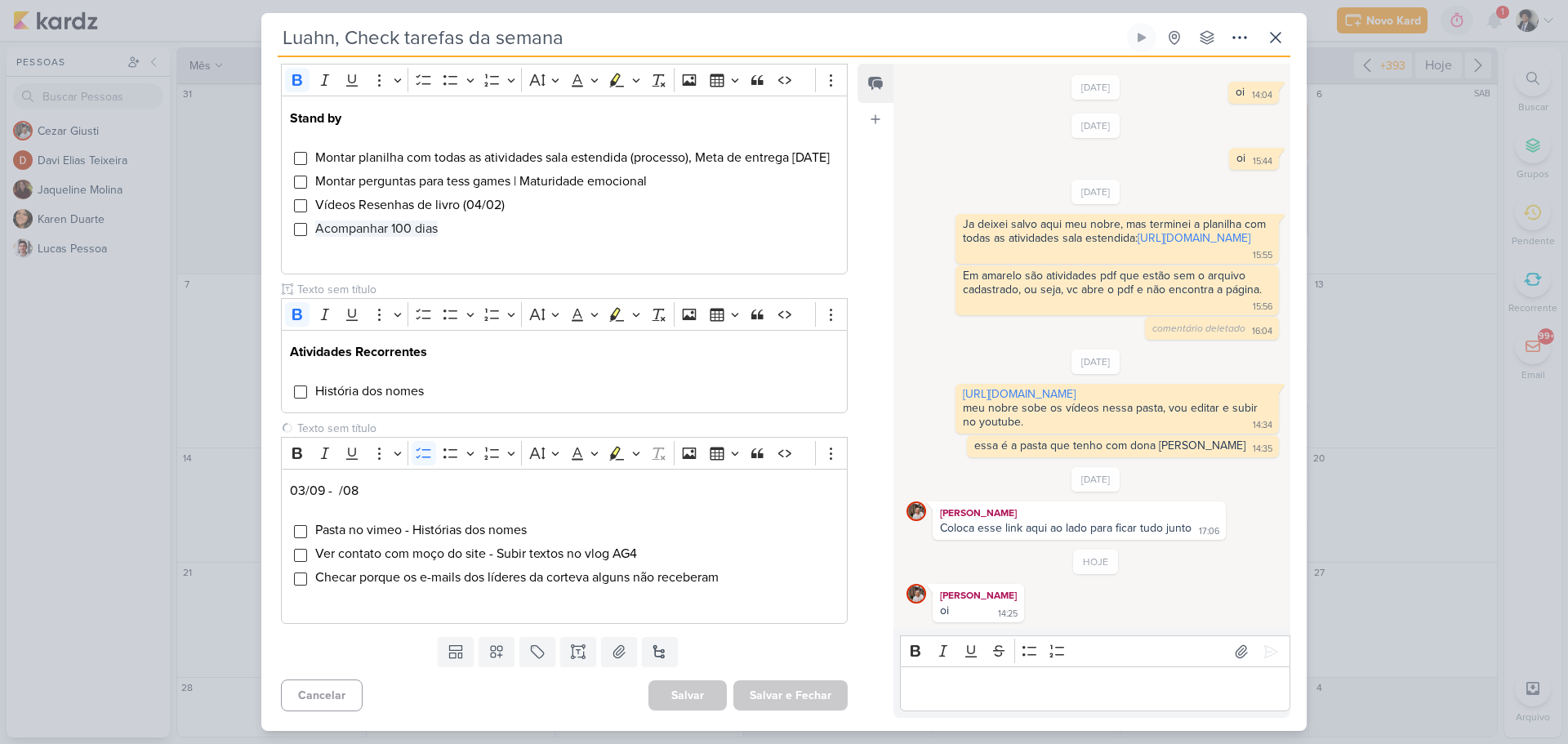
click at [402, 659] on div "Templates Campos Personalizados Marcadores Caixa De Texto Anexo Novo Subkard" at bounding box center [558, 651] width 593 height 43
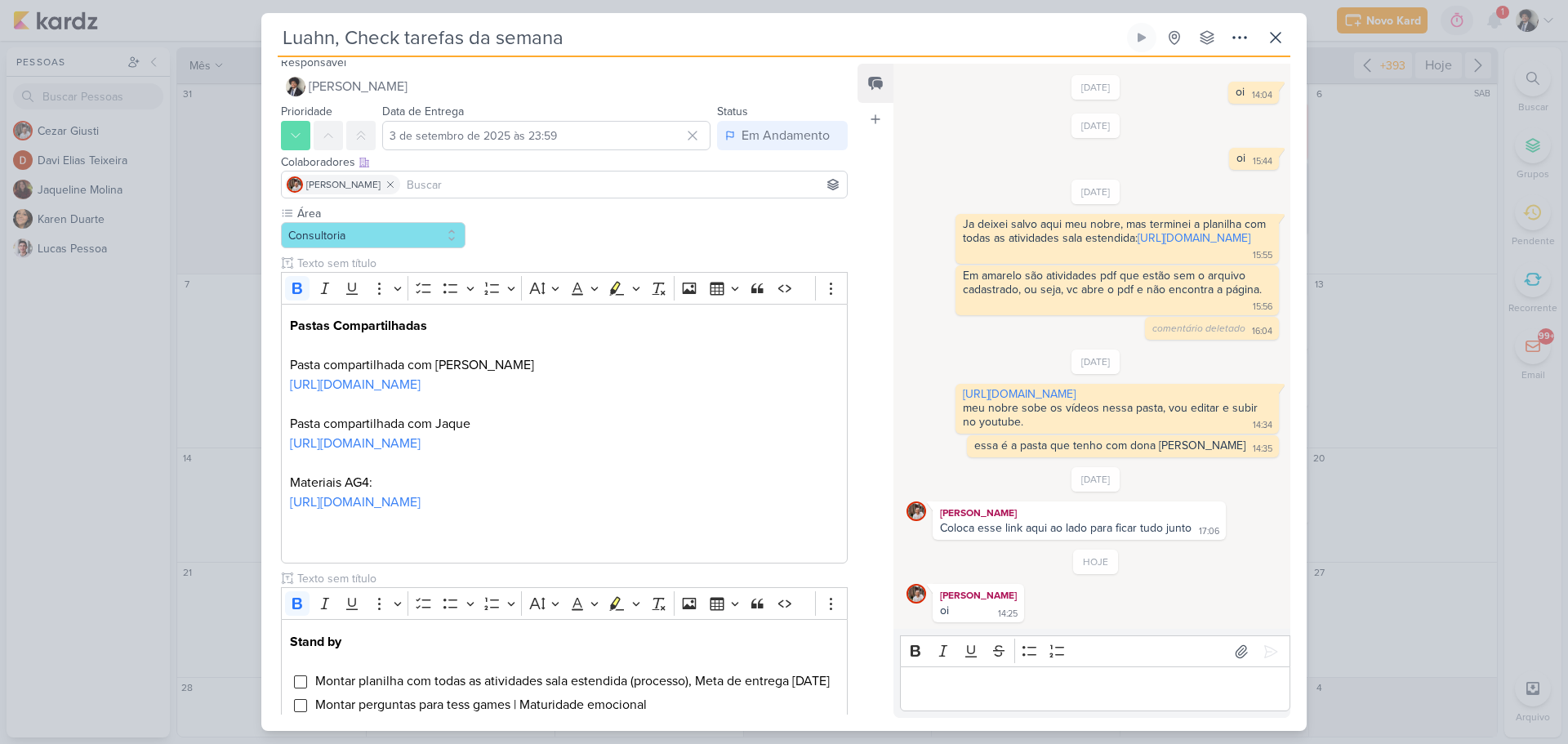
scroll to position [0, 0]
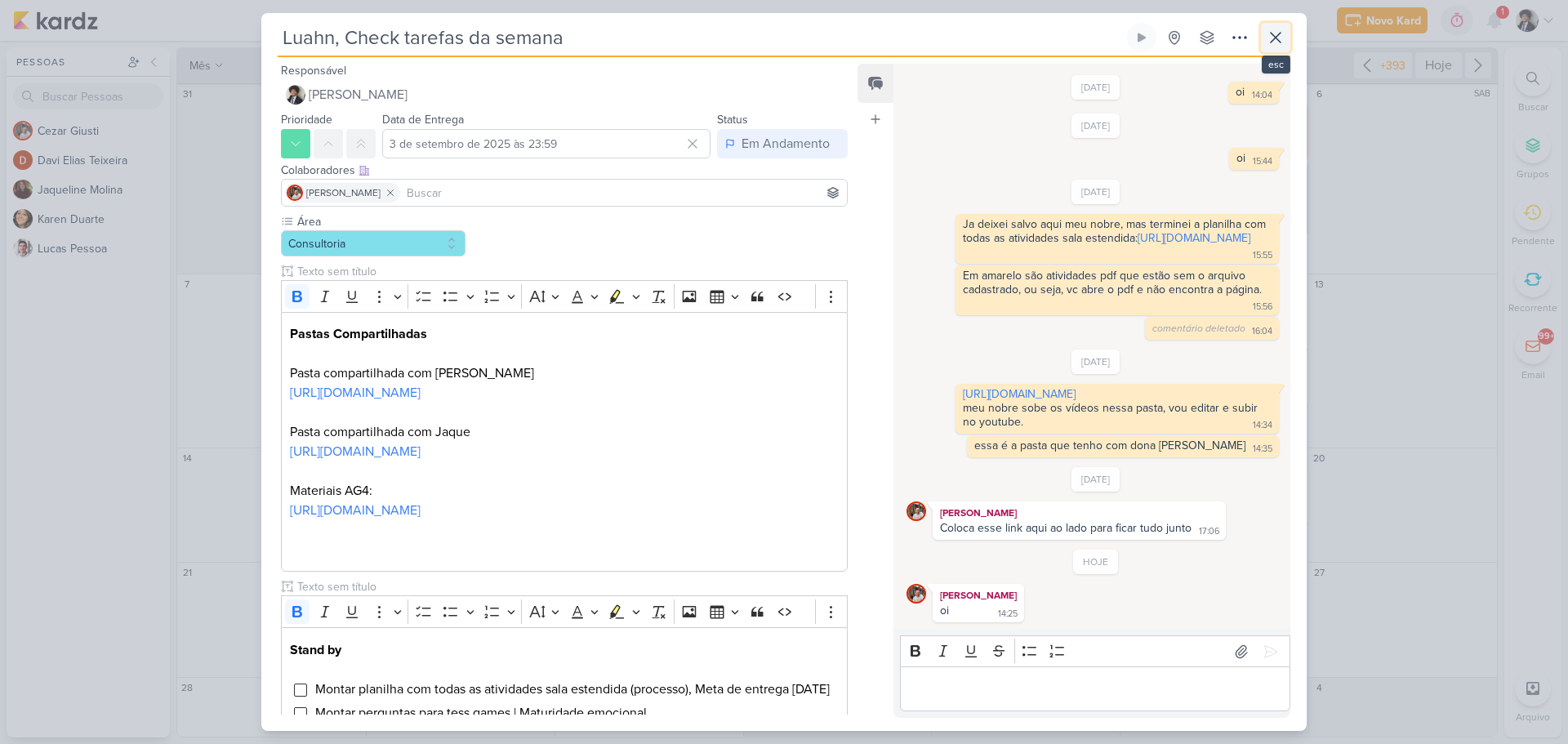
click at [1273, 32] on icon at bounding box center [1275, 37] width 20 height 20
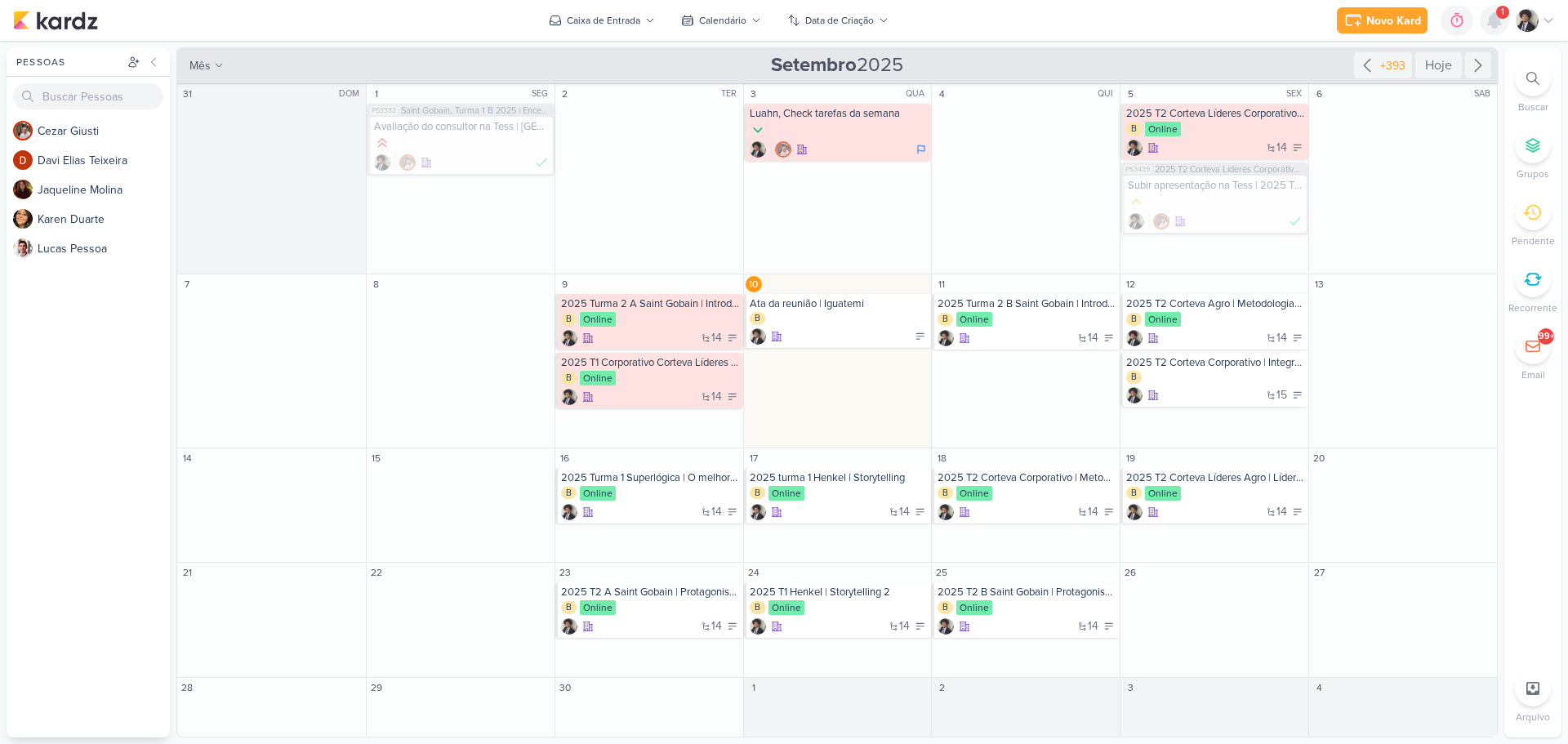
click at [1491, 17] on icon at bounding box center [1494, 20] width 13 height 15
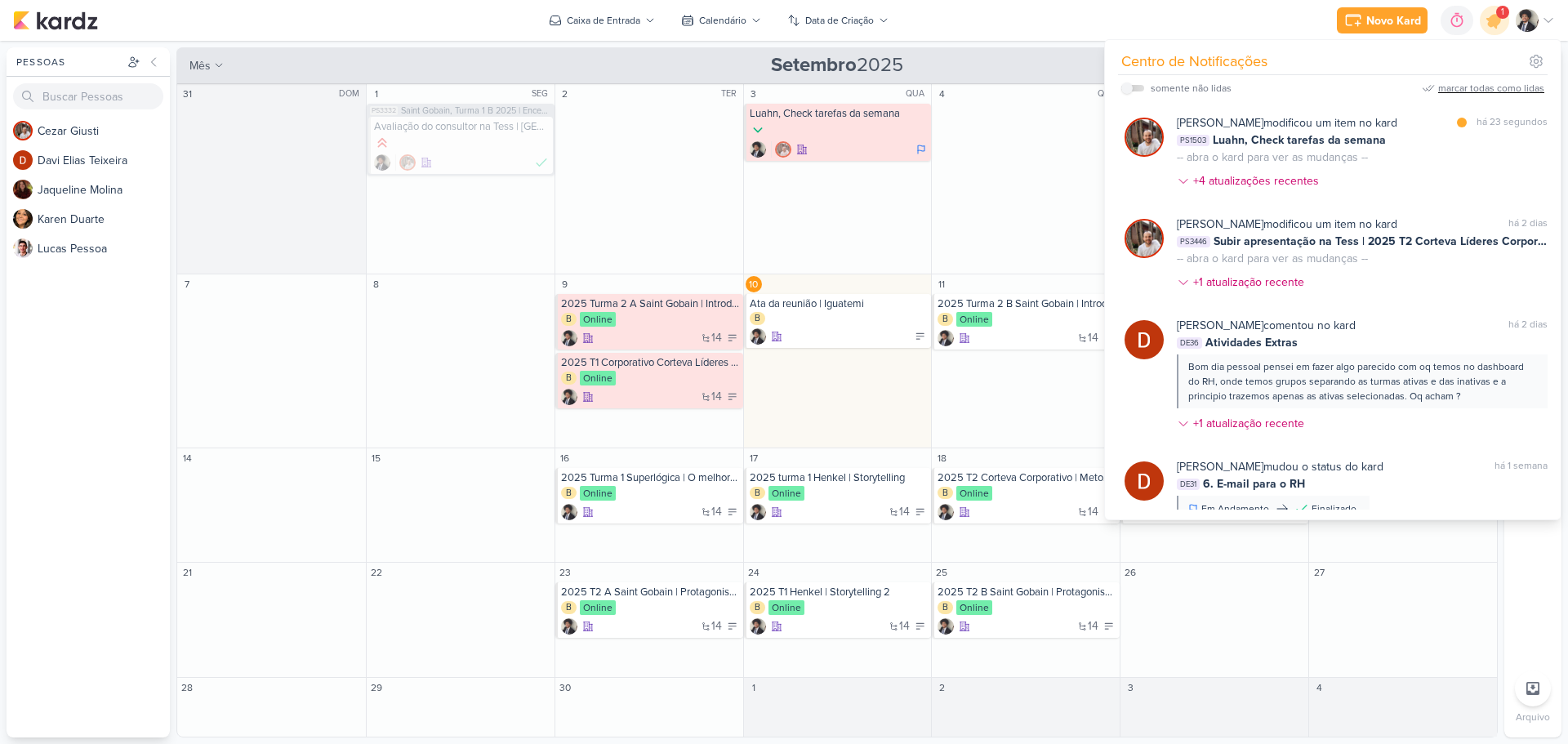
click at [1476, 88] on div "marcar todas como lidas" at bounding box center [1491, 88] width 106 height 15
click at [1493, 24] on icon at bounding box center [1495, 20] width 20 height 20
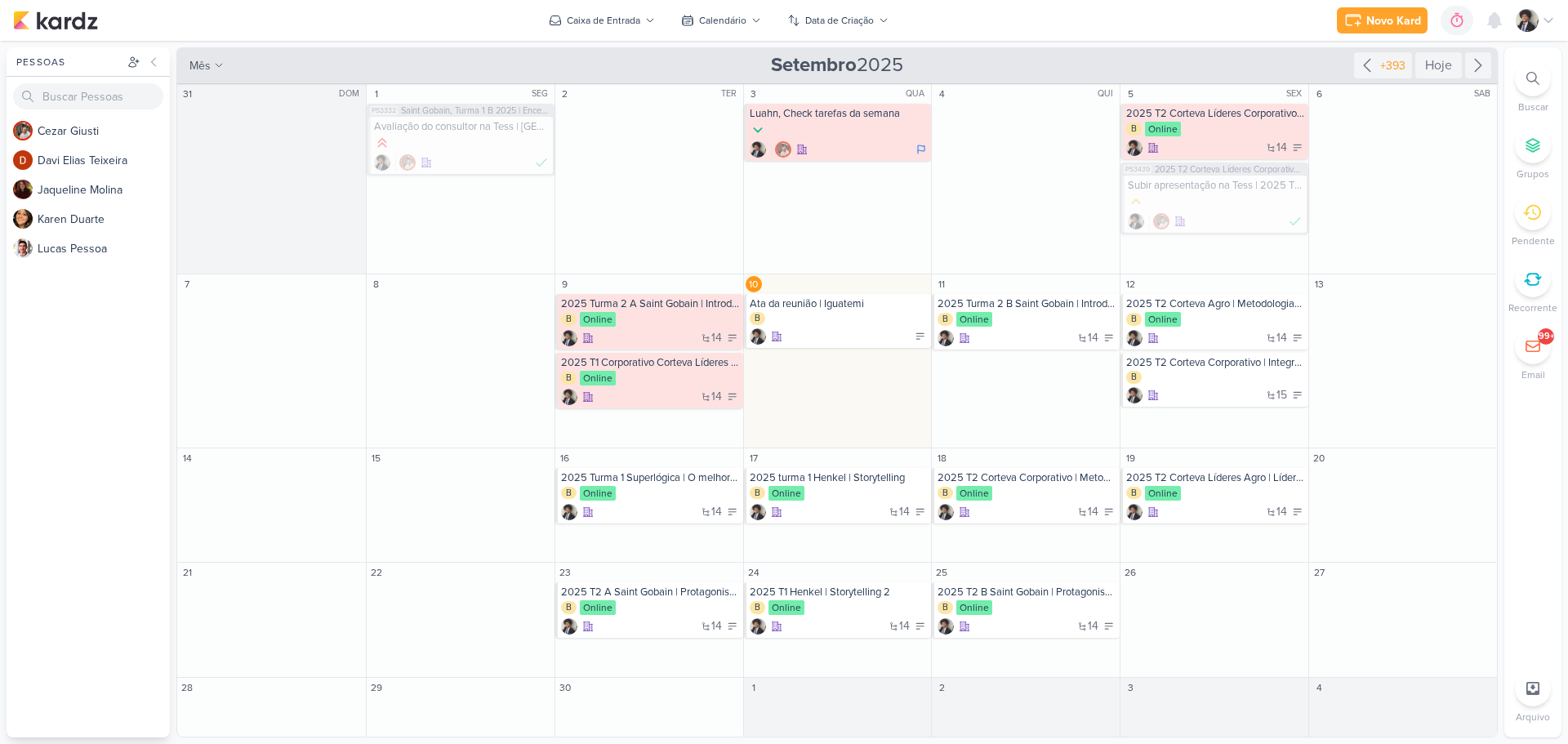
click at [1065, 23] on div "Novo Kard Ctrl + k 0h0m Sessão desligada... Hoje 0h0m Semana 0h0m Mês 0h0m" at bounding box center [784, 20] width 1542 height 41
